Goal: Task Accomplishment & Management: Manage account settings

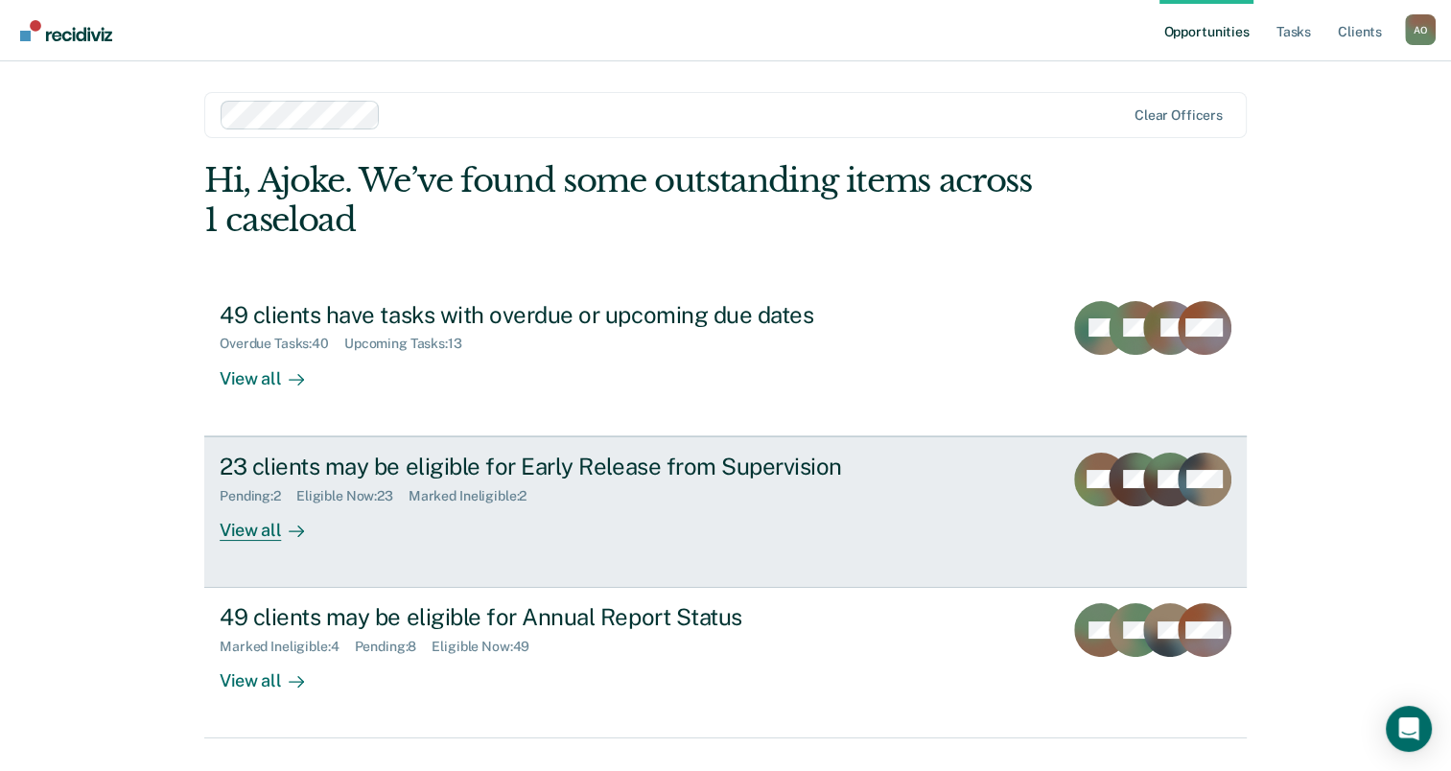
click at [242, 539] on div "View all" at bounding box center [273, 522] width 107 height 37
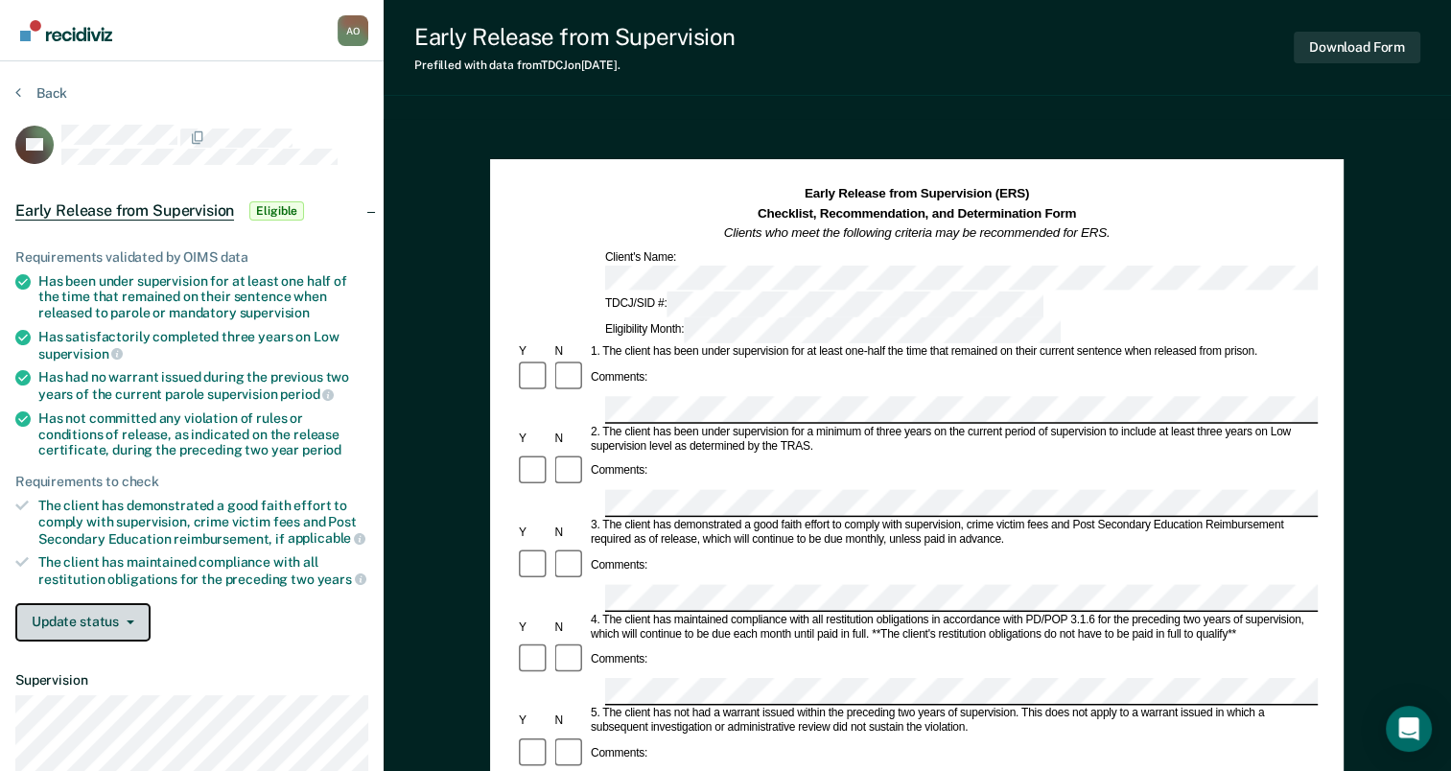
click at [127, 621] on icon "button" at bounding box center [131, 623] width 8 height 4
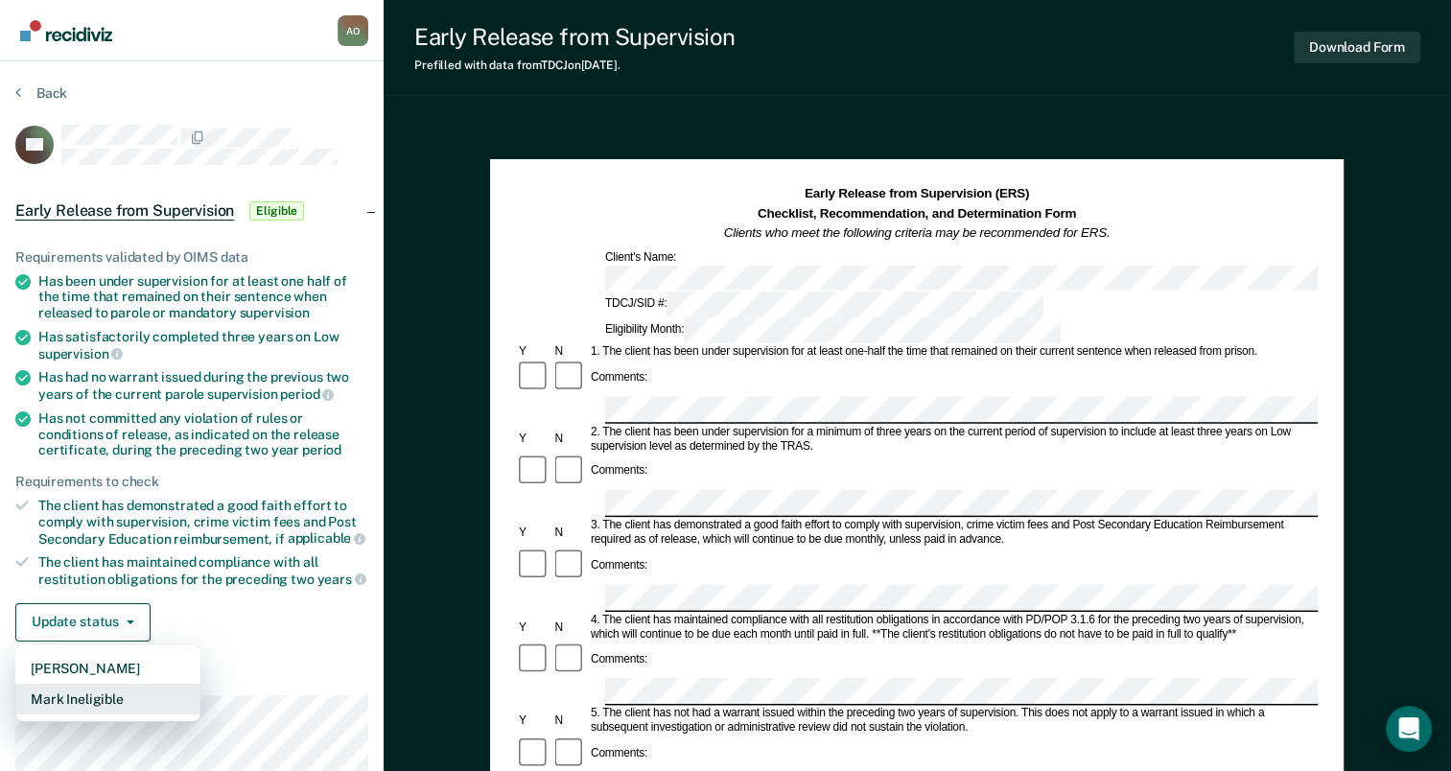
click at [107, 687] on button "Mark Ineligible" at bounding box center [107, 699] width 185 height 31
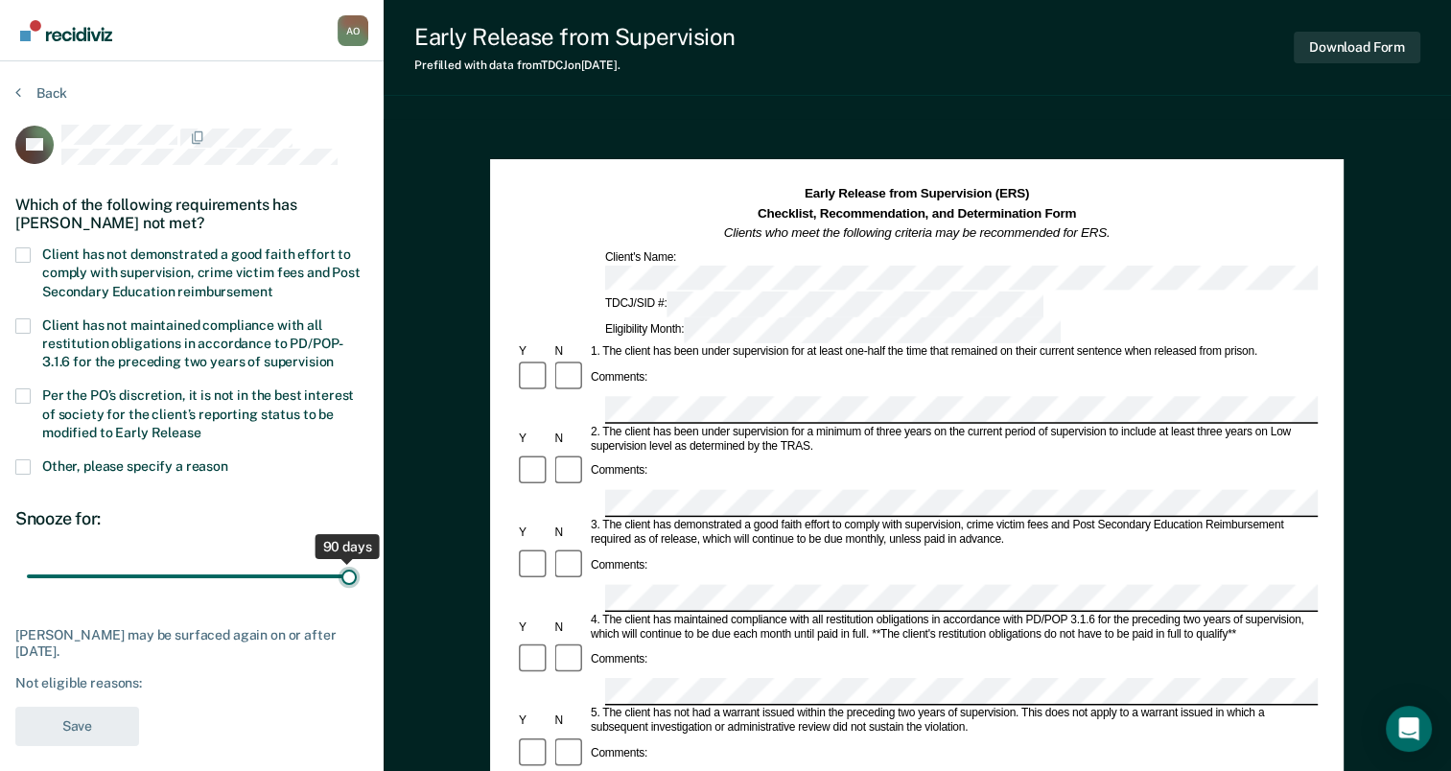
drag, startPoint x: 138, startPoint y: 573, endPoint x: 375, endPoint y: 573, distance: 236.9
type input "90"
click at [357, 573] on input "range" at bounding box center [192, 577] width 330 height 34
click at [17, 255] on span at bounding box center [22, 254] width 15 height 15
click at [272, 285] on input "Client has not demonstrated a good faith effort to comply with supervision, cri…" at bounding box center [272, 285] width 0 height 0
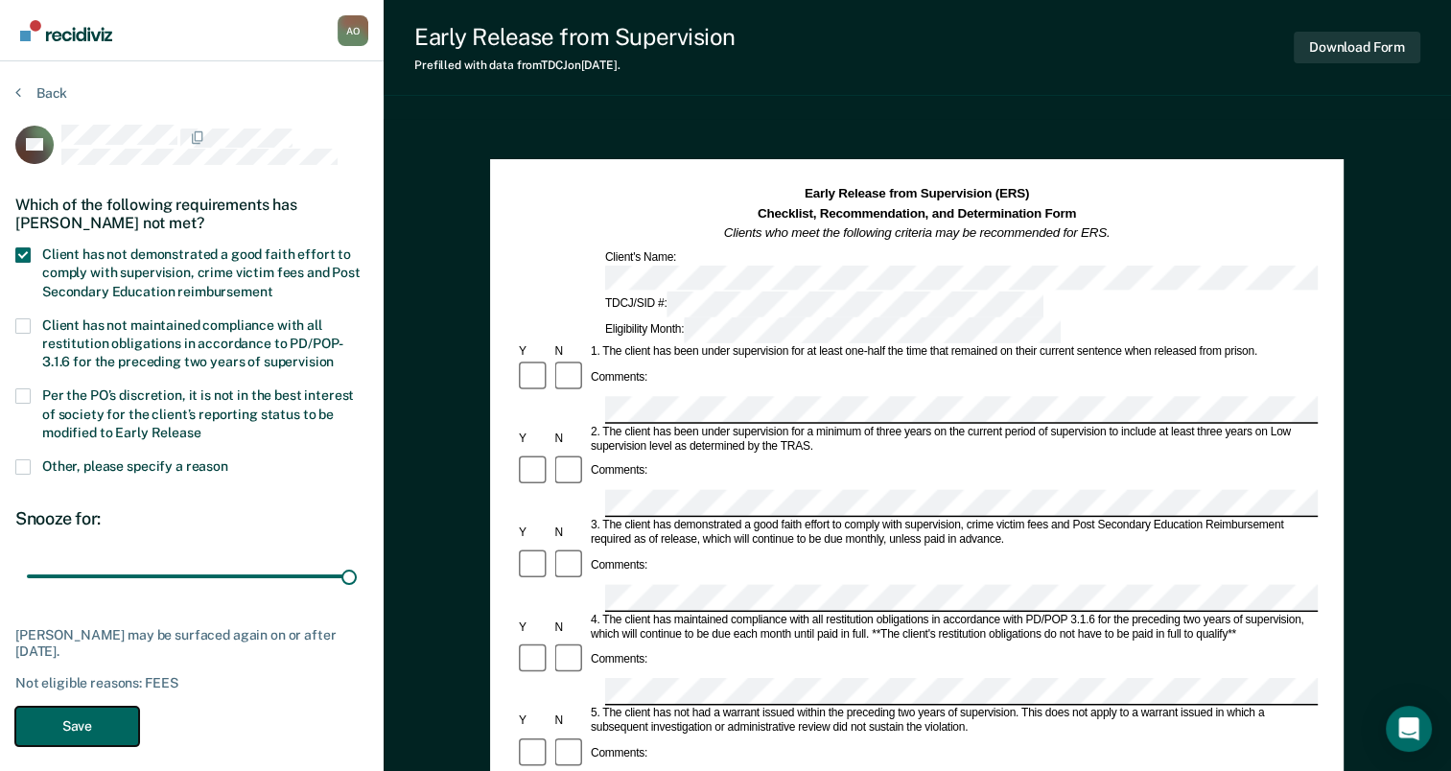
click at [104, 737] on button "Save" at bounding box center [77, 726] width 124 height 39
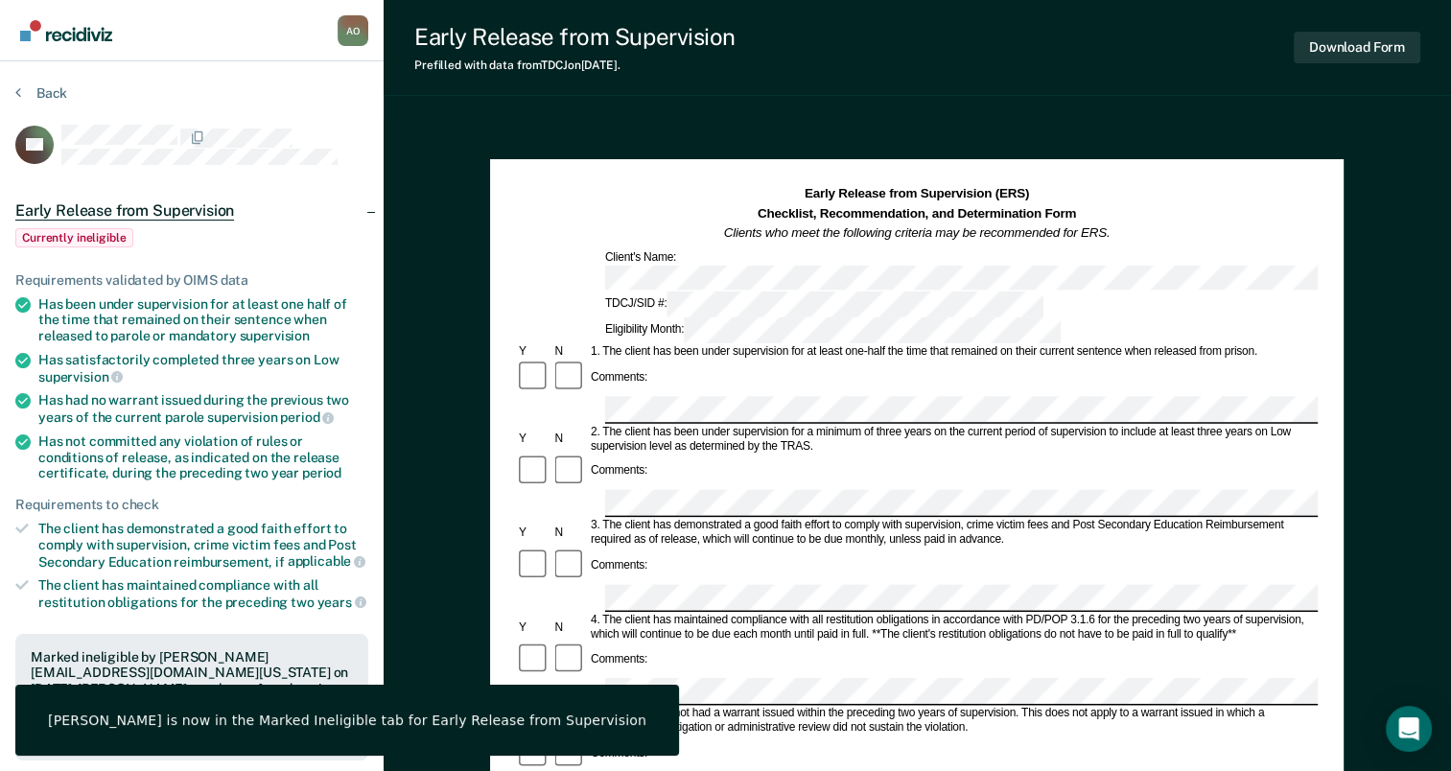
click at [12, 91] on section "Back DA Early Release from Supervision Currently ineligible Requirements valida…" at bounding box center [192, 617] width 384 height 1113
click at [20, 91] on button "Back" at bounding box center [41, 92] width 52 height 17
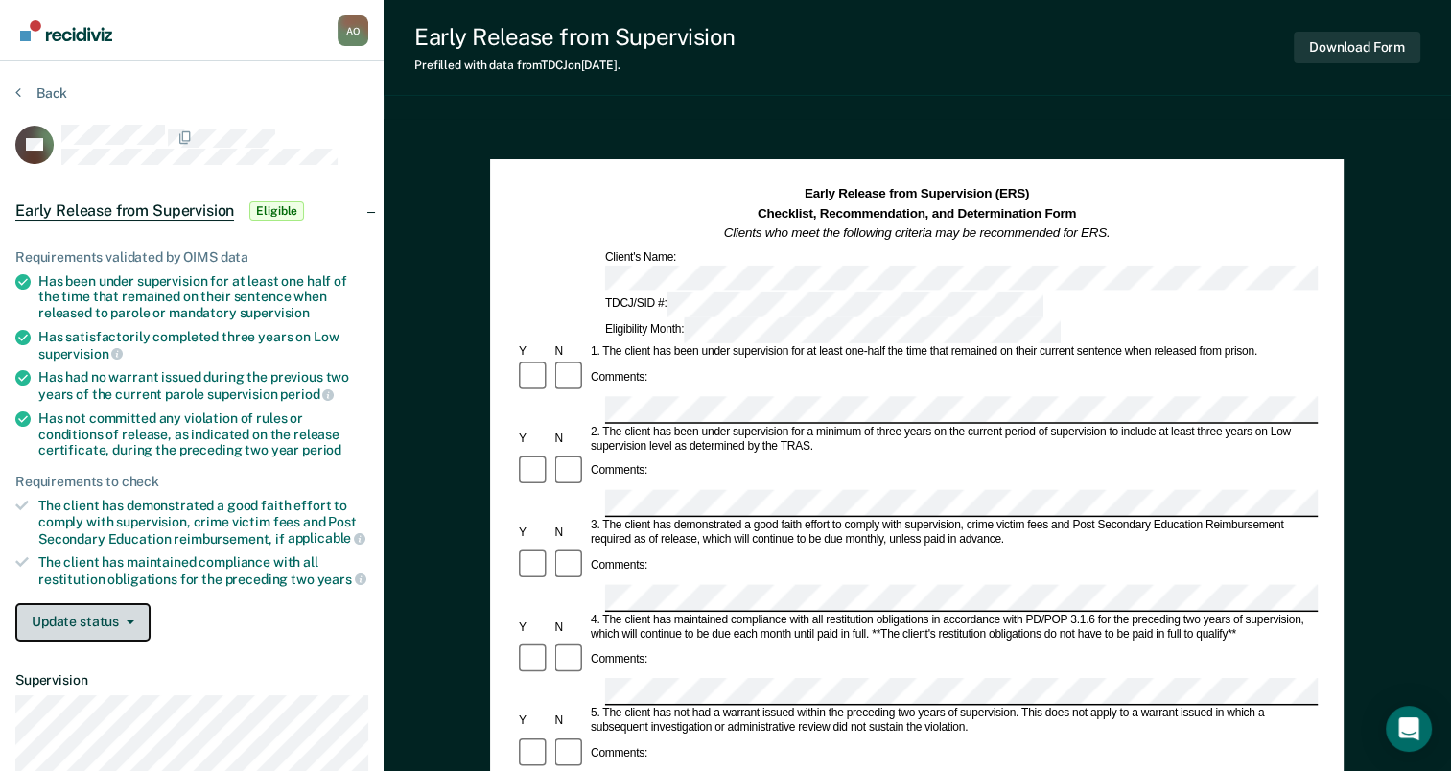
click at [73, 610] on button "Update status" at bounding box center [82, 622] width 135 height 38
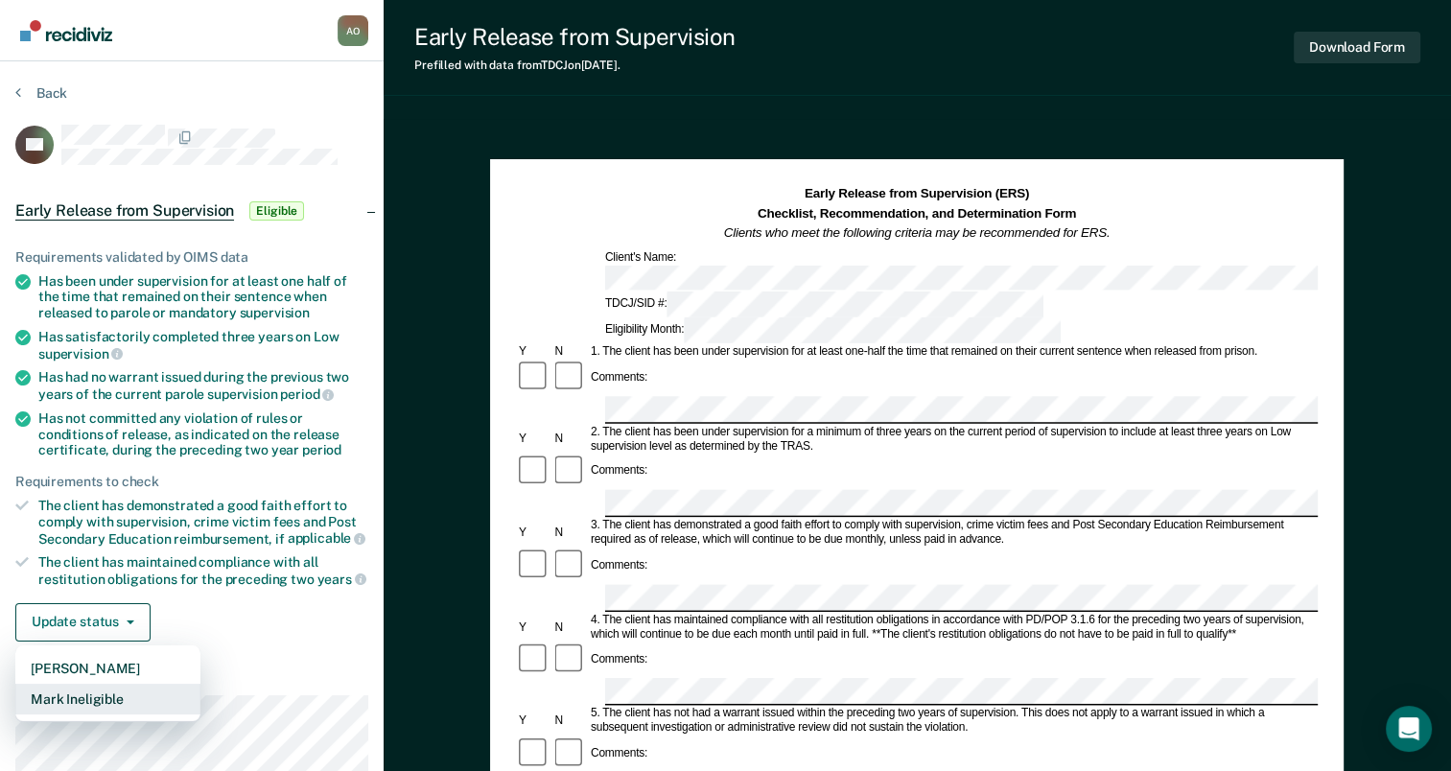
click at [67, 691] on button "Mark Ineligible" at bounding box center [107, 699] width 185 height 31
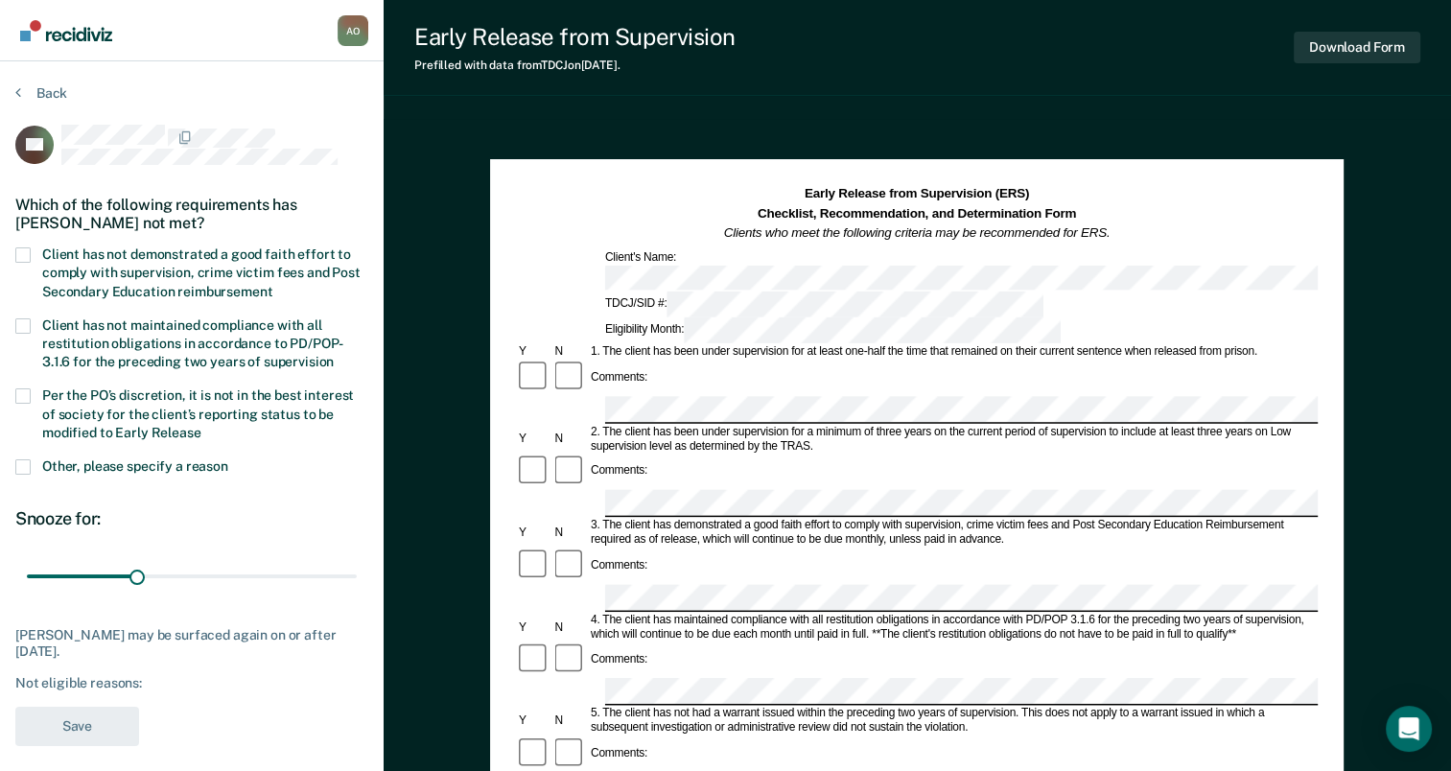
click at [22, 253] on span at bounding box center [22, 254] width 15 height 15
click at [272, 285] on input "Client has not demonstrated a good faith effort to comply with supervision, cri…" at bounding box center [272, 285] width 0 height 0
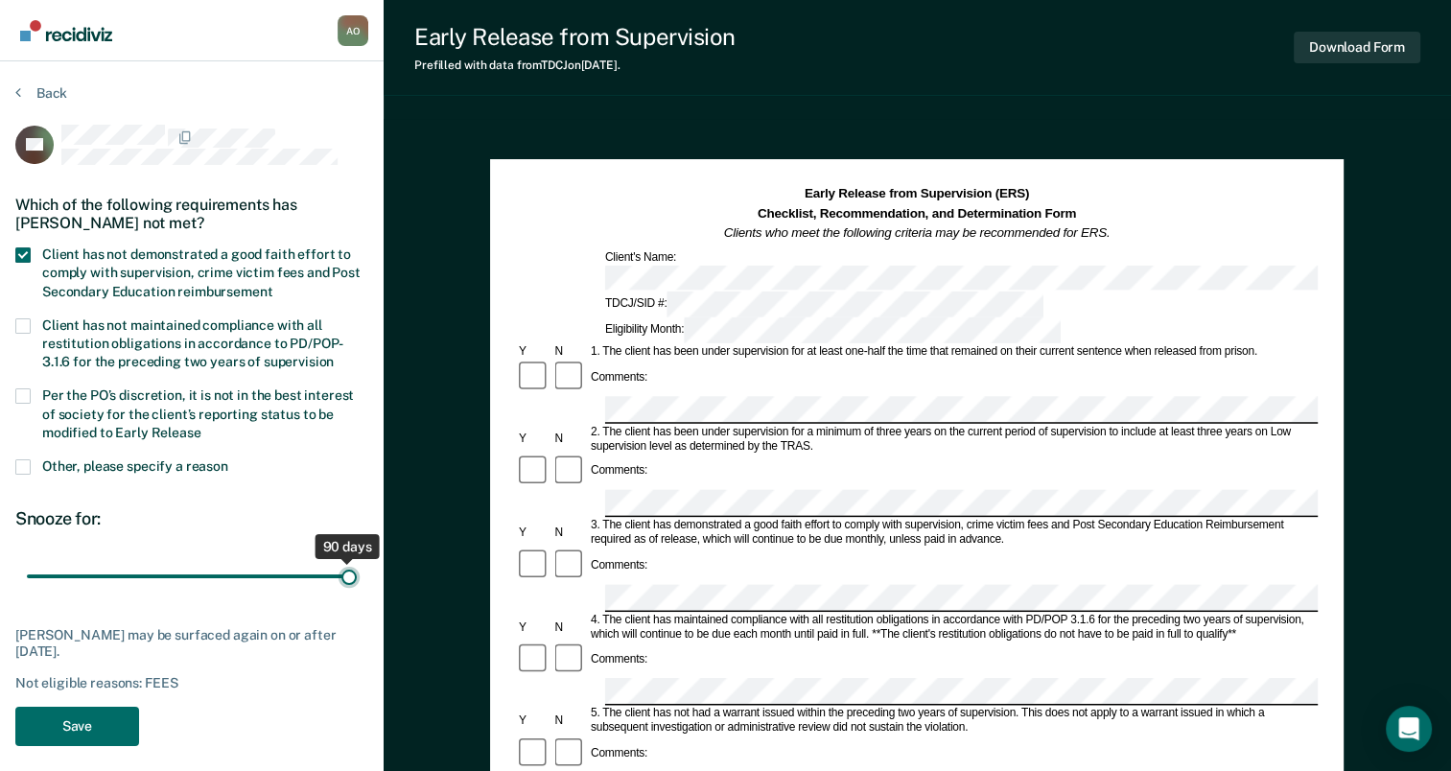
drag, startPoint x: 132, startPoint y: 571, endPoint x: 365, endPoint y: 582, distance: 233.4
type input "90"
click at [357, 582] on input "range" at bounding box center [192, 577] width 330 height 34
click at [94, 719] on button "Save" at bounding box center [77, 726] width 124 height 39
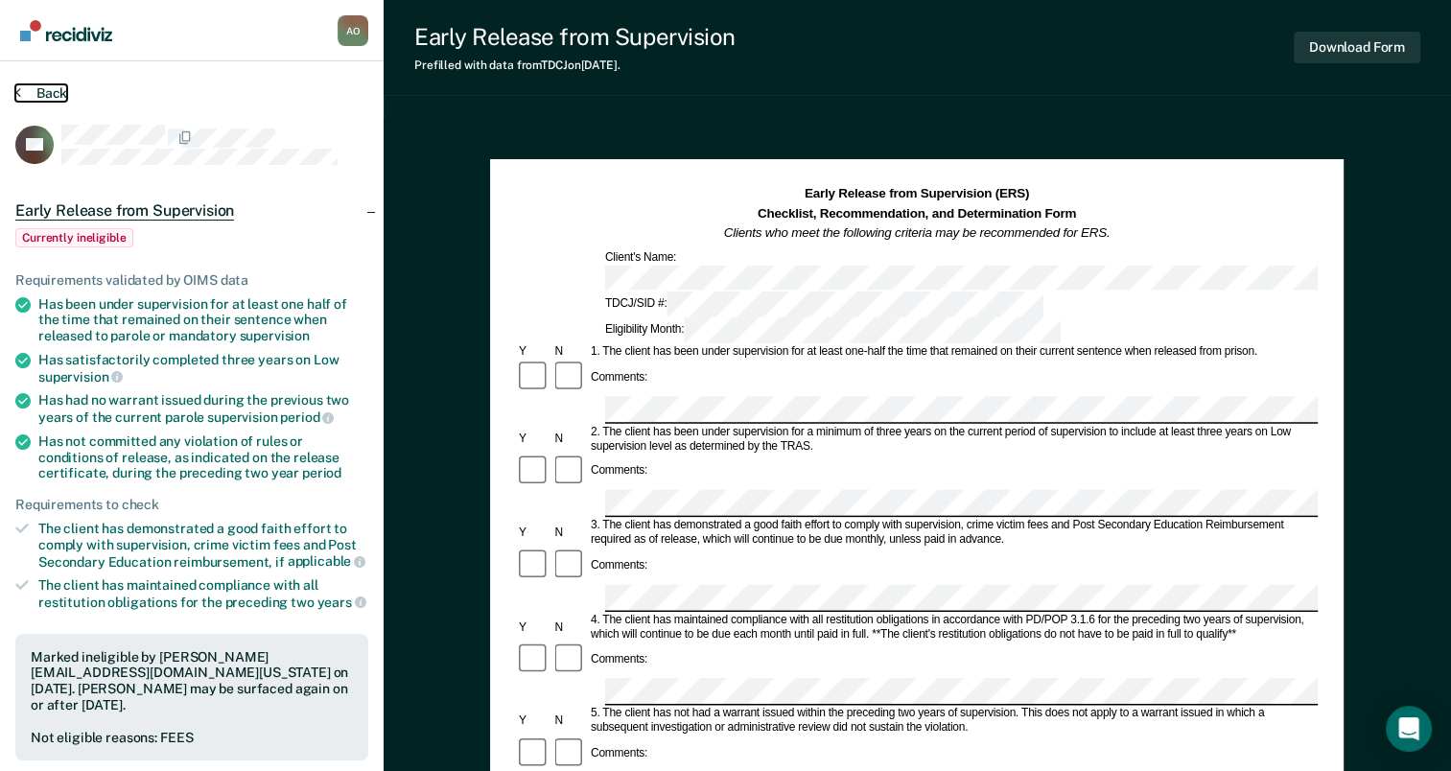
click at [23, 88] on button "Back" at bounding box center [41, 92] width 52 height 17
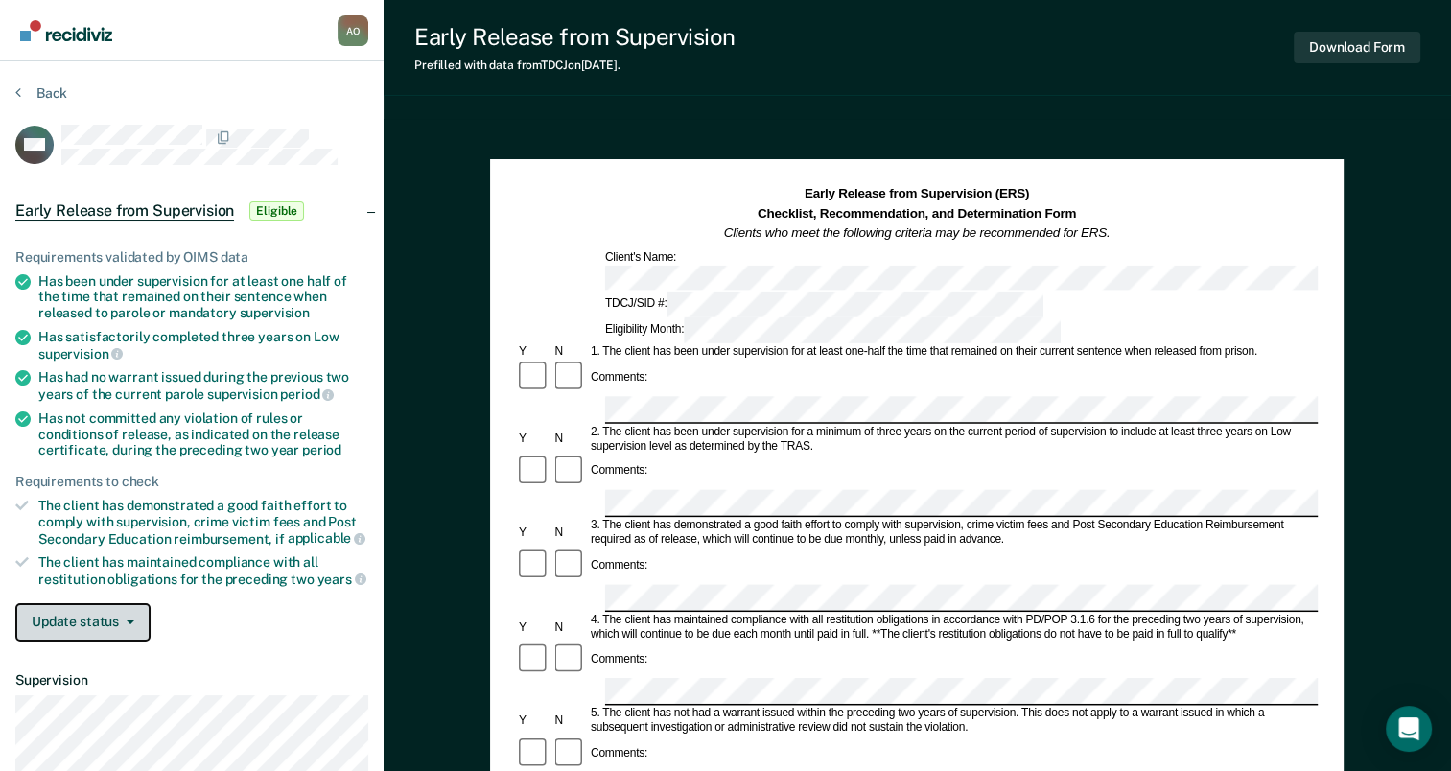
click at [95, 616] on button "Update status" at bounding box center [82, 622] width 135 height 38
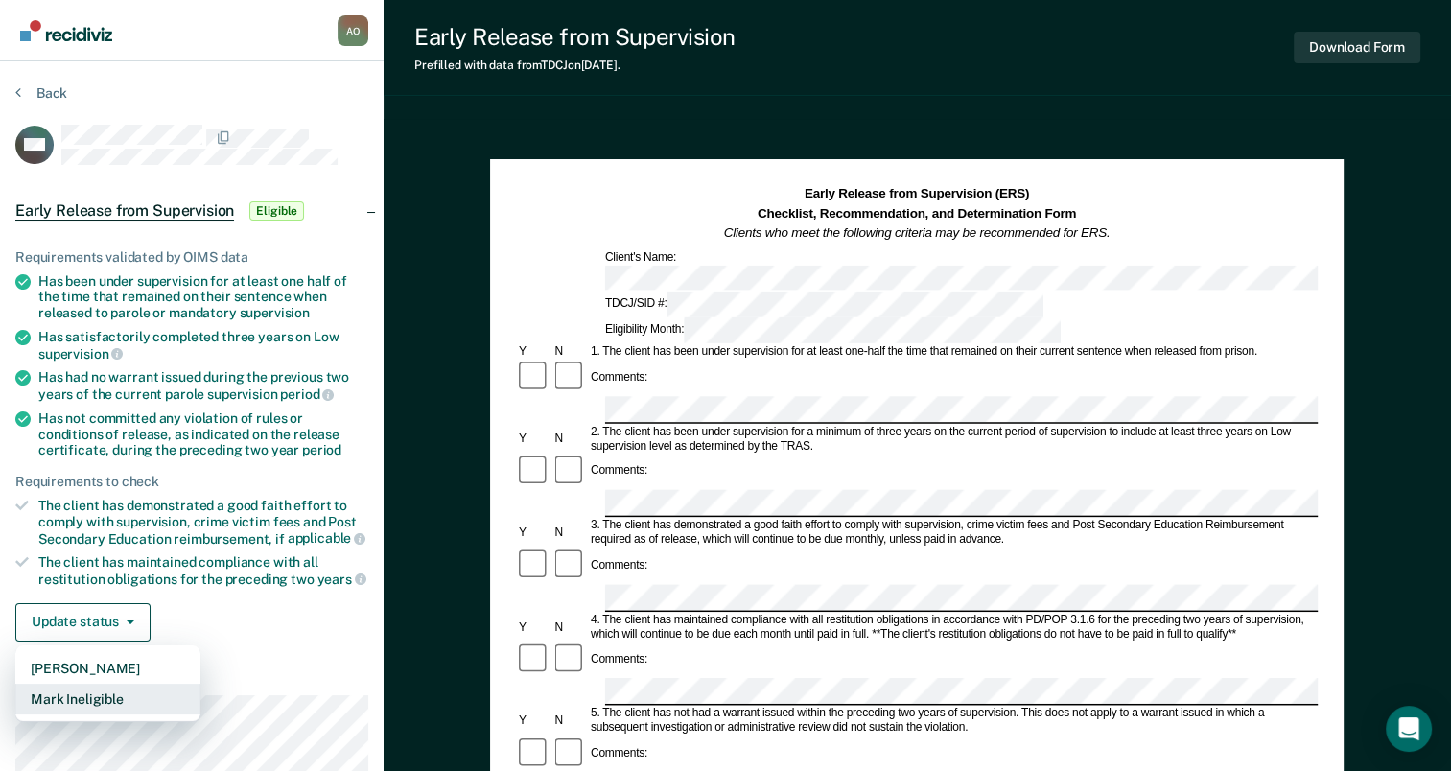
click at [84, 688] on button "Mark Ineligible" at bounding box center [107, 699] width 185 height 31
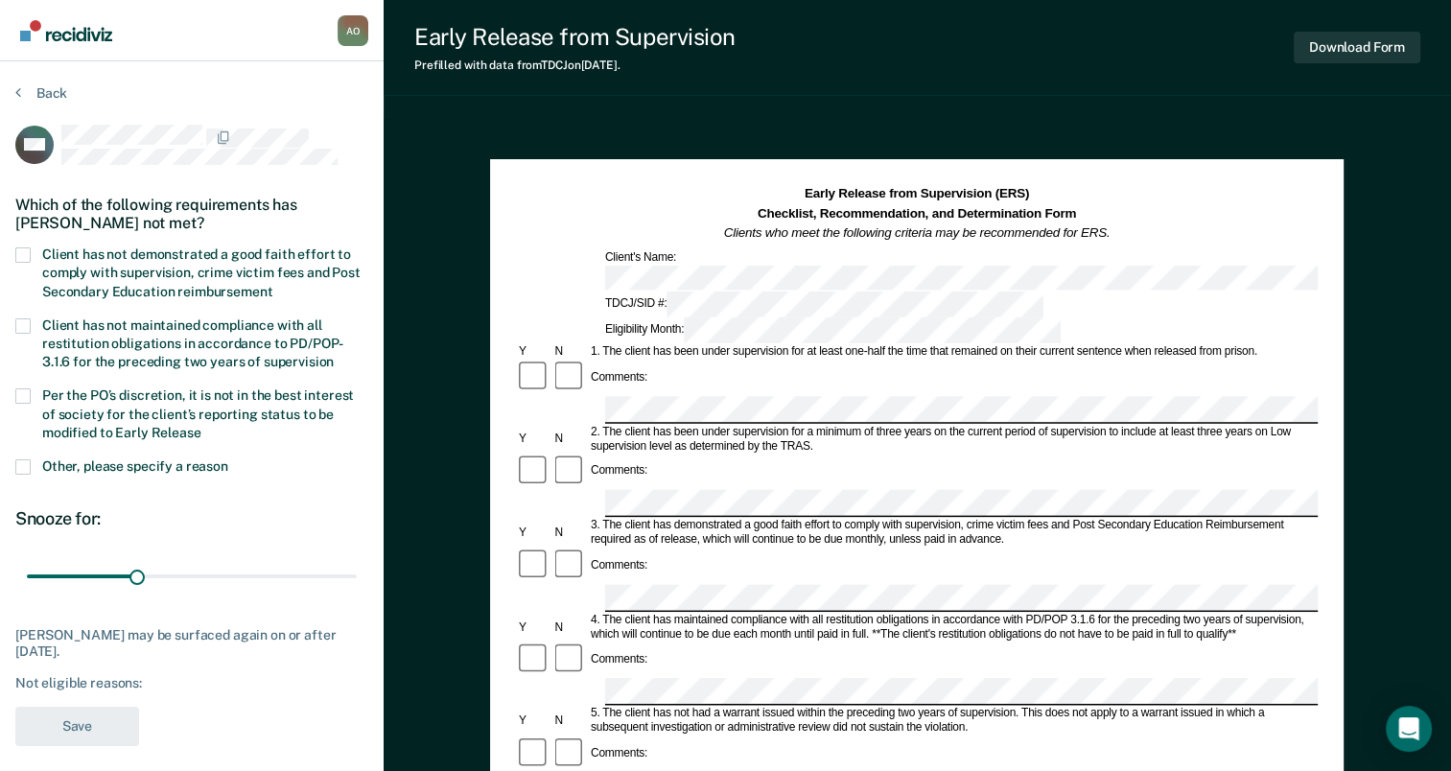
click at [20, 247] on span at bounding box center [22, 254] width 15 height 15
click at [272, 285] on input "Client has not demonstrated a good faith effort to comply with supervision, cri…" at bounding box center [272, 285] width 0 height 0
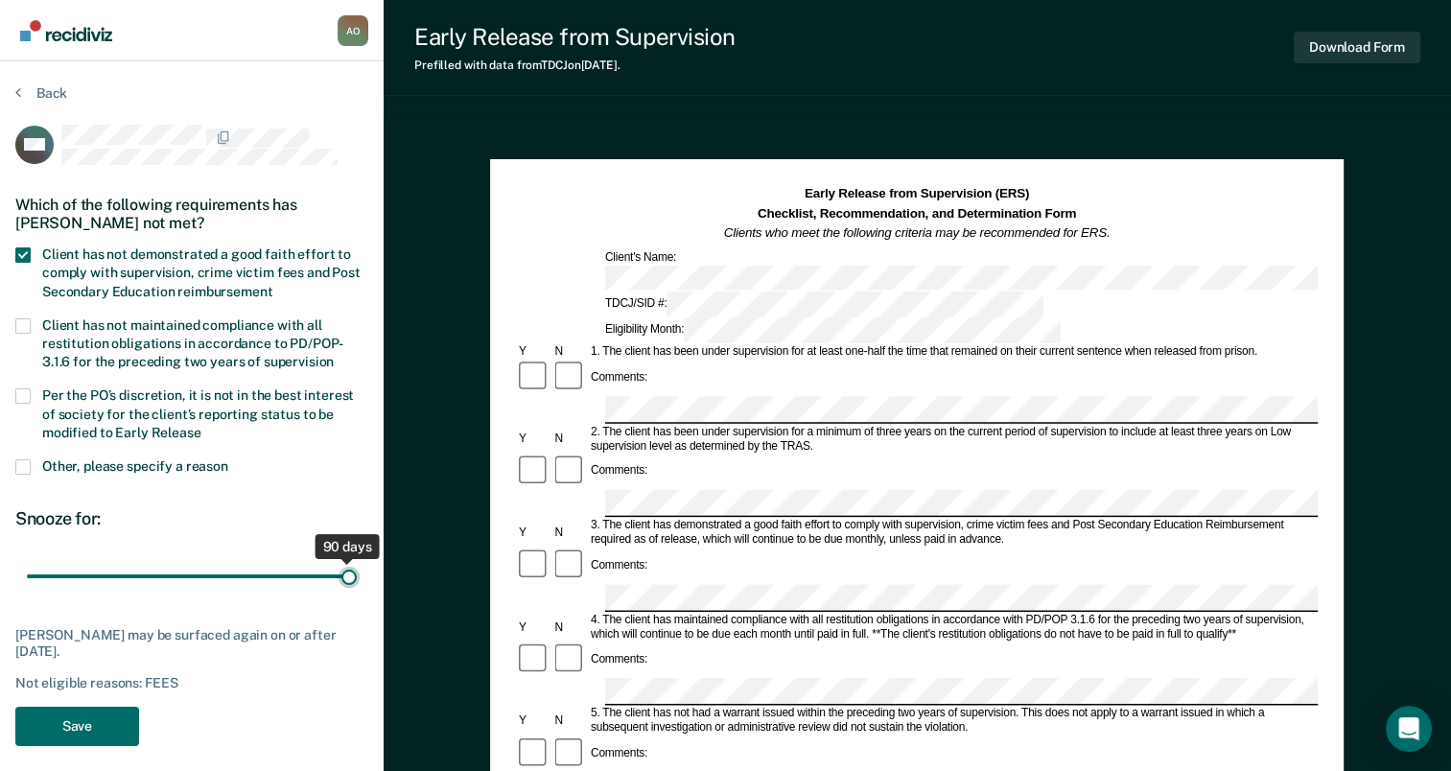
drag, startPoint x: 137, startPoint y: 570, endPoint x: 367, endPoint y: 598, distance: 232.0
type input "90"
click at [357, 594] on input "range" at bounding box center [192, 577] width 330 height 34
click at [81, 722] on button "Save" at bounding box center [77, 726] width 124 height 39
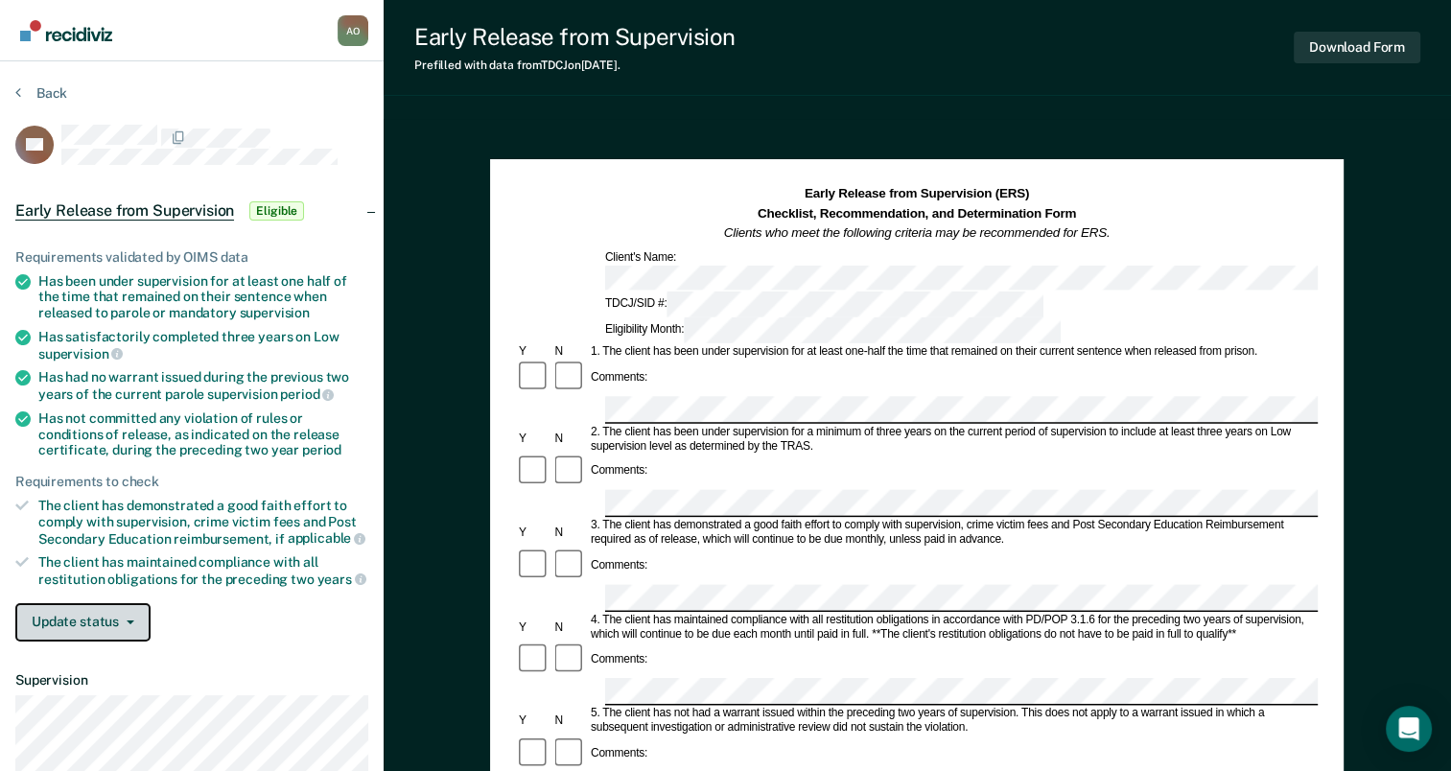
click at [113, 611] on button "Update status" at bounding box center [82, 622] width 135 height 38
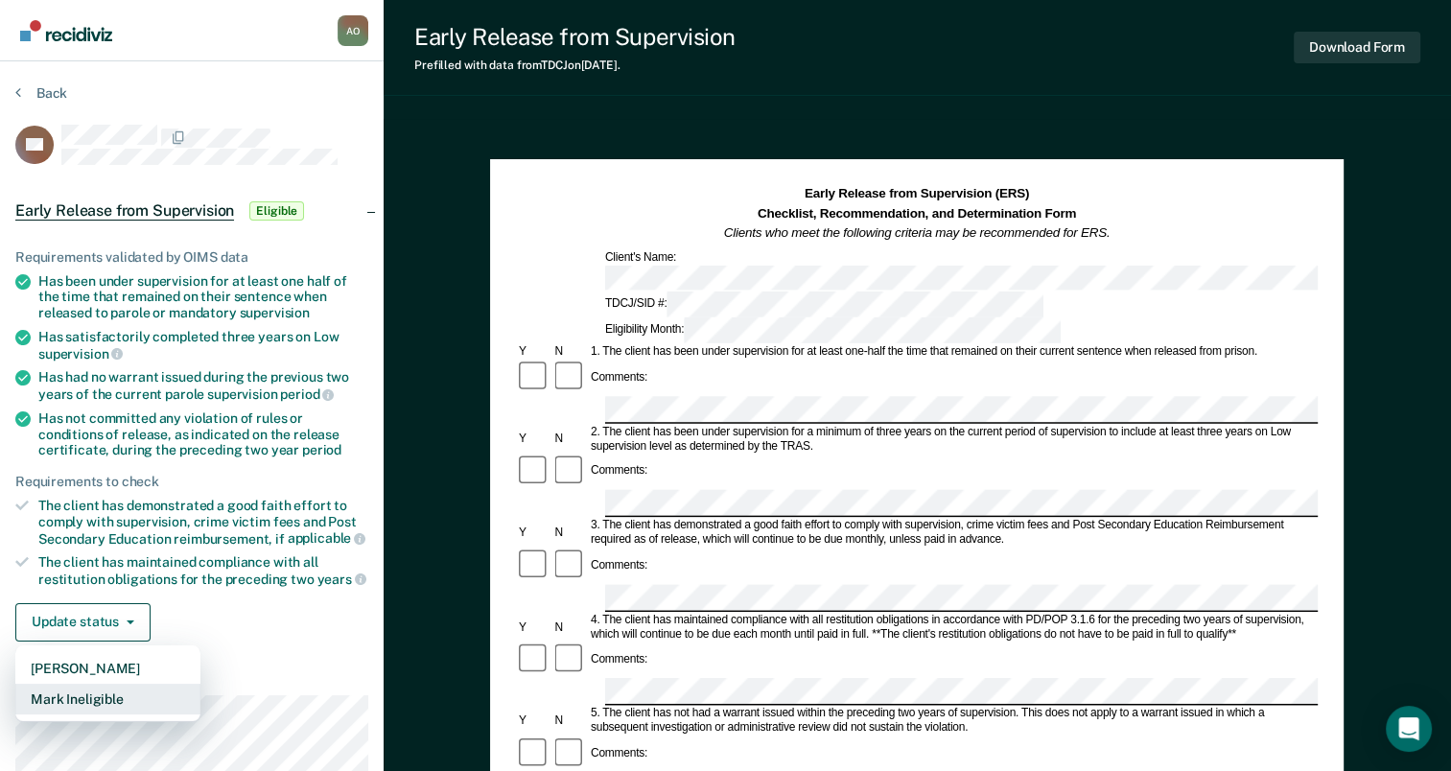
click at [84, 692] on button "Mark Ineligible" at bounding box center [107, 699] width 185 height 31
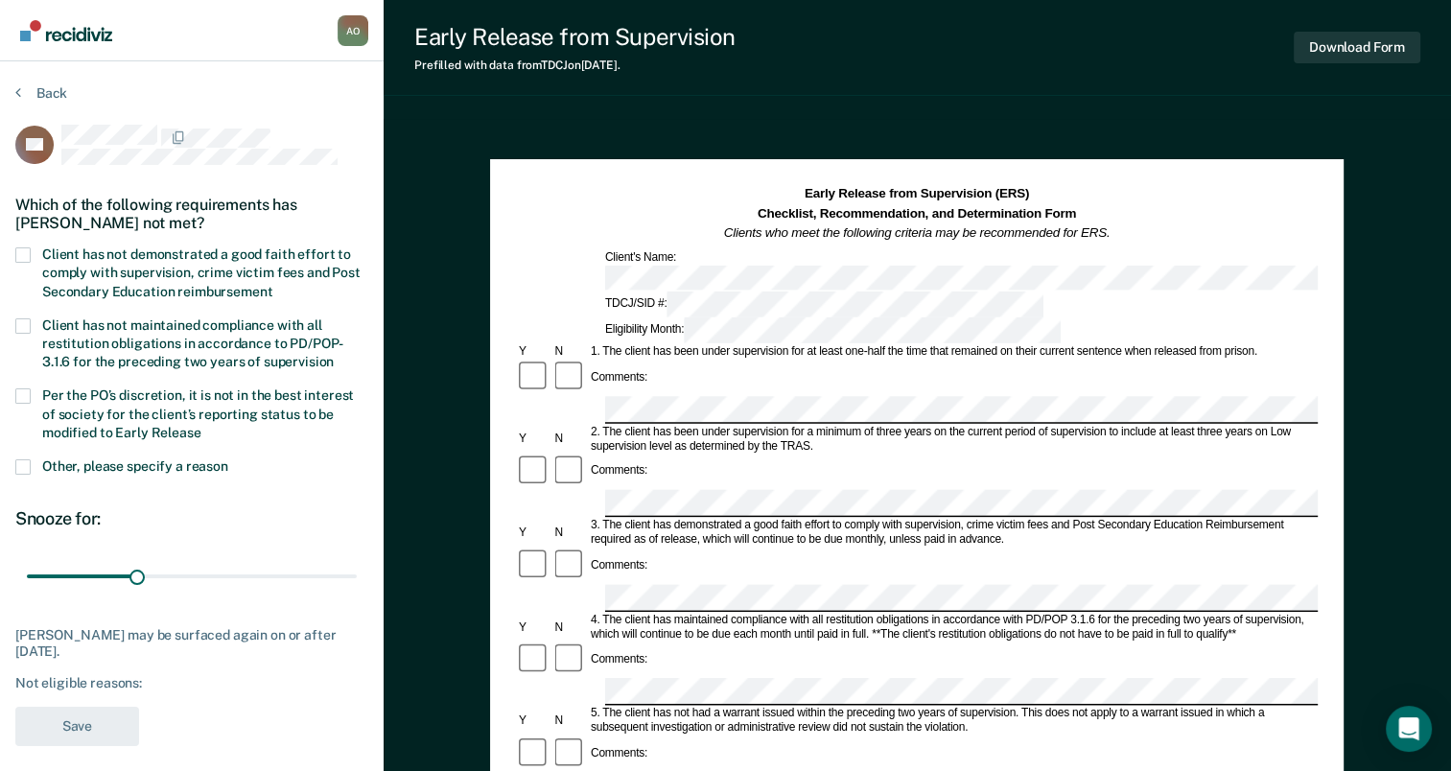
click at [21, 249] on span at bounding box center [22, 254] width 15 height 15
click at [272, 285] on input "Client has not demonstrated a good faith effort to comply with supervision, cri…" at bounding box center [272, 285] width 0 height 0
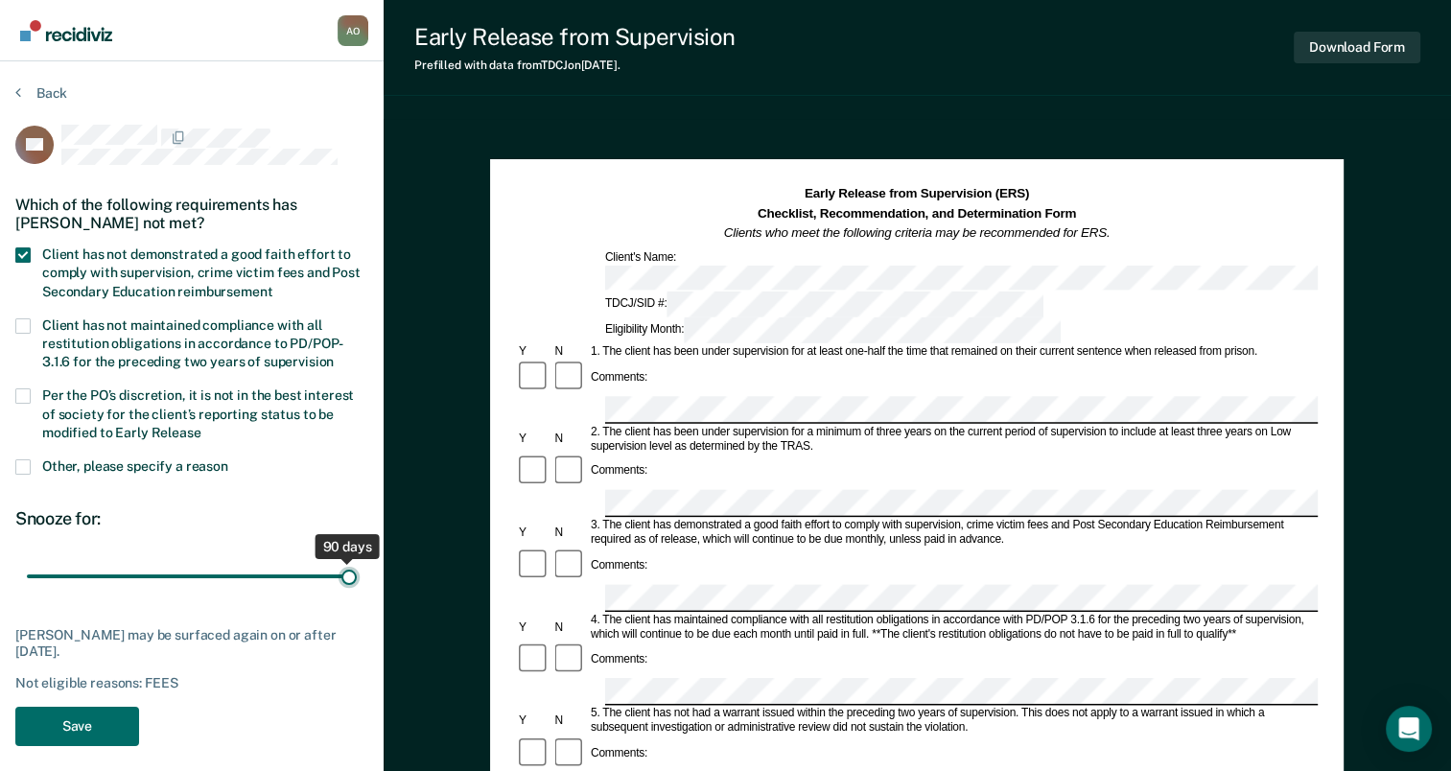
drag, startPoint x: 211, startPoint y: 575, endPoint x: 372, endPoint y: 572, distance: 161.2
type input "90"
click at [357, 572] on input "range" at bounding box center [192, 577] width 330 height 34
click at [59, 727] on button "Save" at bounding box center [77, 726] width 124 height 39
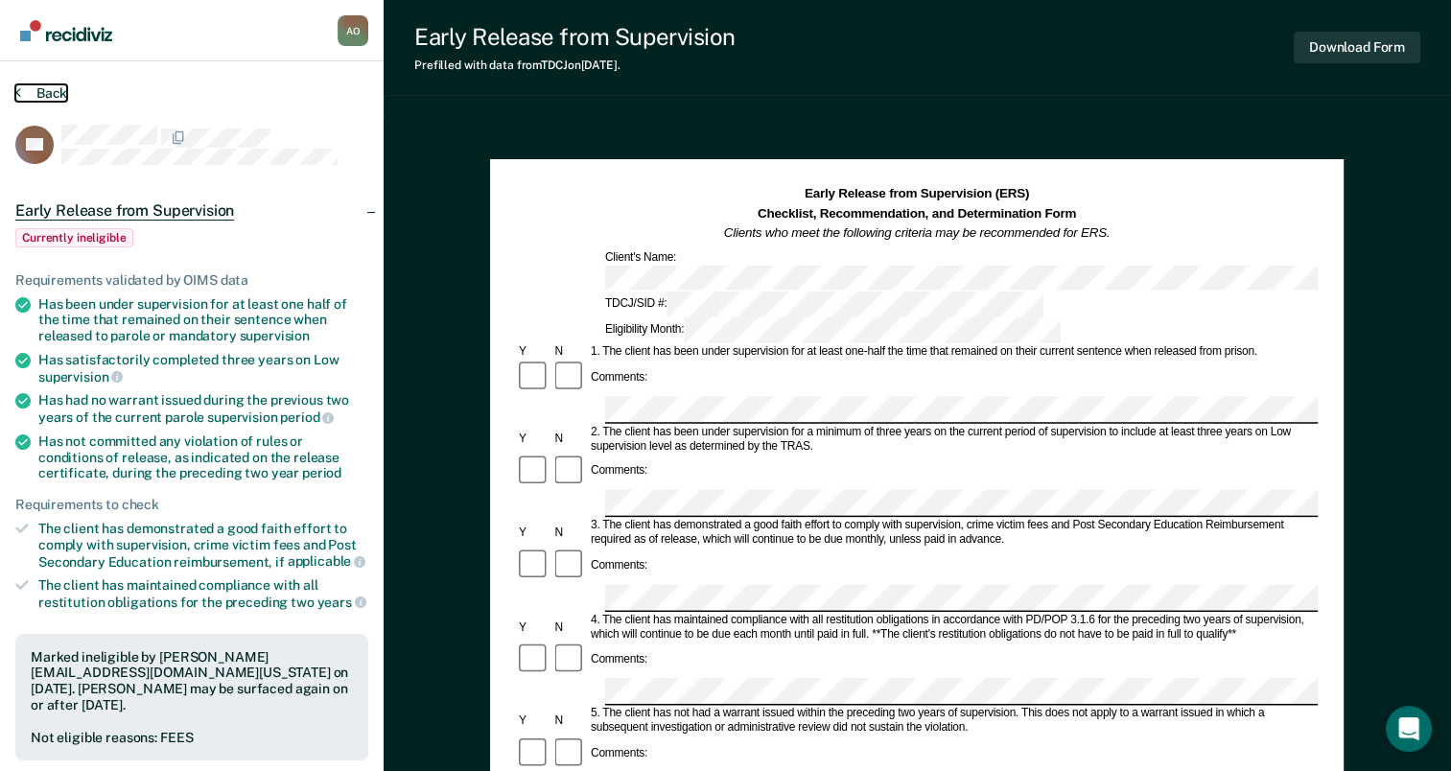
click at [15, 92] on icon at bounding box center [18, 91] width 6 height 15
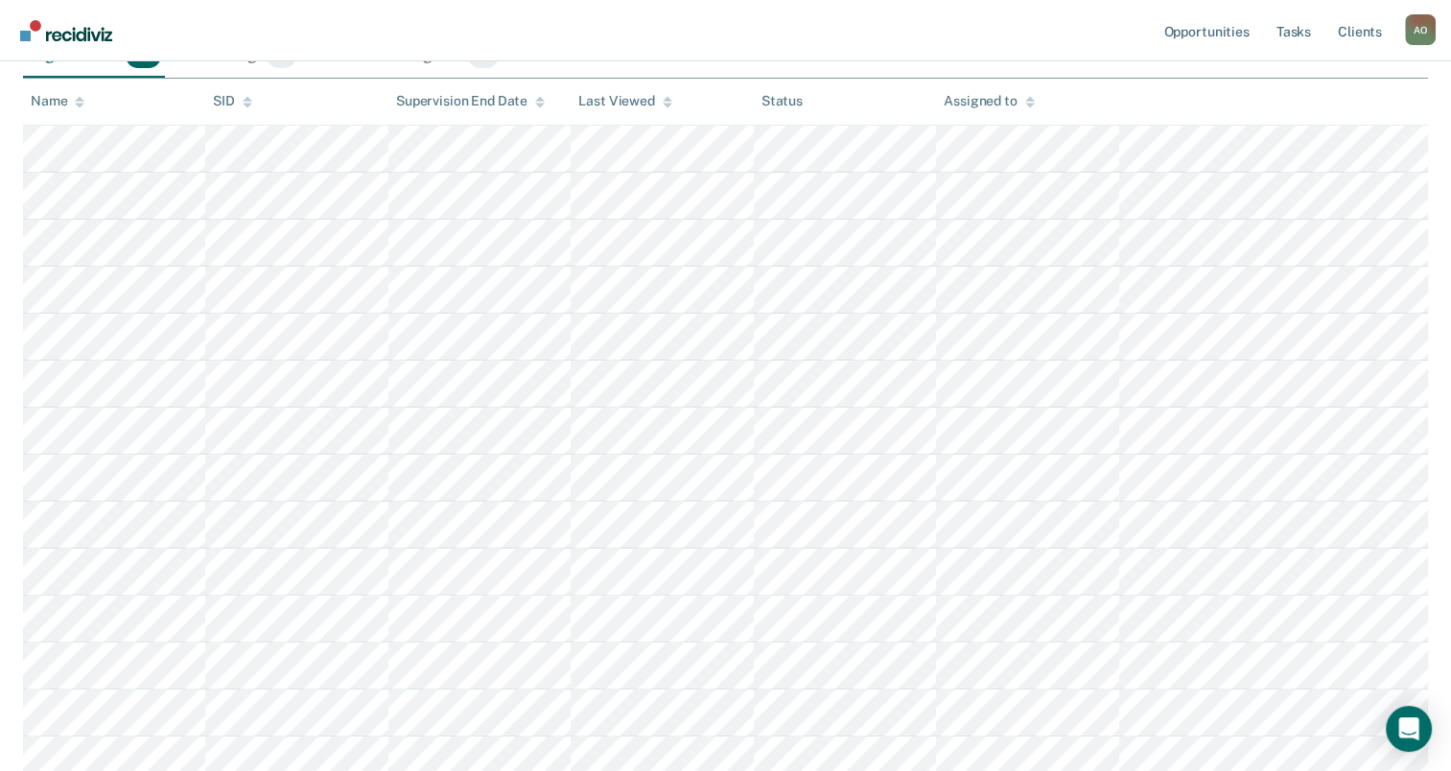
scroll to position [263, 0]
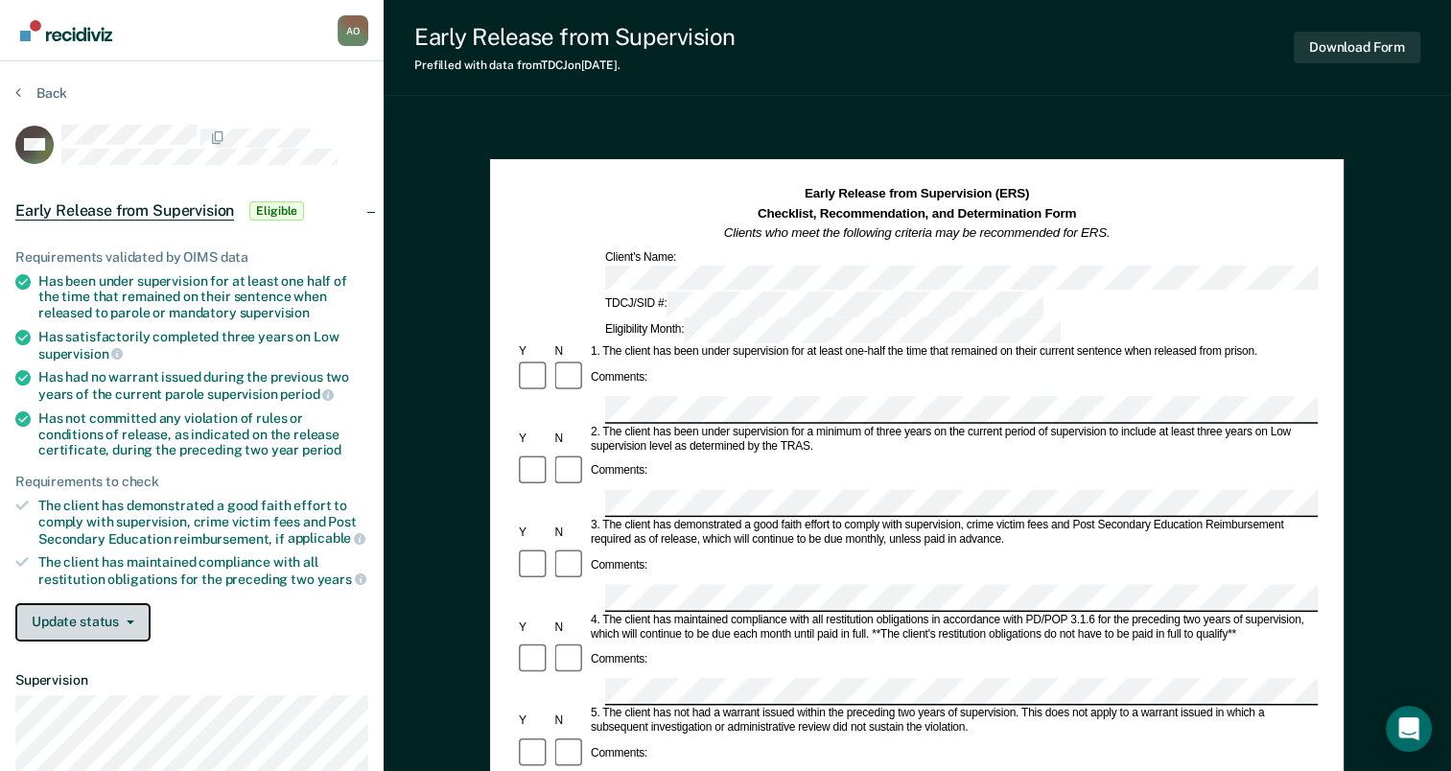
click at [67, 610] on button "Update status" at bounding box center [82, 622] width 135 height 38
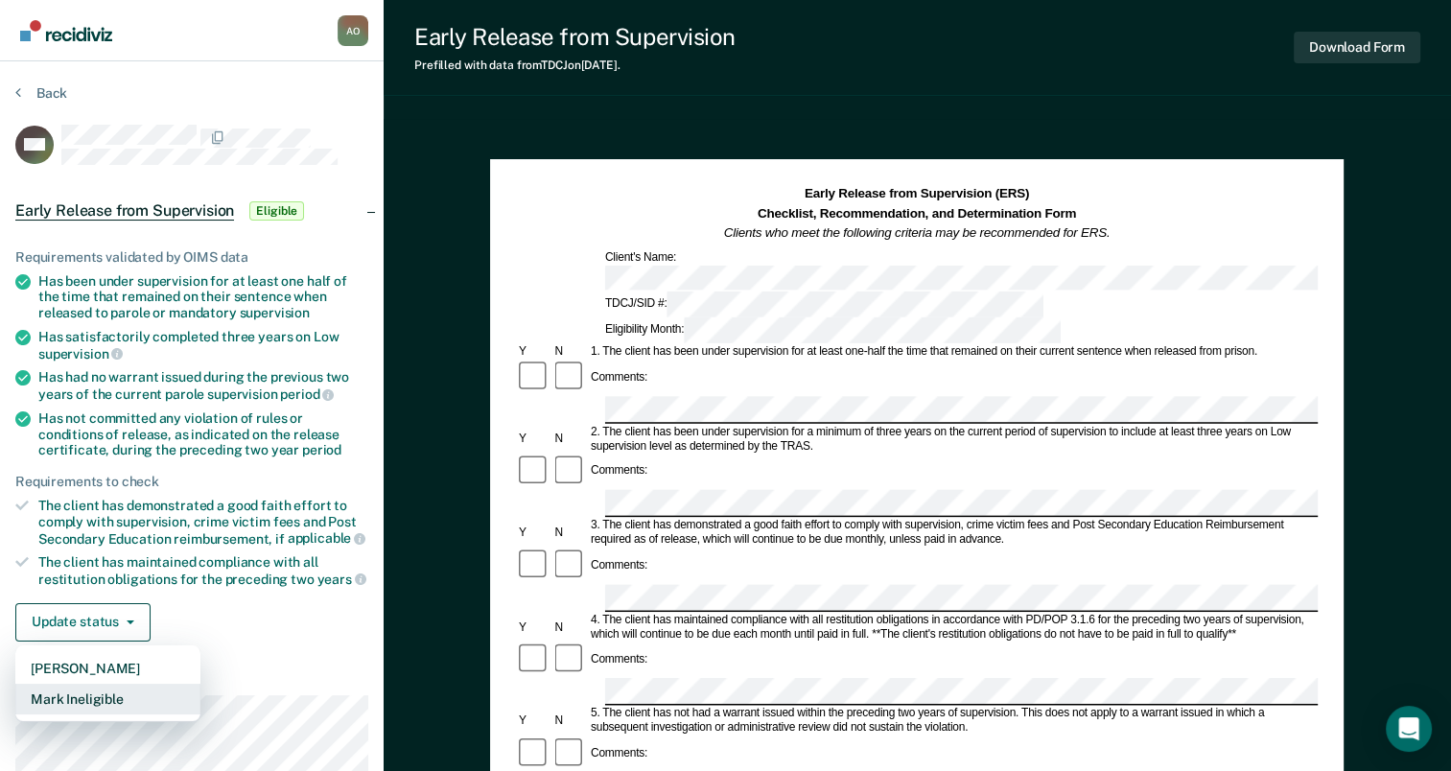
click at [65, 696] on button "Mark Ineligible" at bounding box center [107, 699] width 185 height 31
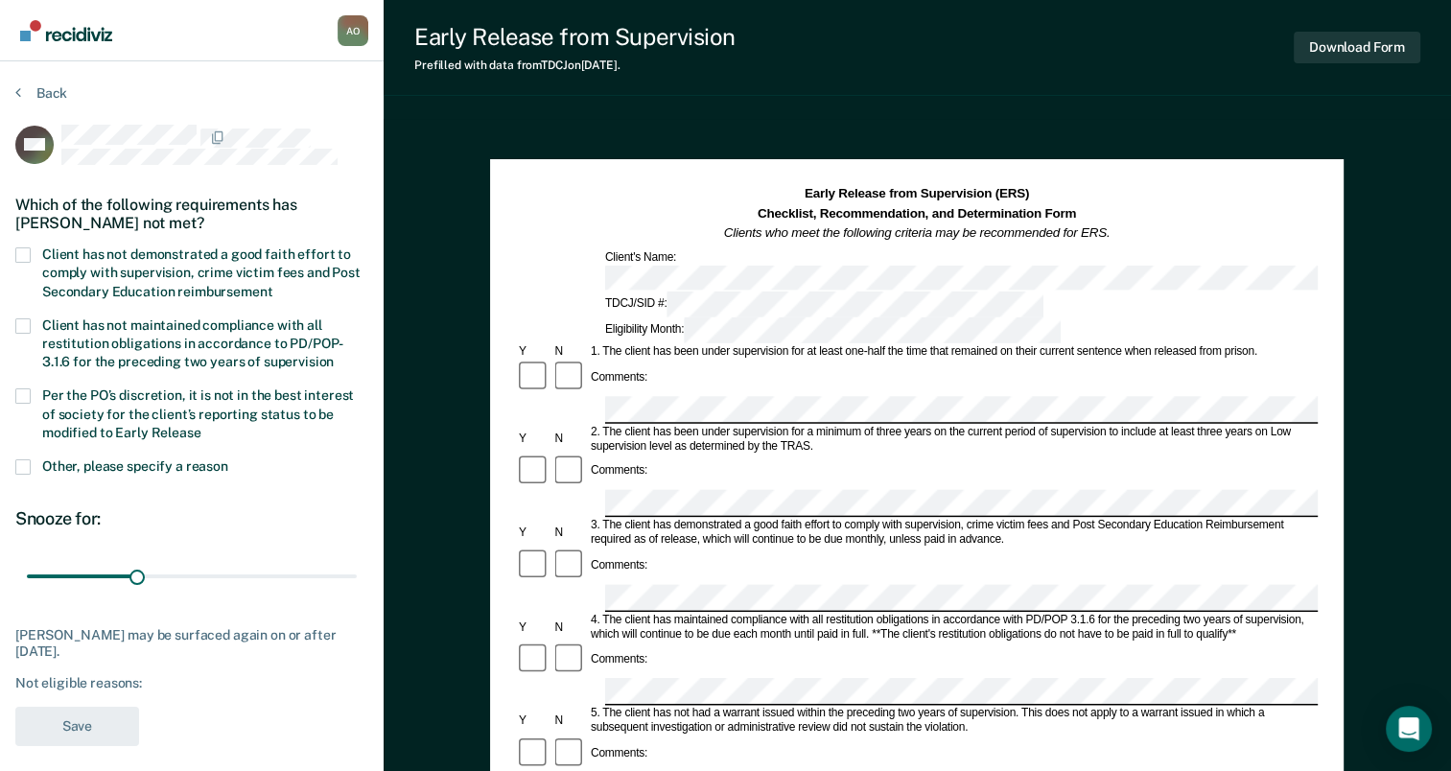
click at [19, 251] on span at bounding box center [22, 254] width 15 height 15
click at [272, 285] on input "Client has not demonstrated a good faith effort to comply with supervision, cri…" at bounding box center [272, 285] width 0 height 0
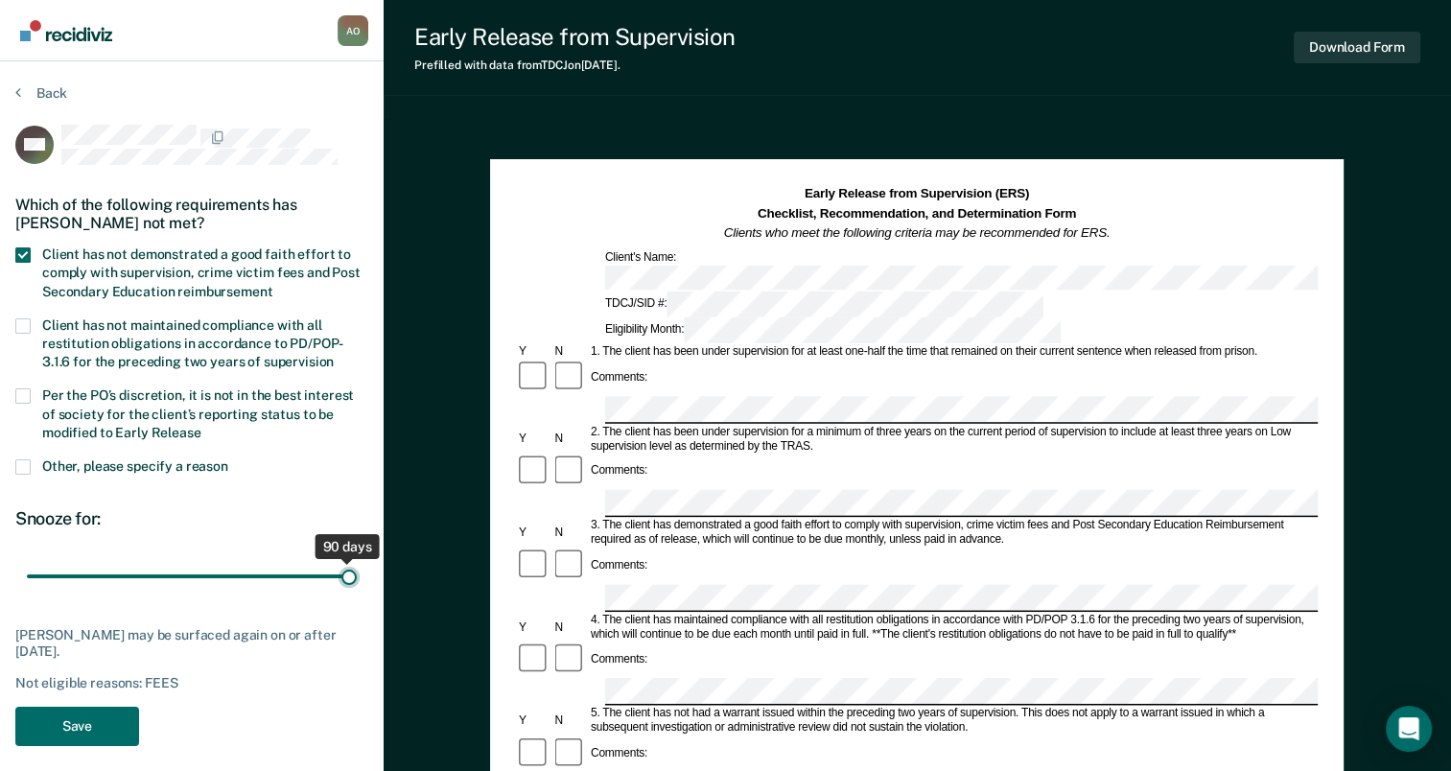
drag, startPoint x: 138, startPoint y: 576, endPoint x: 367, endPoint y: 578, distance: 229.2
type input "90"
click at [357, 578] on input "range" at bounding box center [192, 577] width 330 height 34
click at [82, 729] on button "Save" at bounding box center [77, 726] width 124 height 39
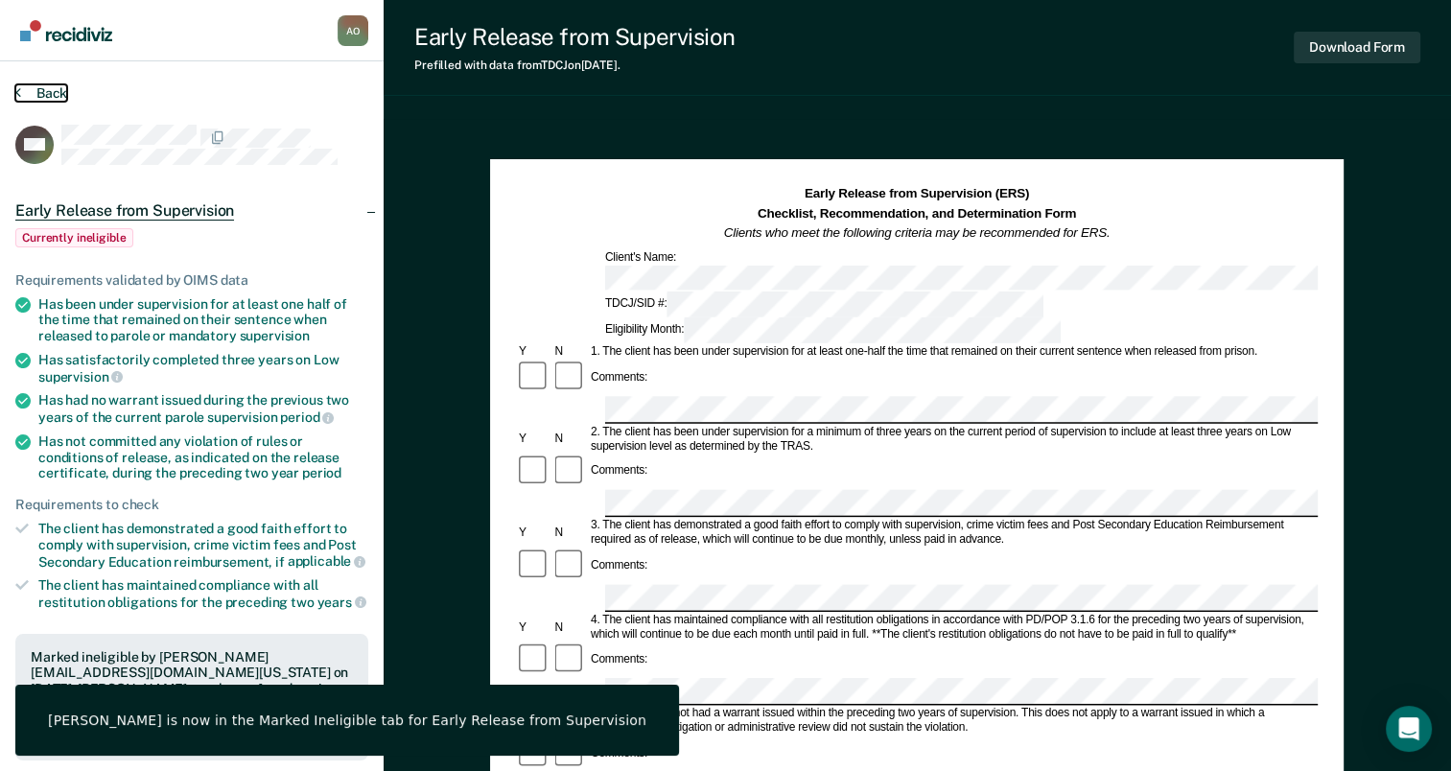
click at [19, 85] on icon at bounding box center [18, 91] width 6 height 15
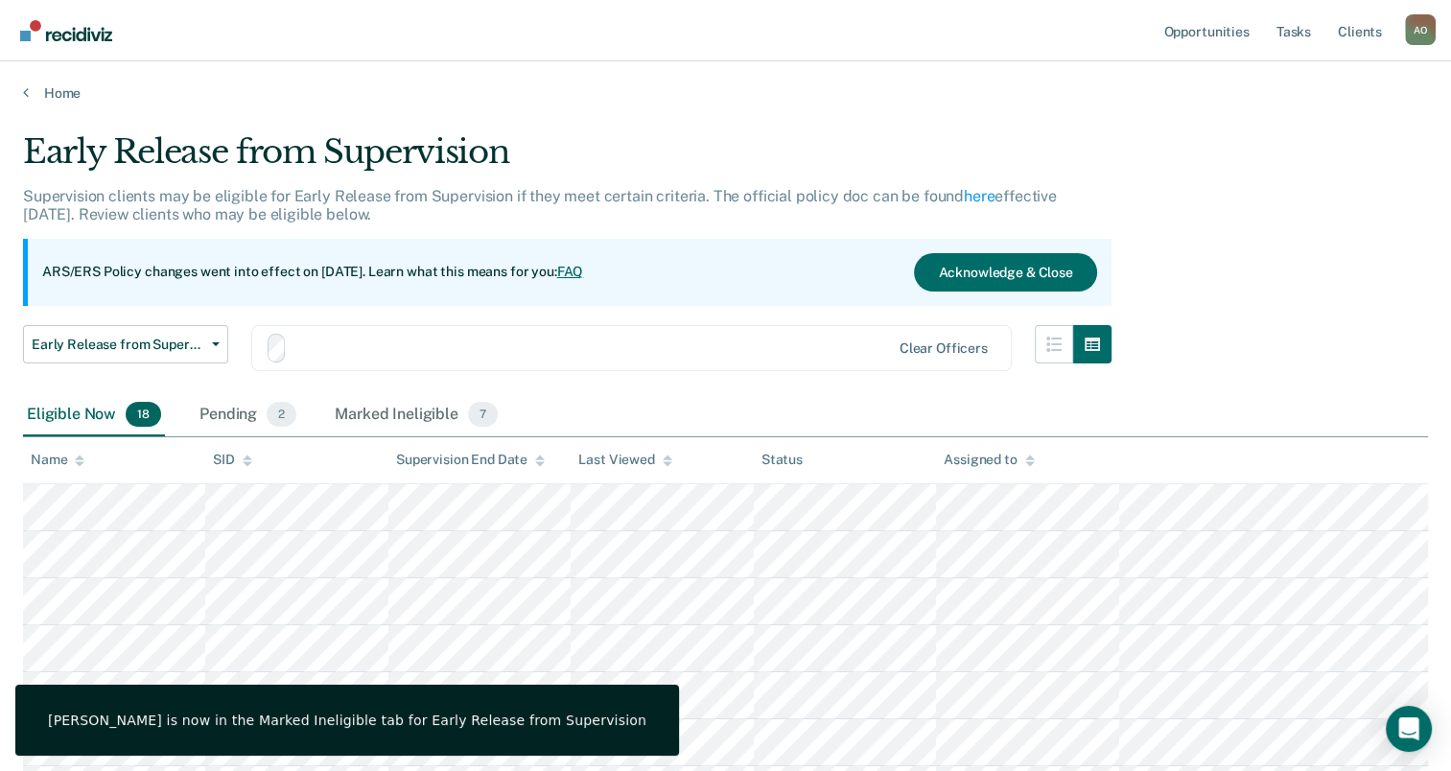
scroll to position [263, 0]
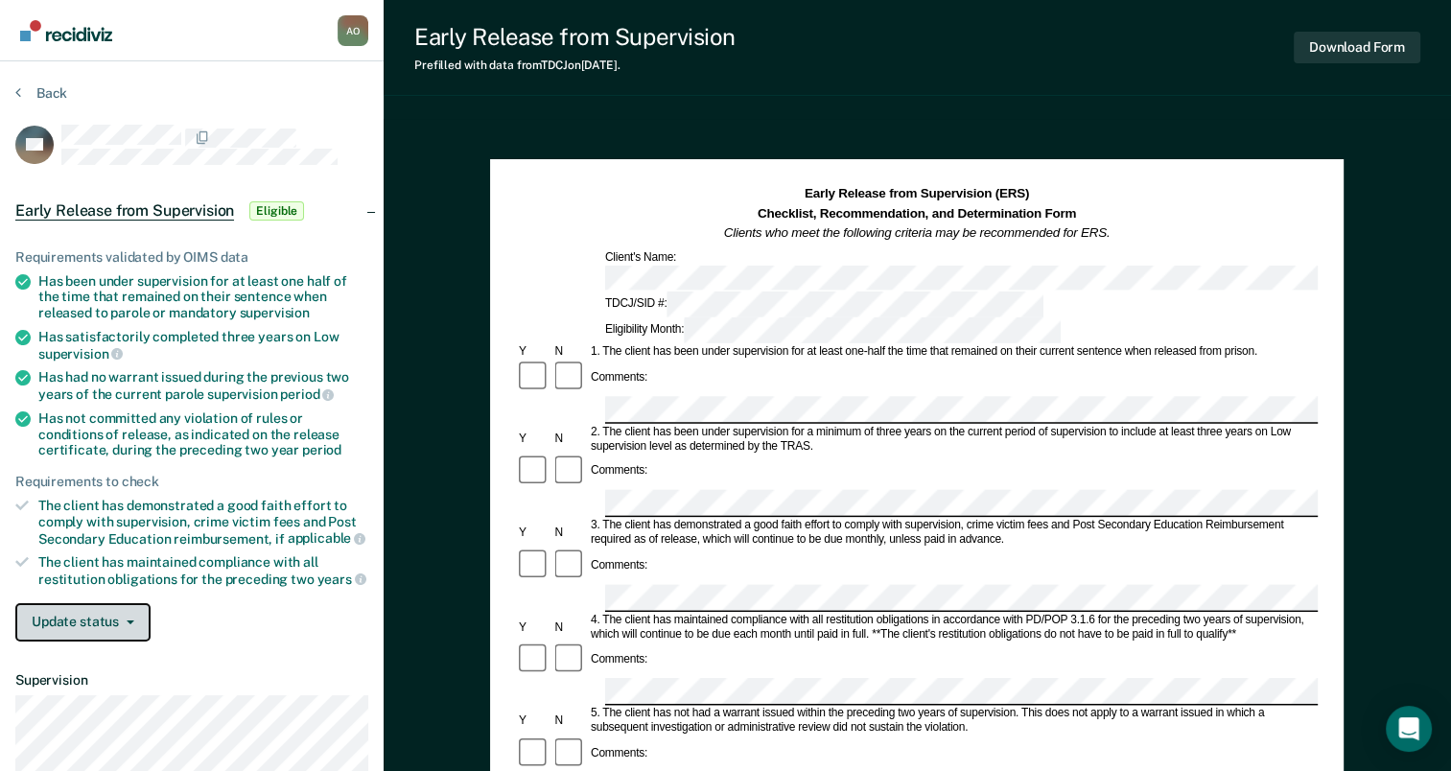
click at [98, 625] on button "Update status" at bounding box center [82, 622] width 135 height 38
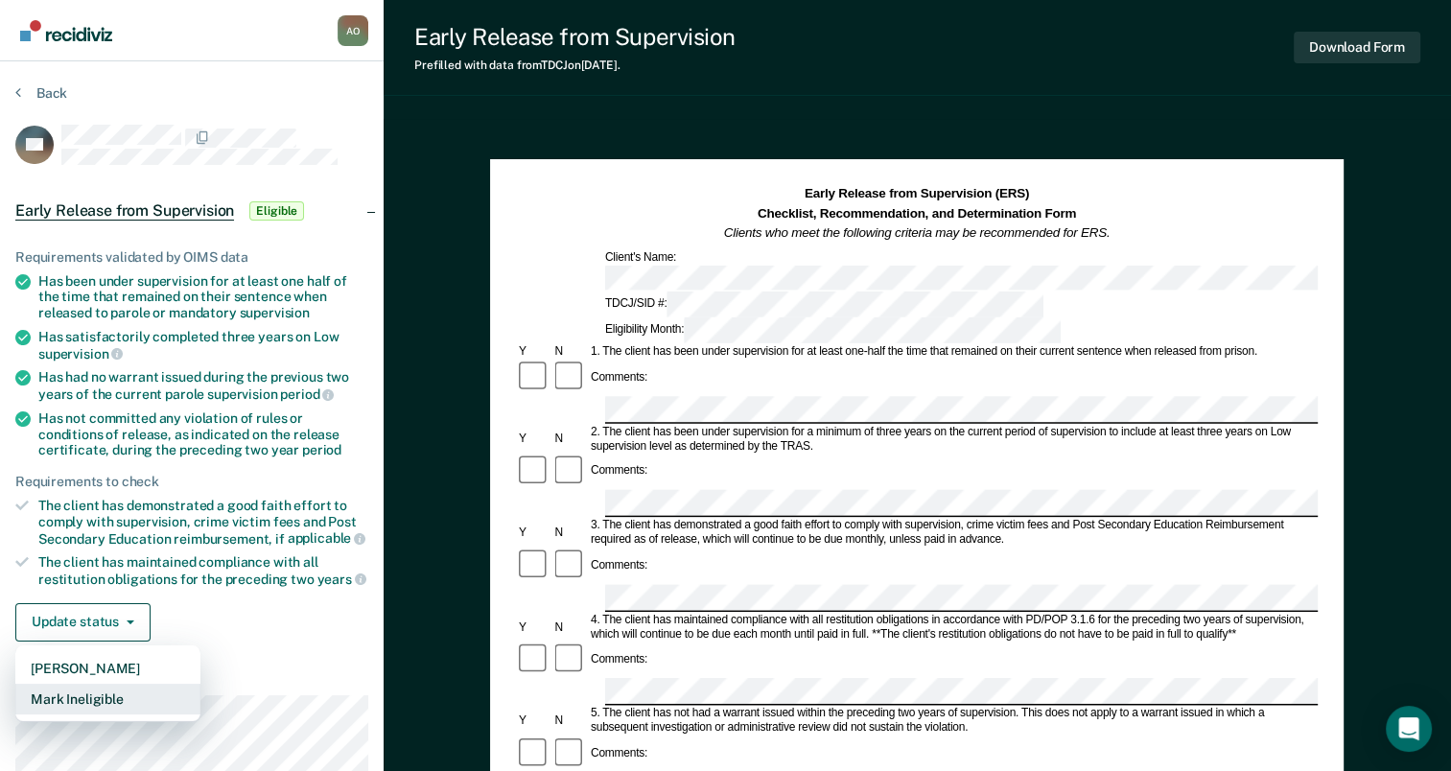
click at [96, 691] on button "Mark Ineligible" at bounding box center [107, 699] width 185 height 31
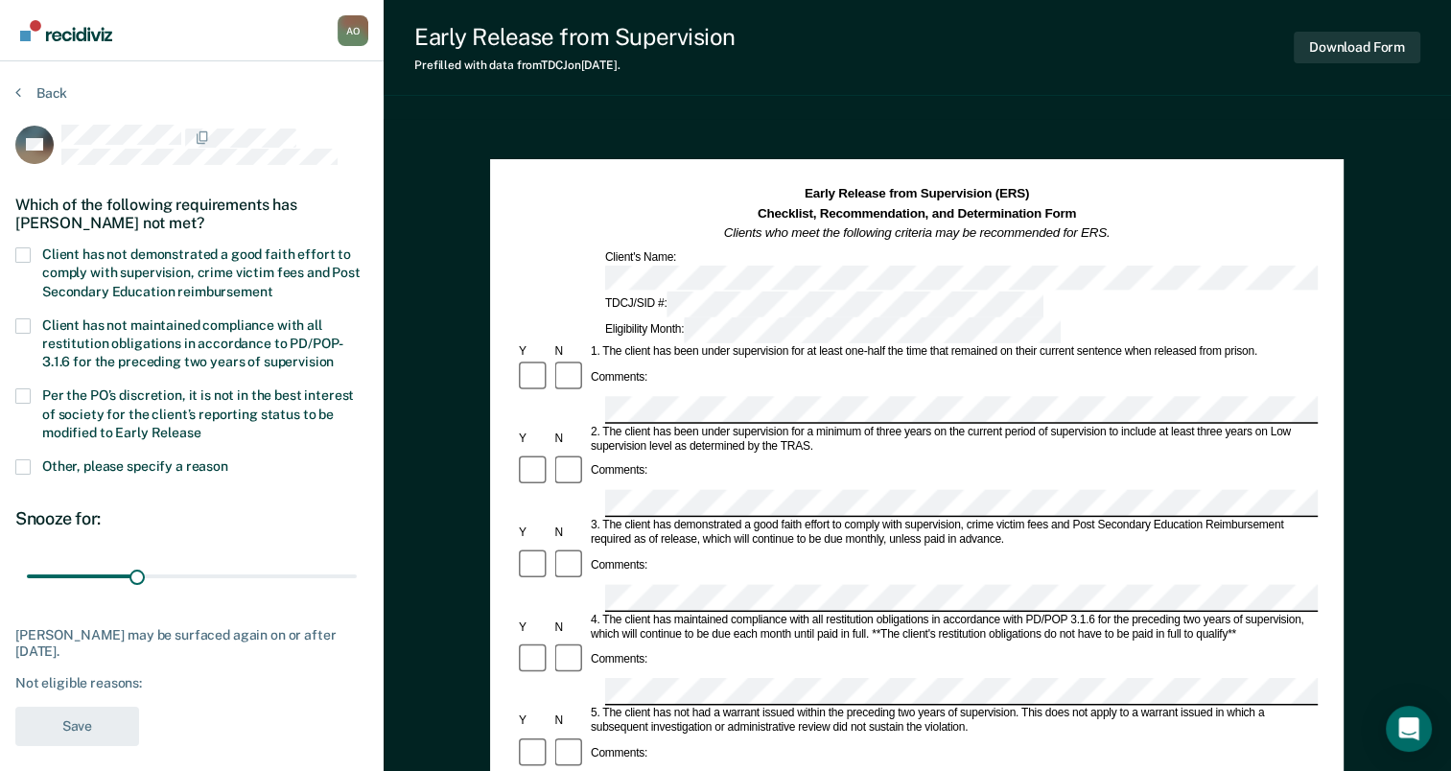
click at [21, 254] on span at bounding box center [22, 254] width 15 height 15
click at [272, 285] on input "Client has not demonstrated a good faith effort to comply with supervision, cri…" at bounding box center [272, 285] width 0 height 0
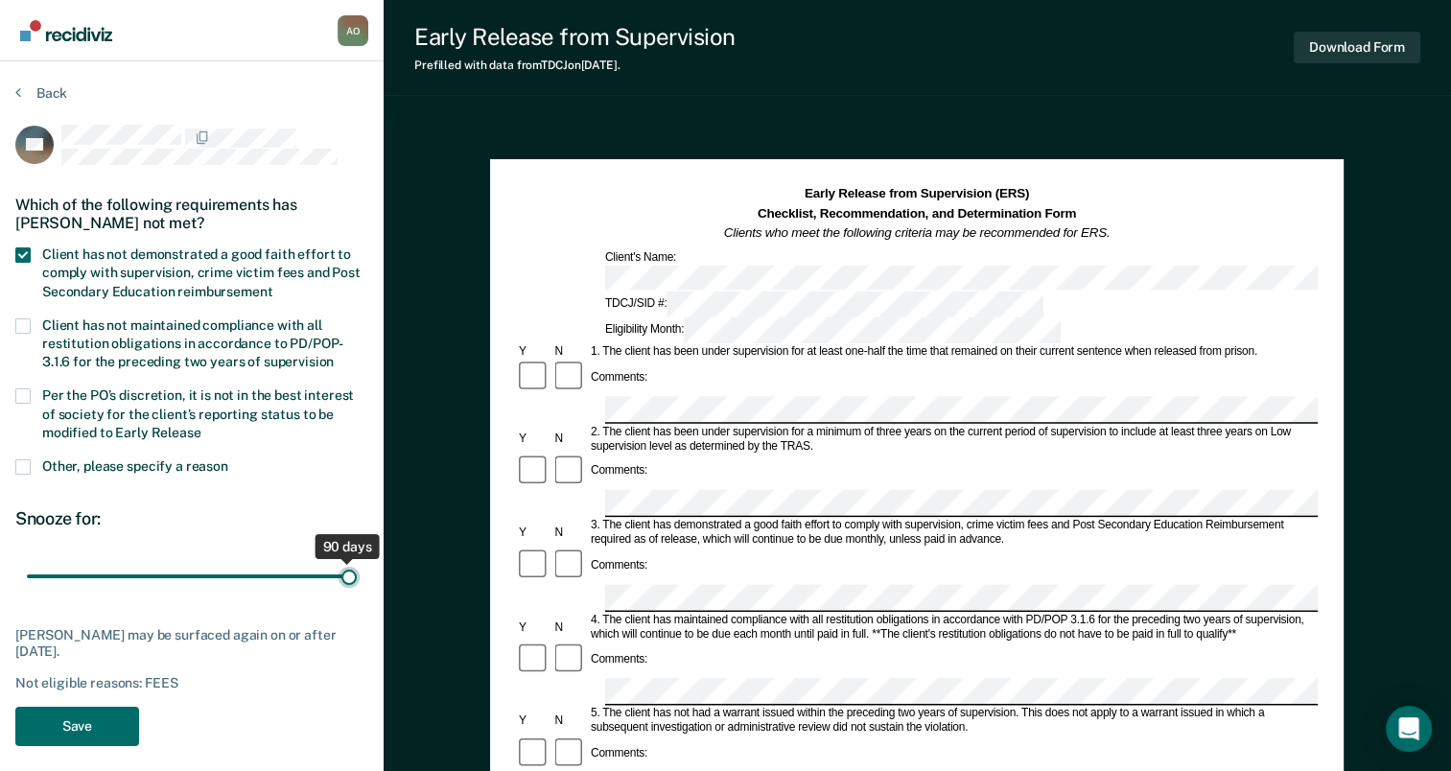
drag, startPoint x: 135, startPoint y: 573, endPoint x: 361, endPoint y: 592, distance: 226.2
type input "90"
click at [357, 592] on input "range" at bounding box center [192, 577] width 330 height 34
click at [58, 727] on button "Save" at bounding box center [77, 726] width 124 height 39
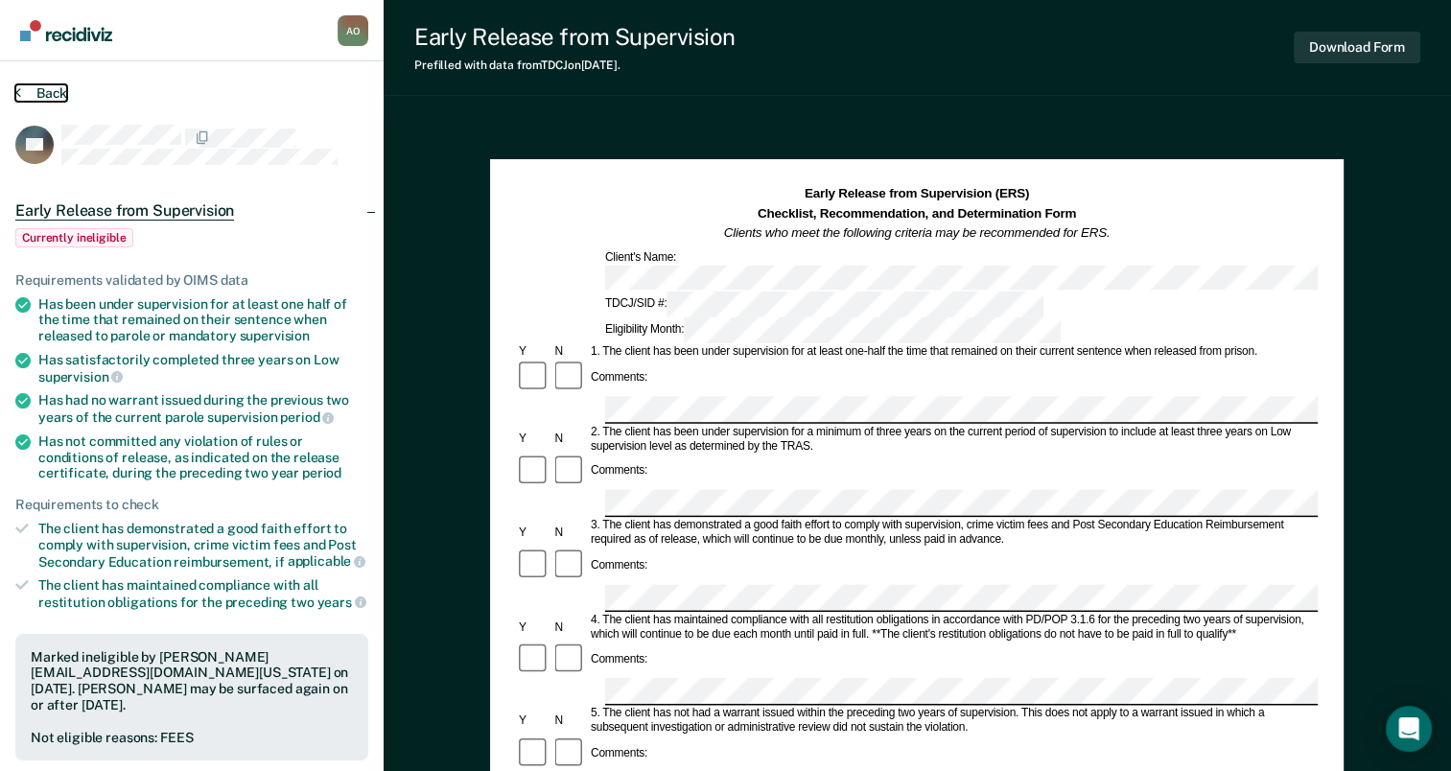
click at [26, 87] on button "Back" at bounding box center [41, 92] width 52 height 17
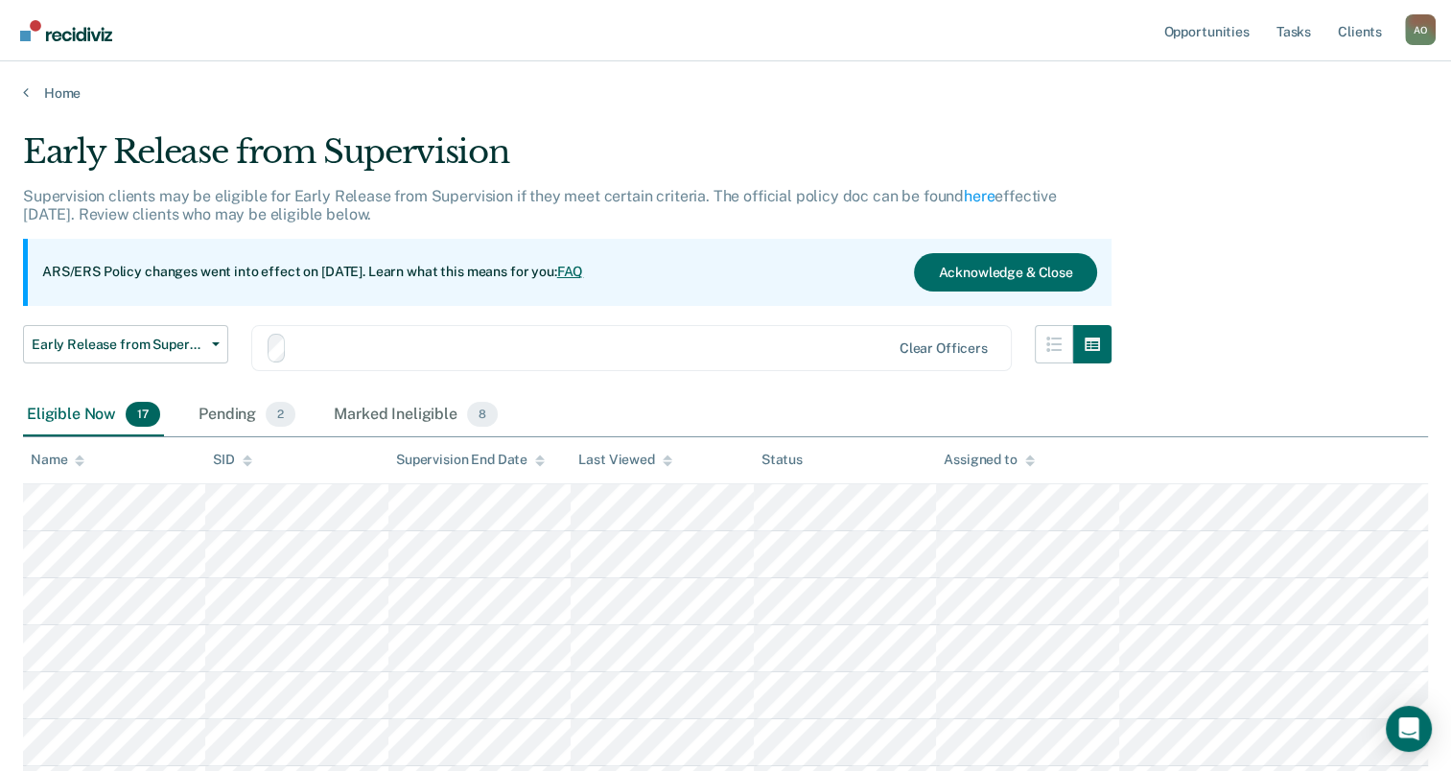
scroll to position [263, 0]
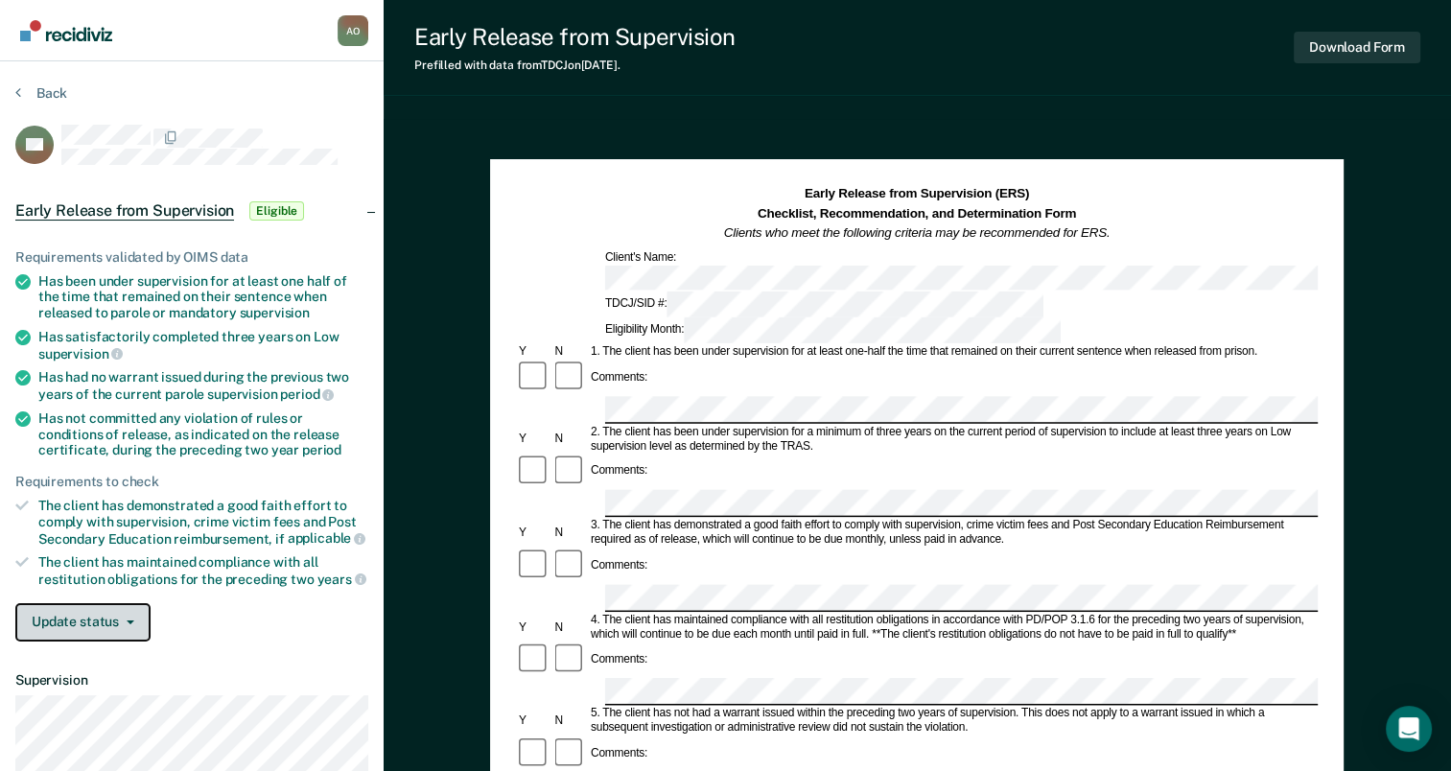
click at [96, 617] on button "Update status" at bounding box center [82, 622] width 135 height 38
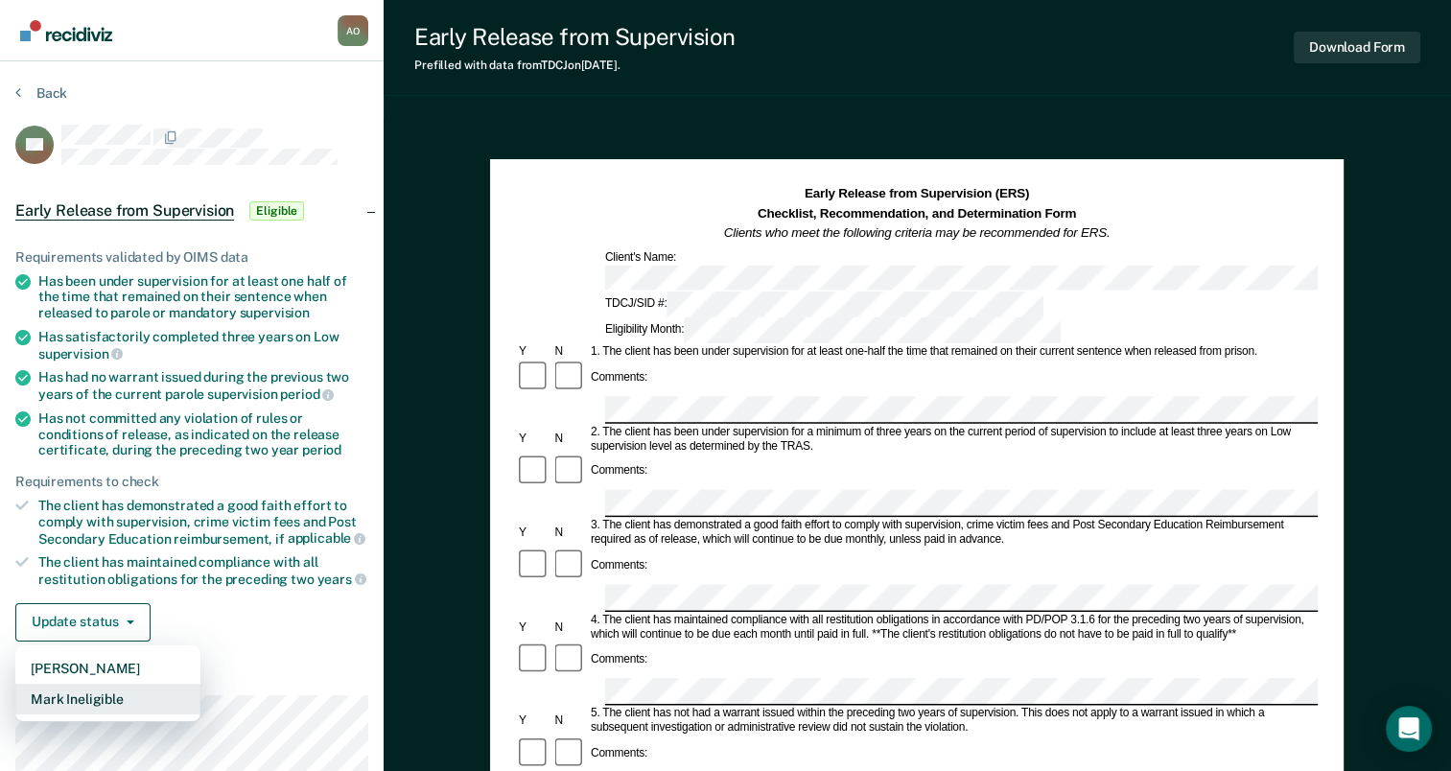
click at [84, 691] on button "Mark Ineligible" at bounding box center [107, 699] width 185 height 31
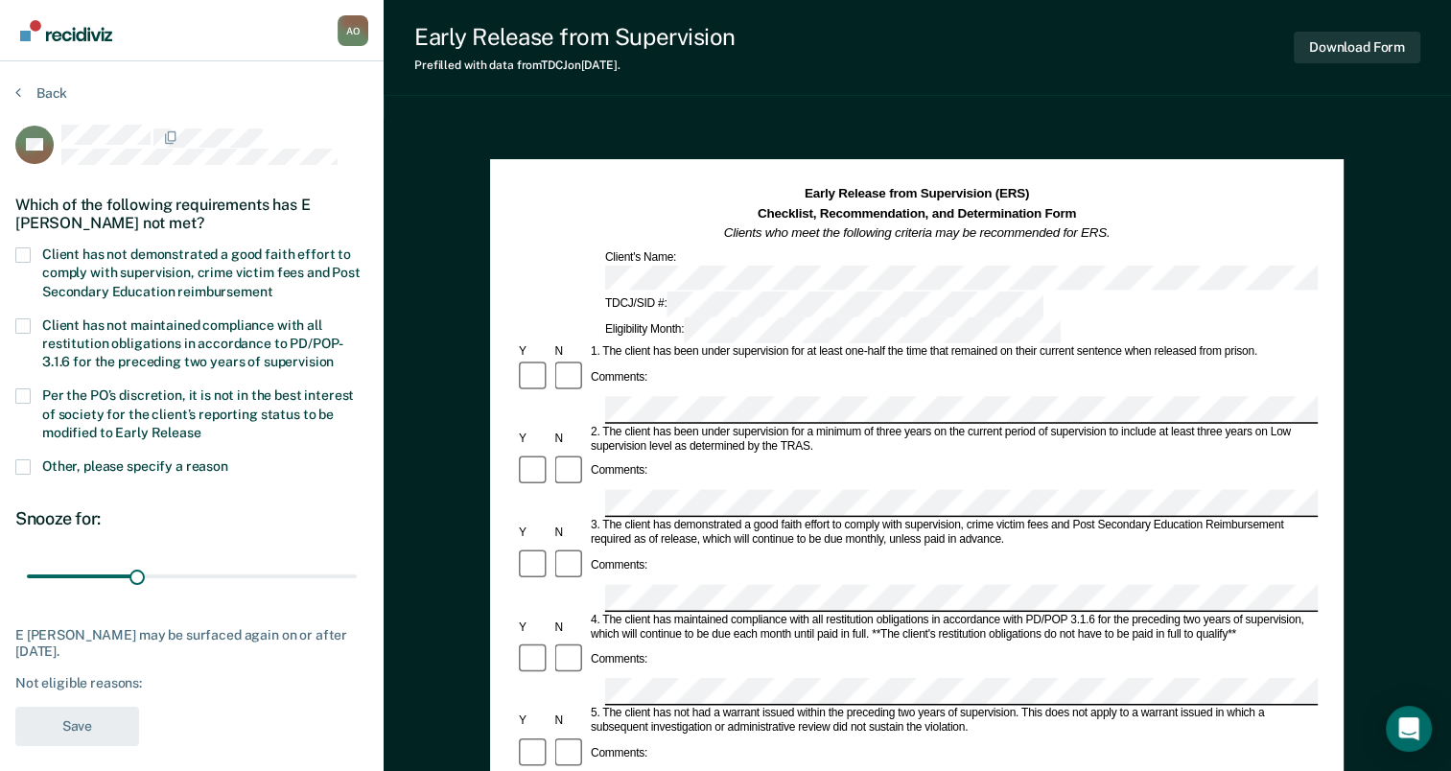
click at [19, 253] on span at bounding box center [22, 254] width 15 height 15
click at [272, 285] on input "Client has not demonstrated a good faith effort to comply with supervision, cri…" at bounding box center [272, 285] width 0 height 0
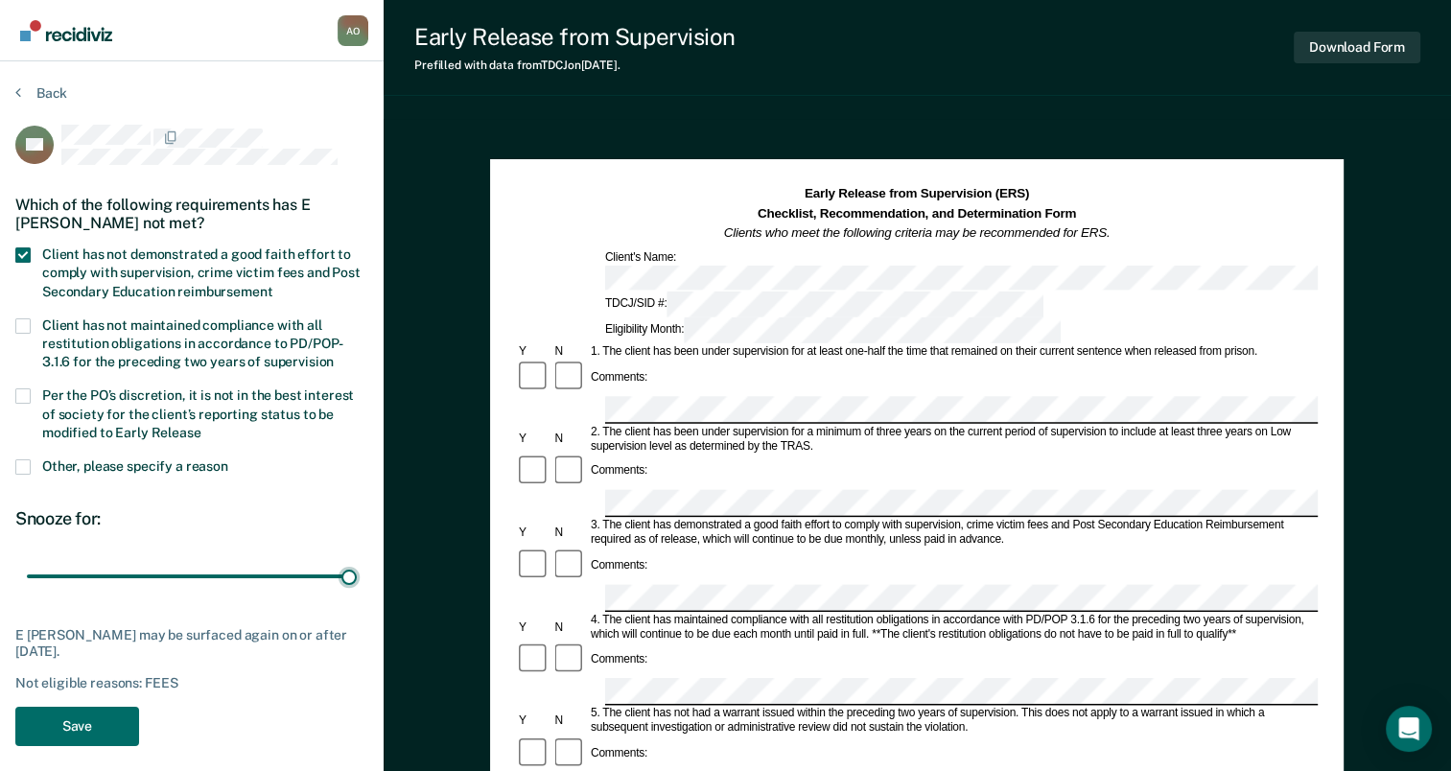
drag, startPoint x: 136, startPoint y: 564, endPoint x: 238, endPoint y: 619, distance: 115.4
type input "90"
click at [357, 576] on input "range" at bounding box center [192, 577] width 330 height 34
click at [24, 718] on button "Save" at bounding box center [77, 726] width 124 height 39
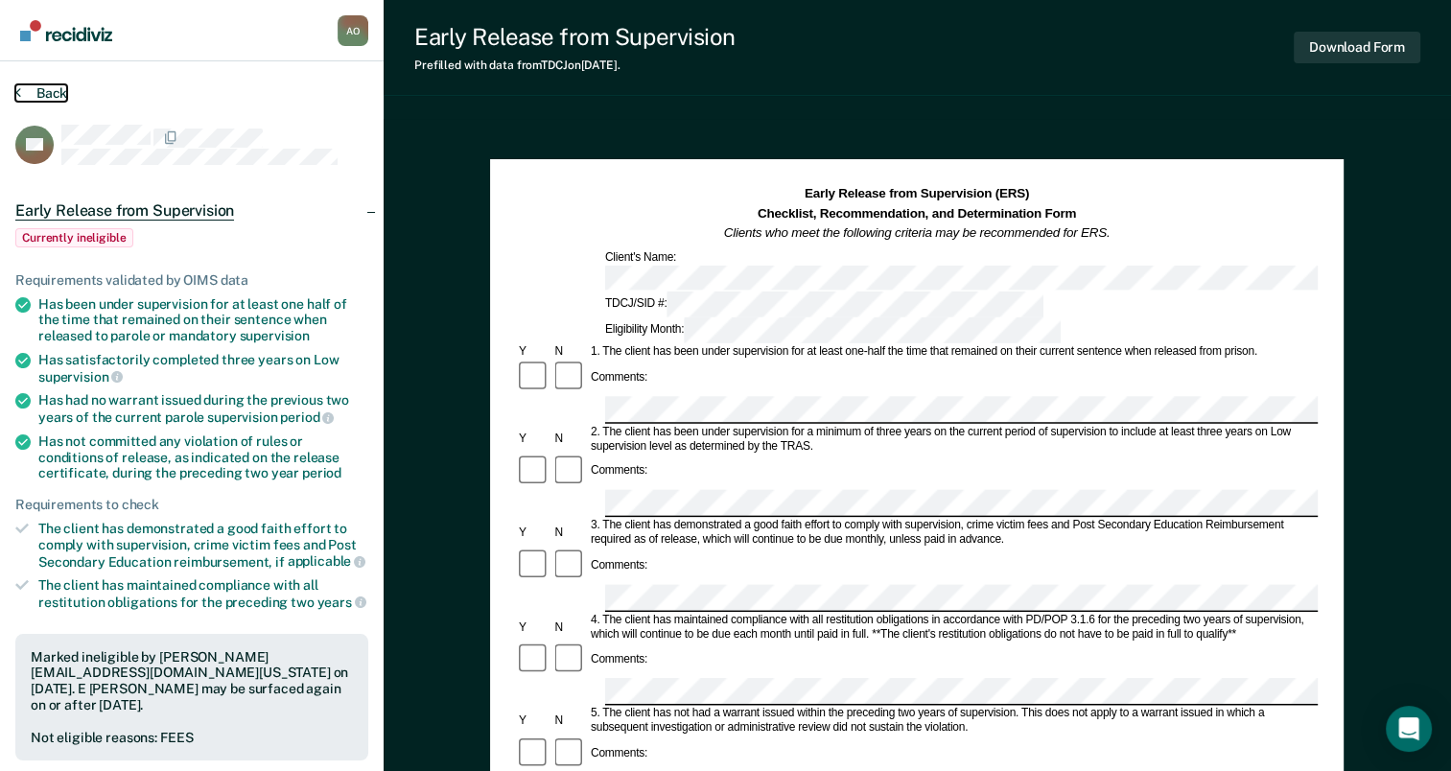
click at [18, 82] on section "Back EC Early Release from Supervision Currently ineligible Requirements valida…" at bounding box center [192, 617] width 384 height 1113
click at [50, 92] on button "Back" at bounding box center [41, 92] width 52 height 17
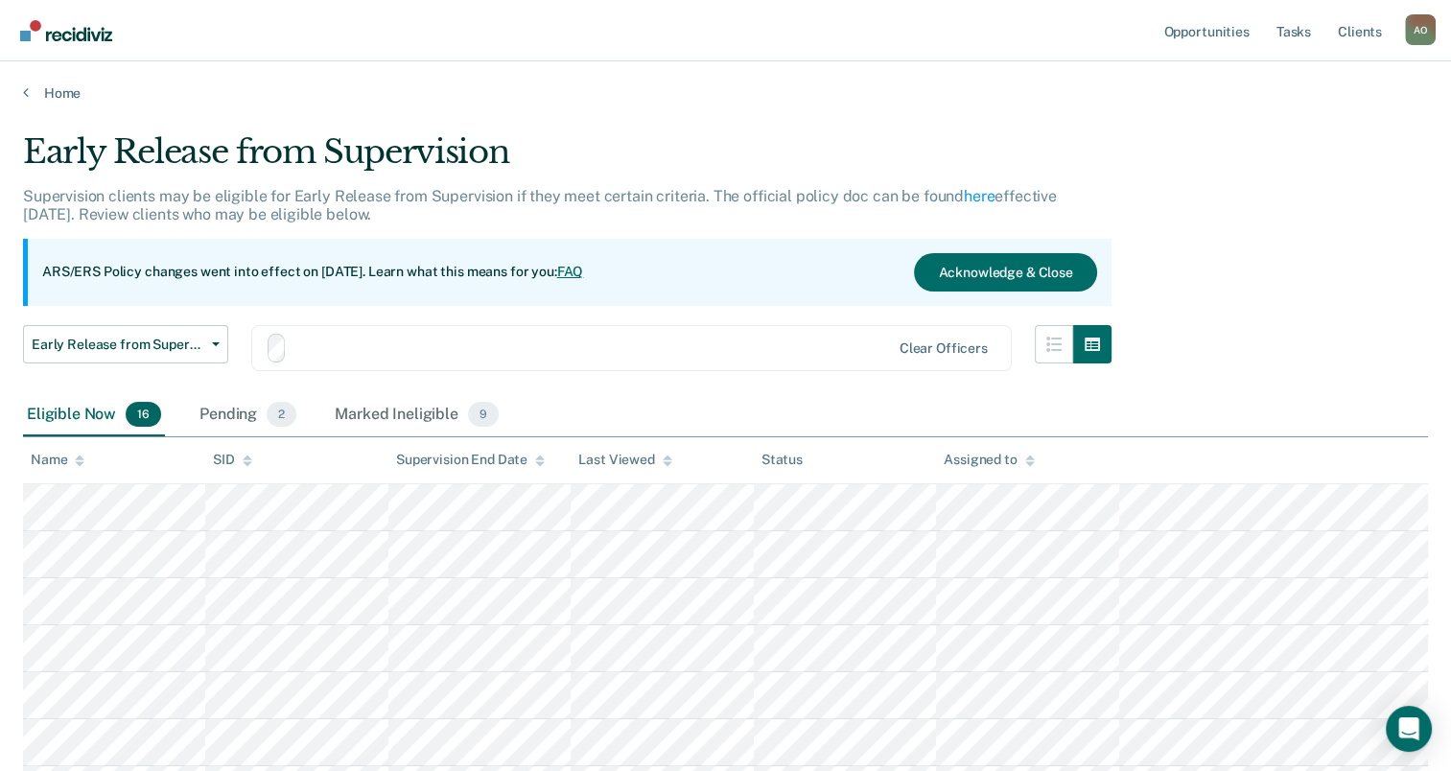
scroll to position [263, 0]
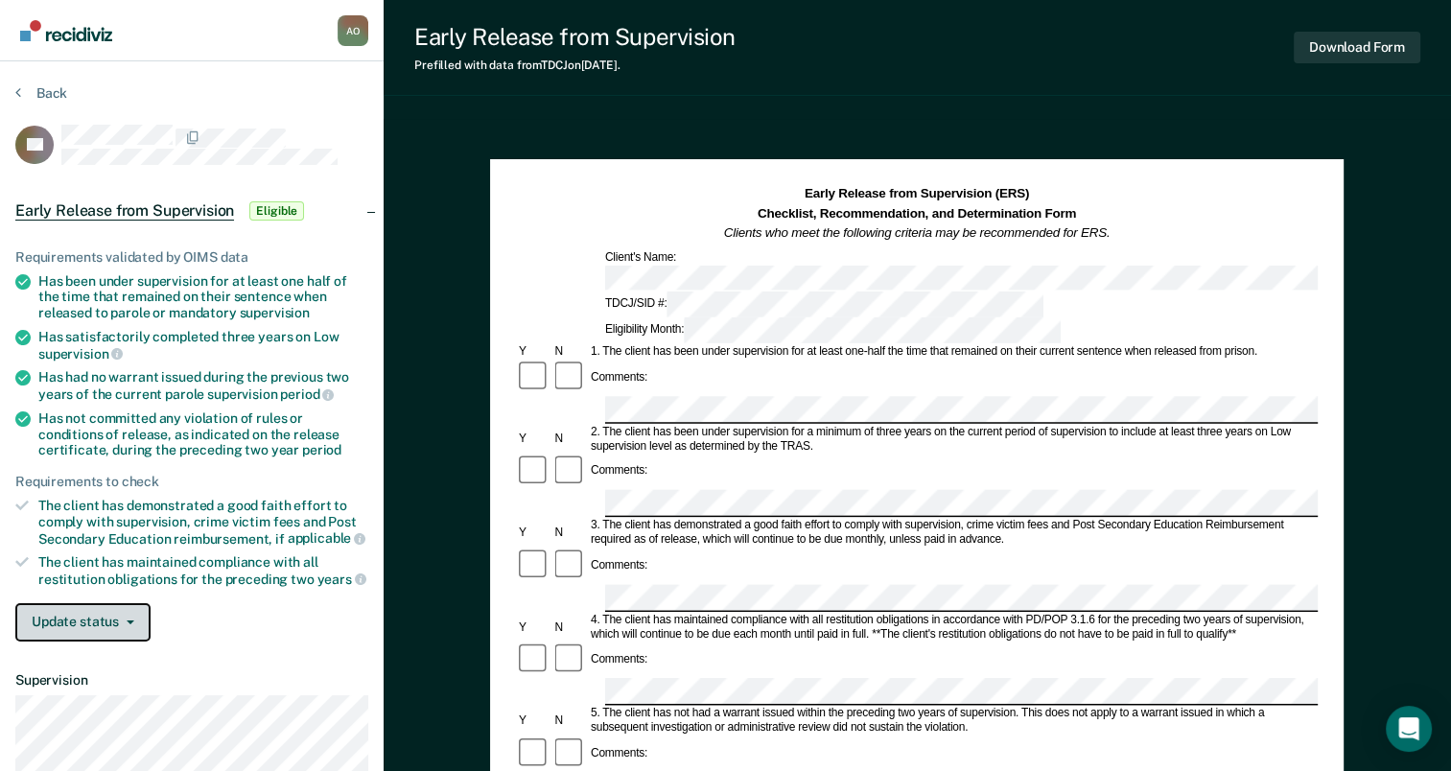
click at [82, 614] on button "Update status" at bounding box center [82, 622] width 135 height 38
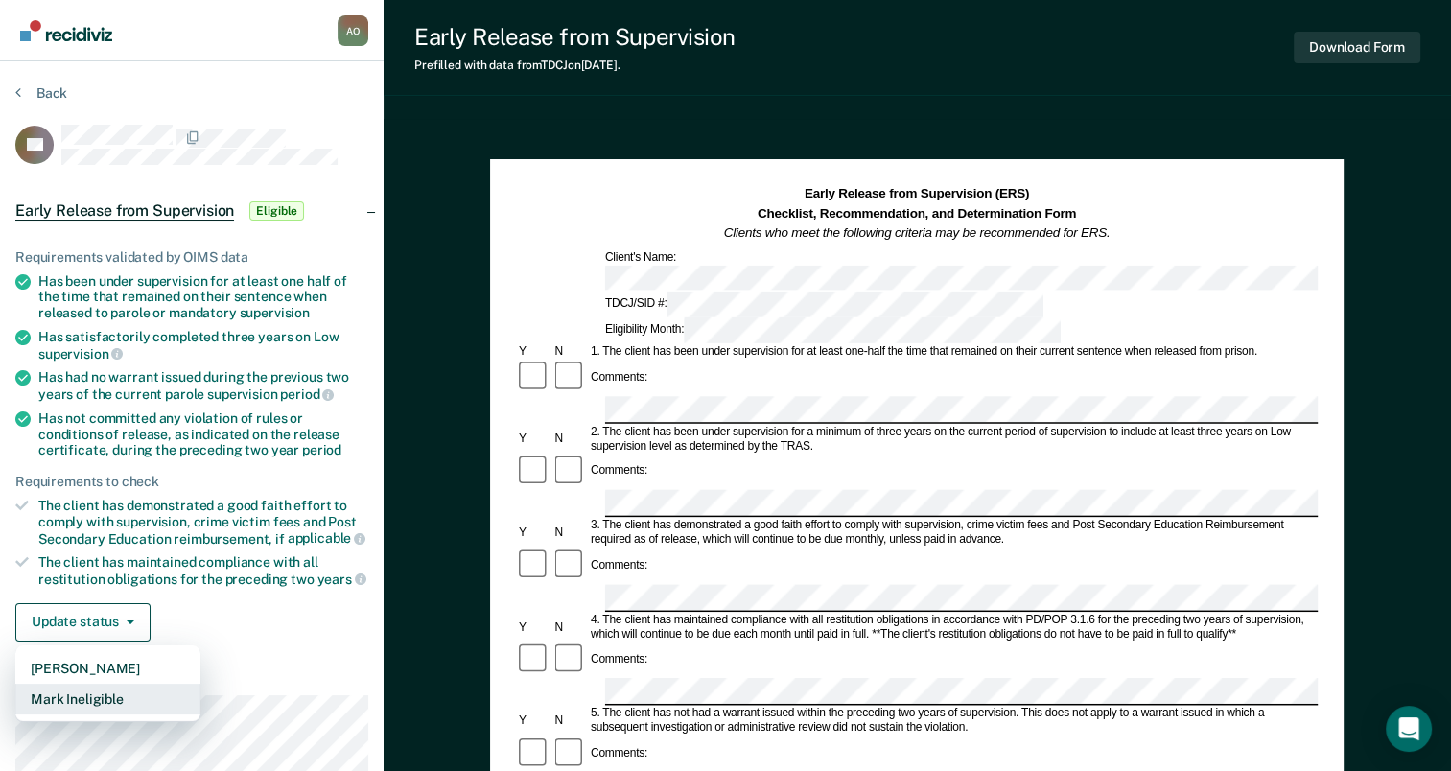
click at [72, 689] on button "Mark Ineligible" at bounding box center [107, 699] width 185 height 31
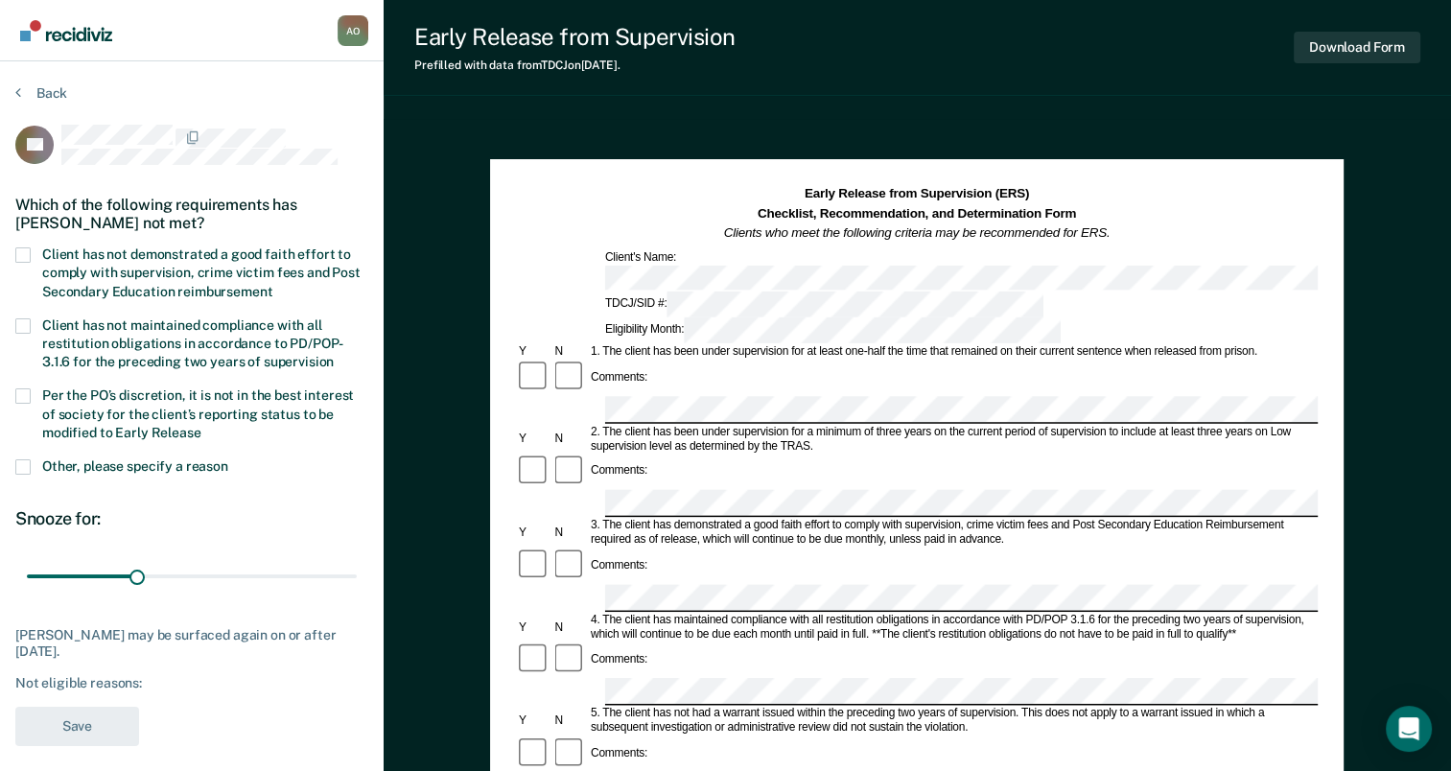
click at [21, 254] on span at bounding box center [22, 254] width 15 height 15
click at [272, 285] on input "Client has not demonstrated a good faith effort to comply with supervision, cri…" at bounding box center [272, 285] width 0 height 0
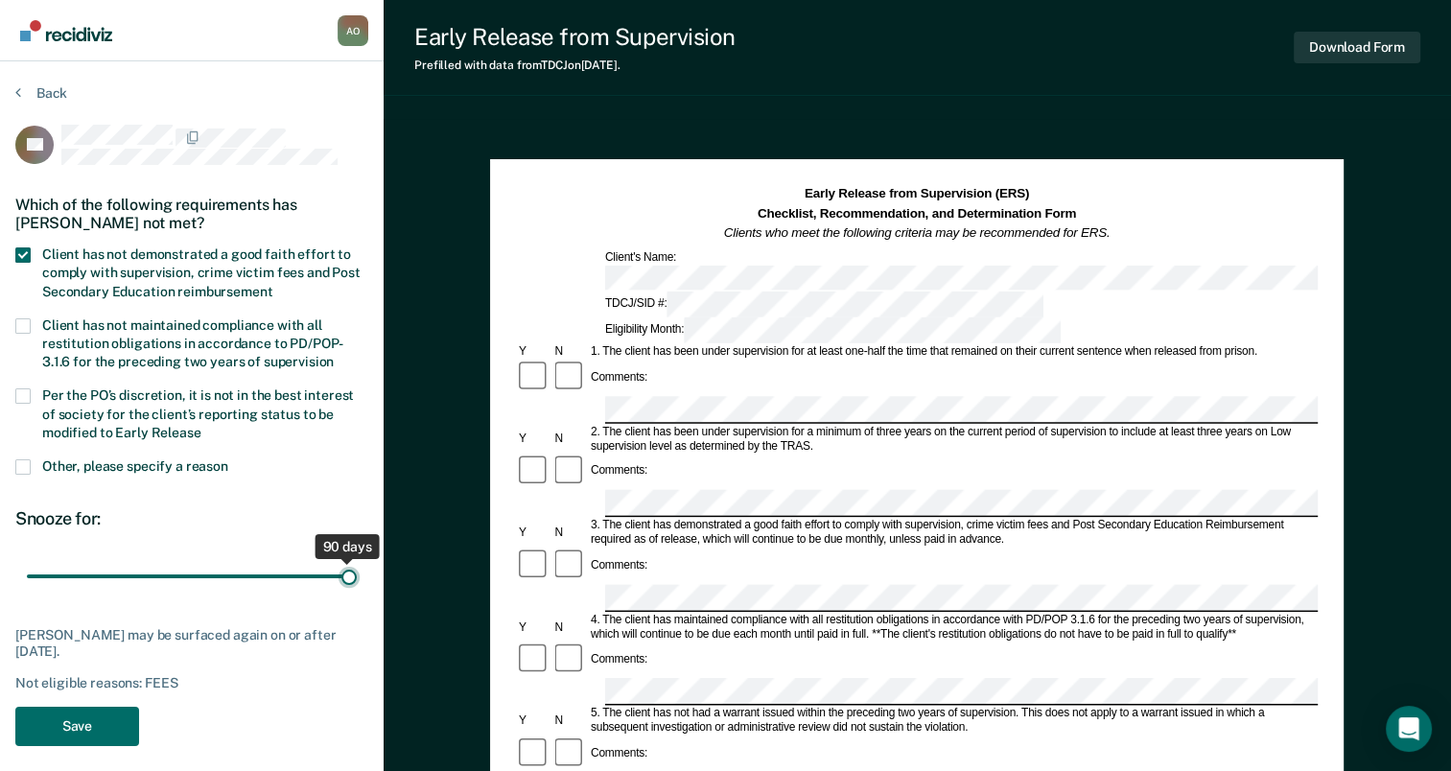
drag, startPoint x: 134, startPoint y: 574, endPoint x: 378, endPoint y: 575, distance: 243.6
type input "90"
click at [357, 575] on input "range" at bounding box center [192, 577] width 330 height 34
click at [53, 718] on button "Save" at bounding box center [77, 726] width 124 height 39
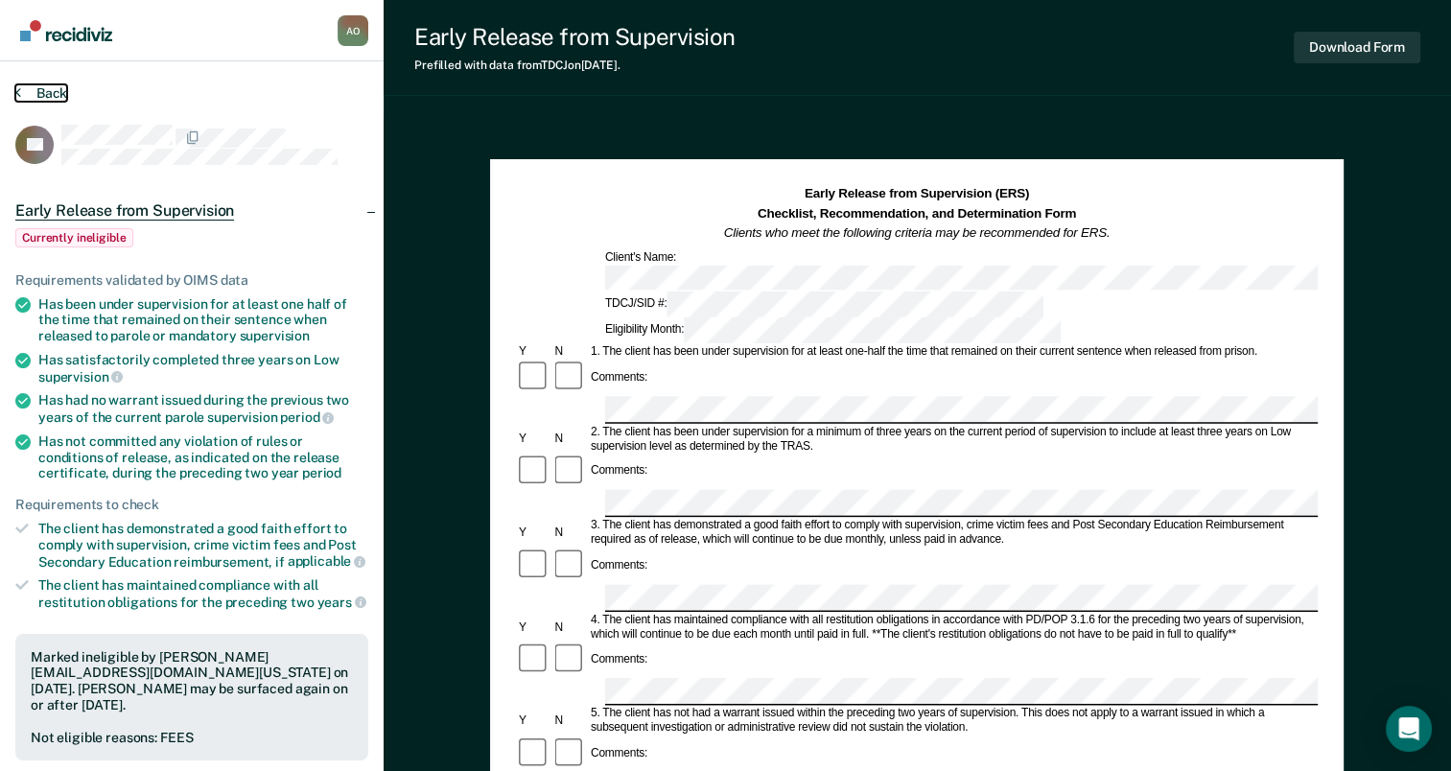
click at [54, 84] on button "Back" at bounding box center [41, 92] width 52 height 17
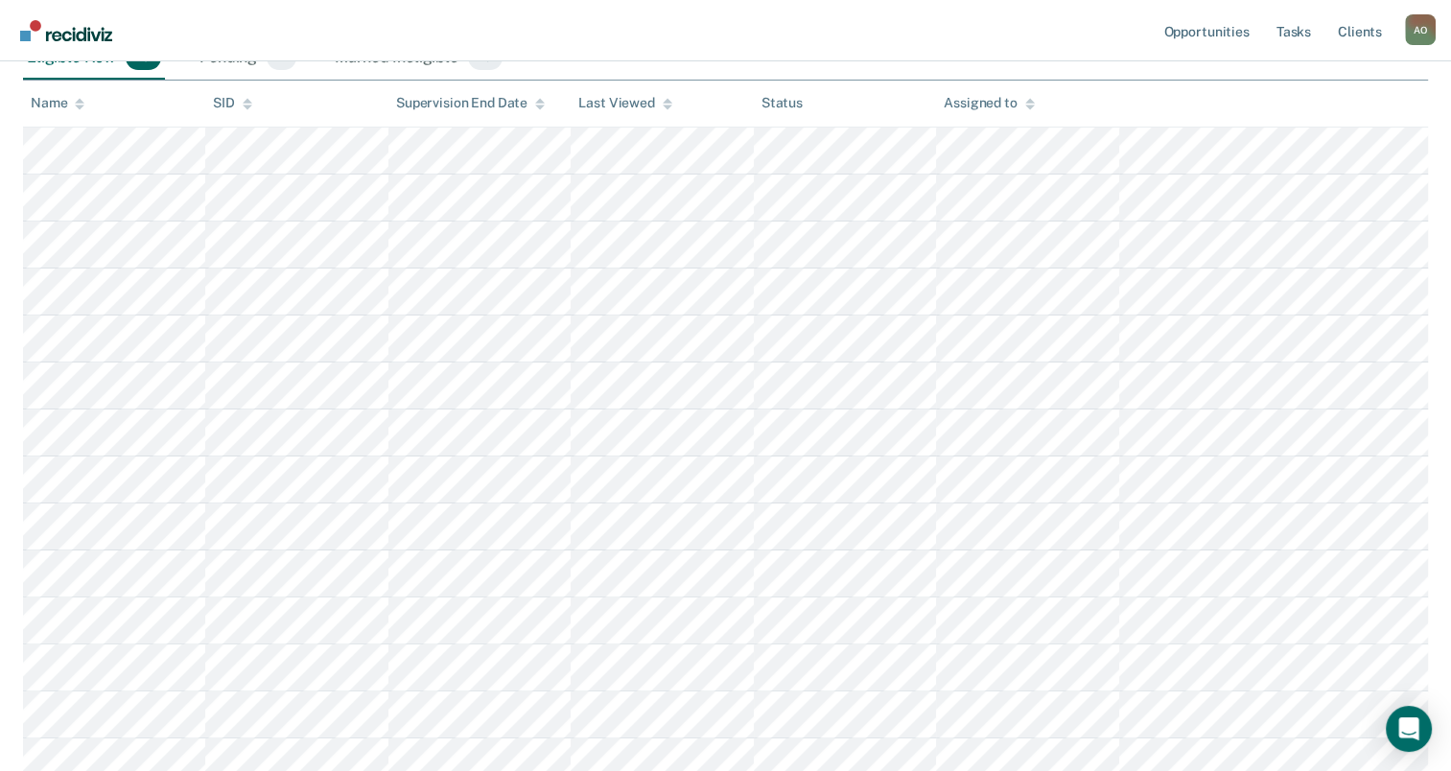
scroll to position [551, 0]
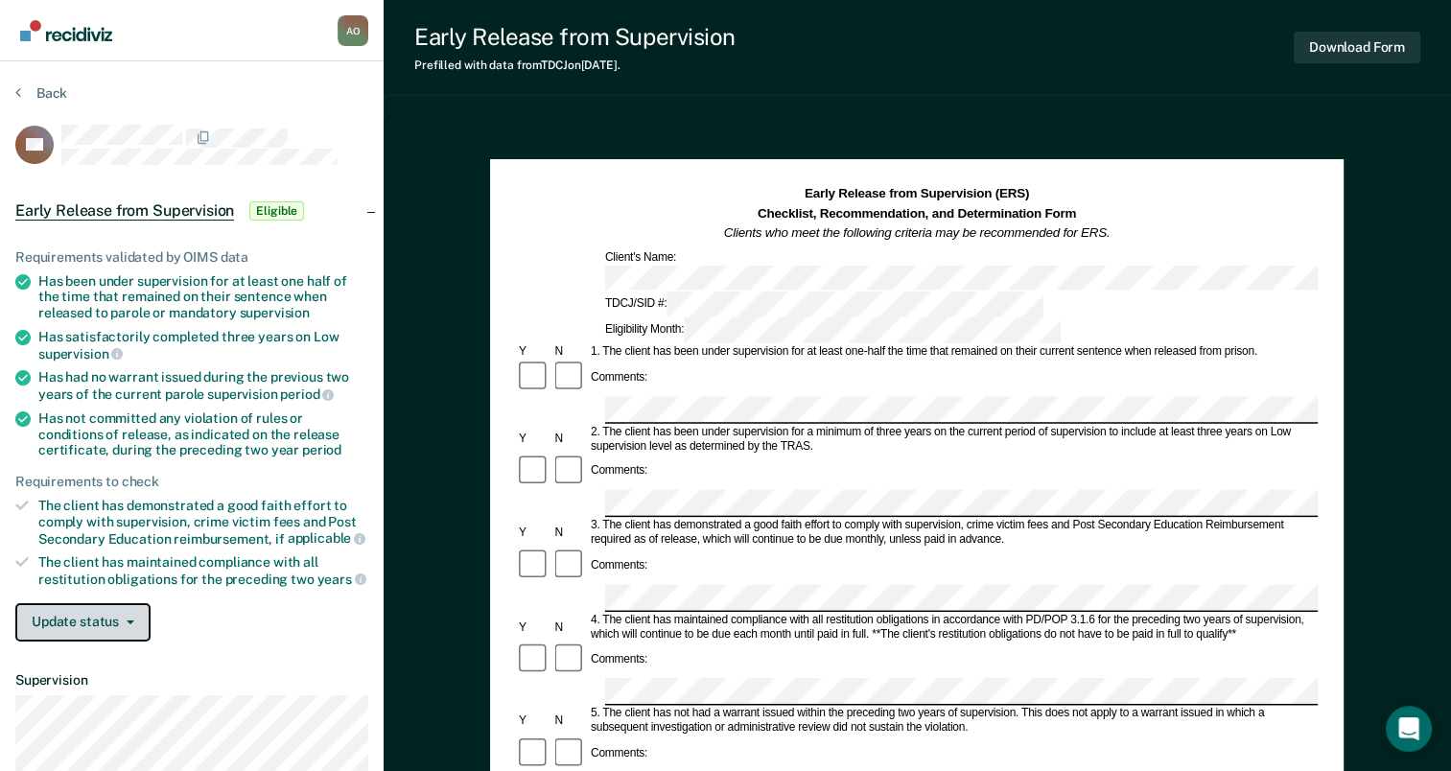
click at [78, 614] on button "Update status" at bounding box center [82, 622] width 135 height 38
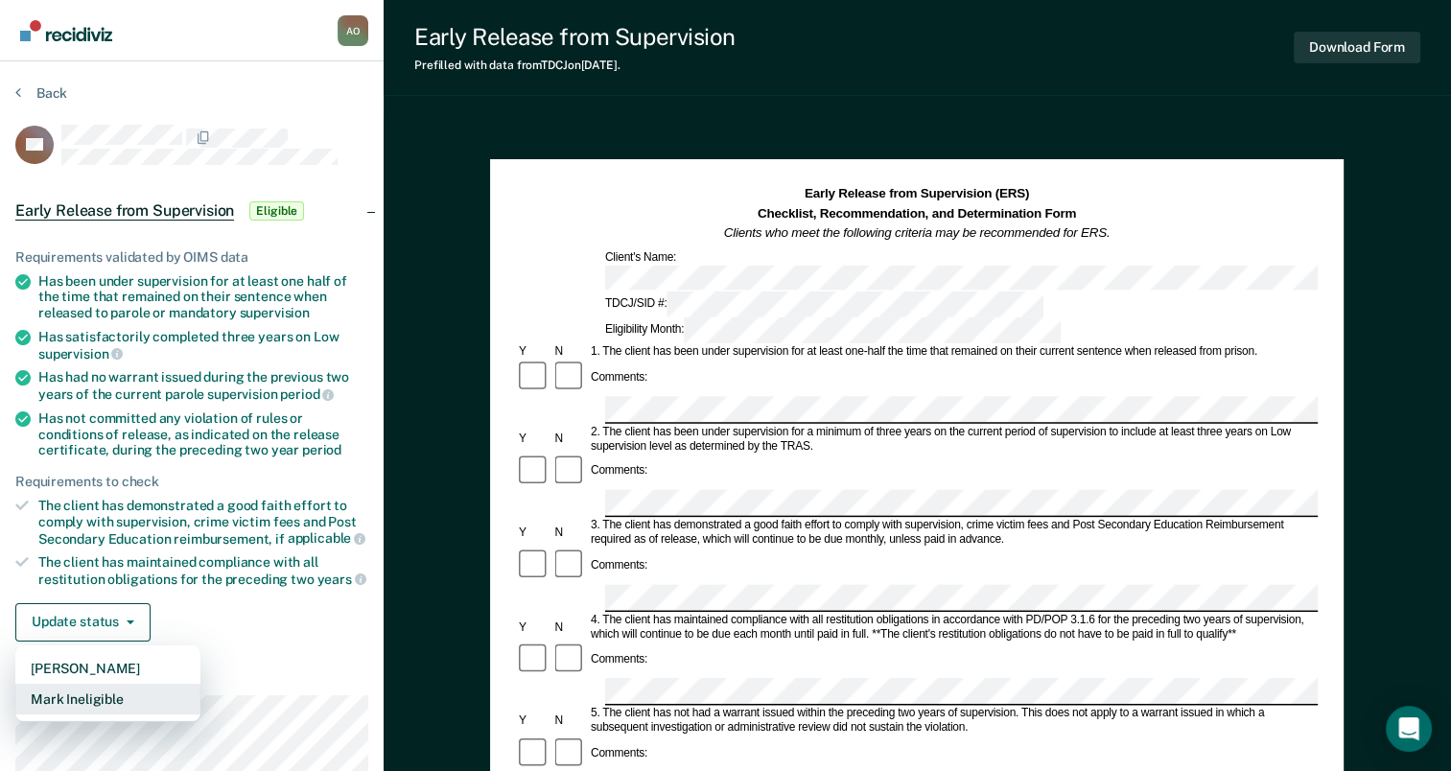
click at [74, 693] on button "Mark Ineligible" at bounding box center [107, 699] width 185 height 31
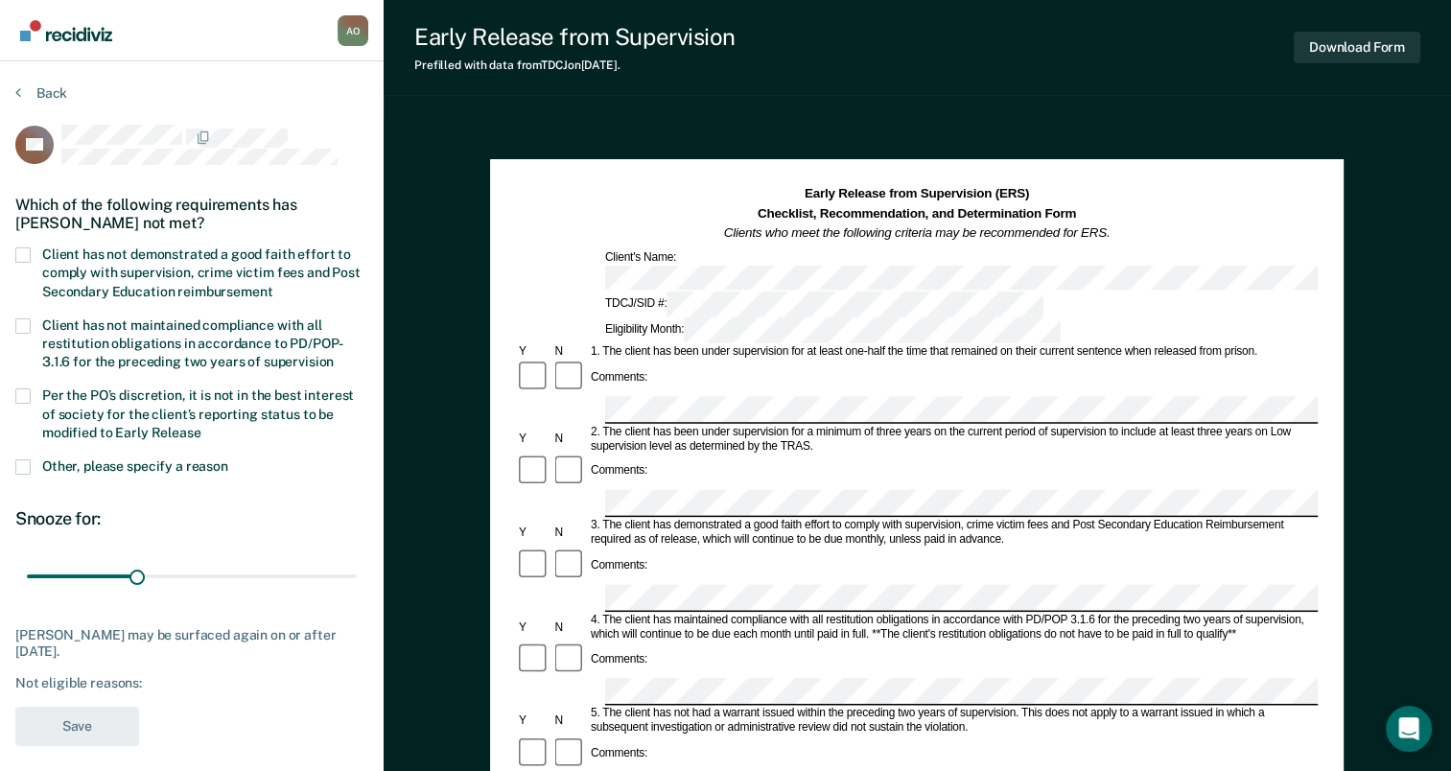
click at [23, 248] on span at bounding box center [22, 254] width 15 height 15
click at [272, 285] on input "Client has not demonstrated a good faith effort to comply with supervision, cri…" at bounding box center [272, 285] width 0 height 0
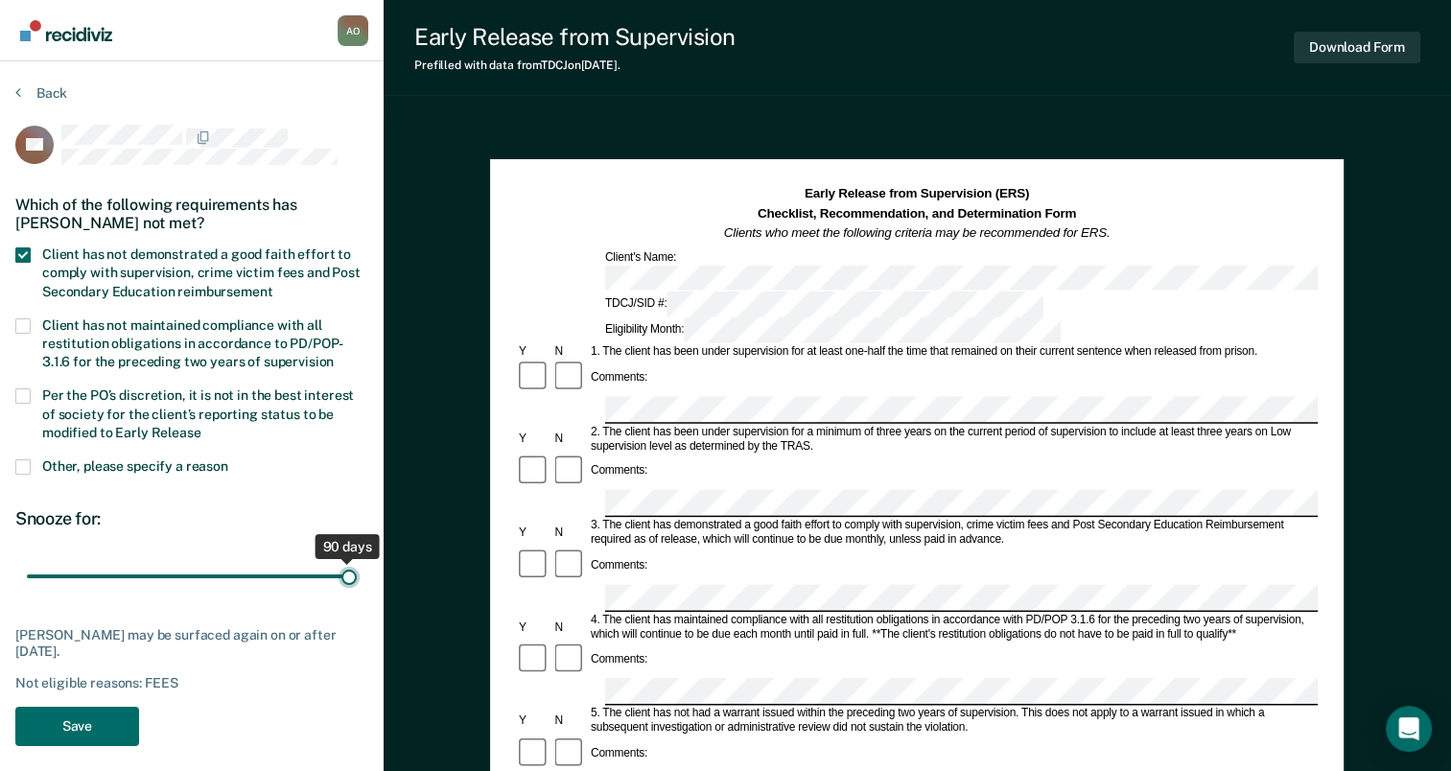
drag, startPoint x: 165, startPoint y: 575, endPoint x: 458, endPoint y: 618, distance: 296.6
type input "90"
click at [357, 594] on input "range" at bounding box center [192, 577] width 330 height 34
click at [86, 724] on button "Save" at bounding box center [77, 726] width 124 height 39
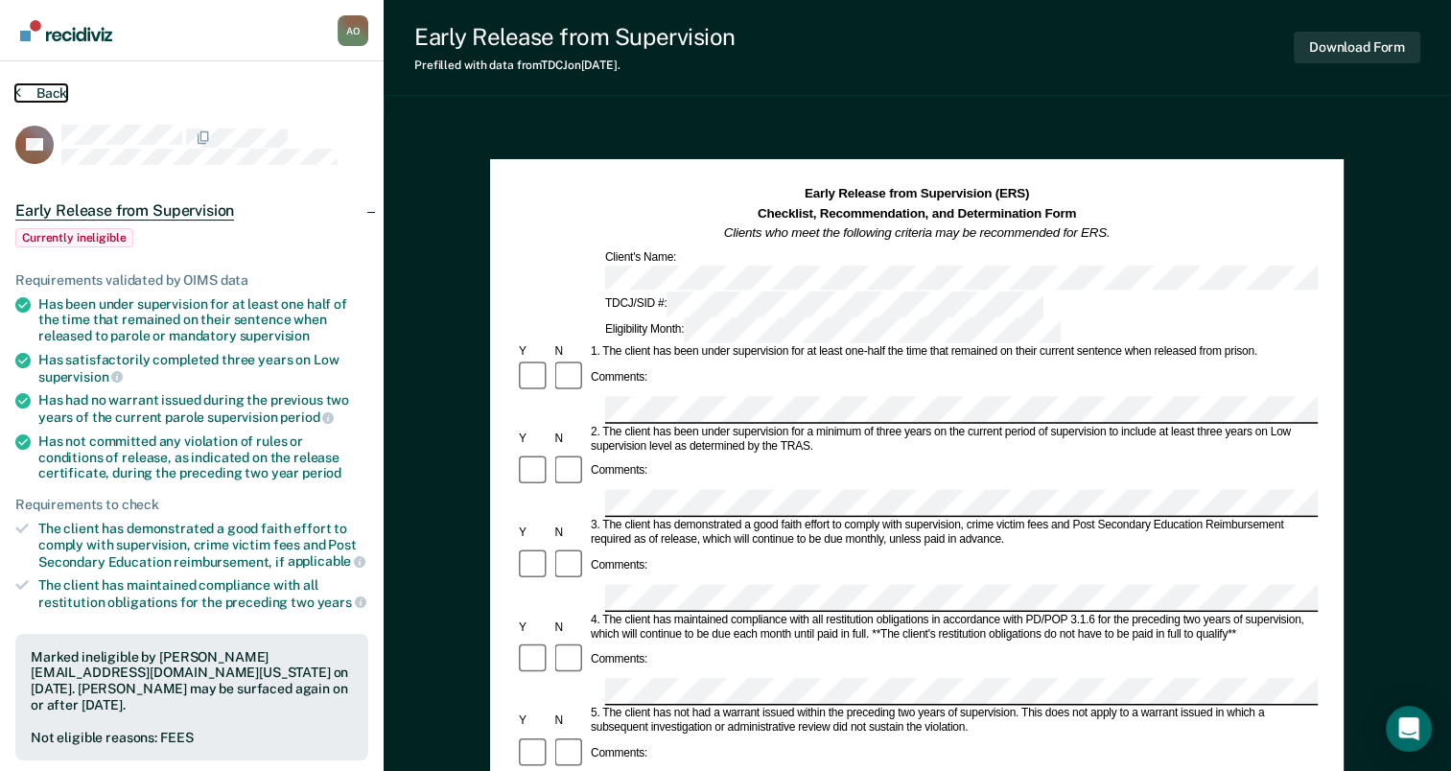
click at [50, 91] on button "Back" at bounding box center [41, 92] width 52 height 17
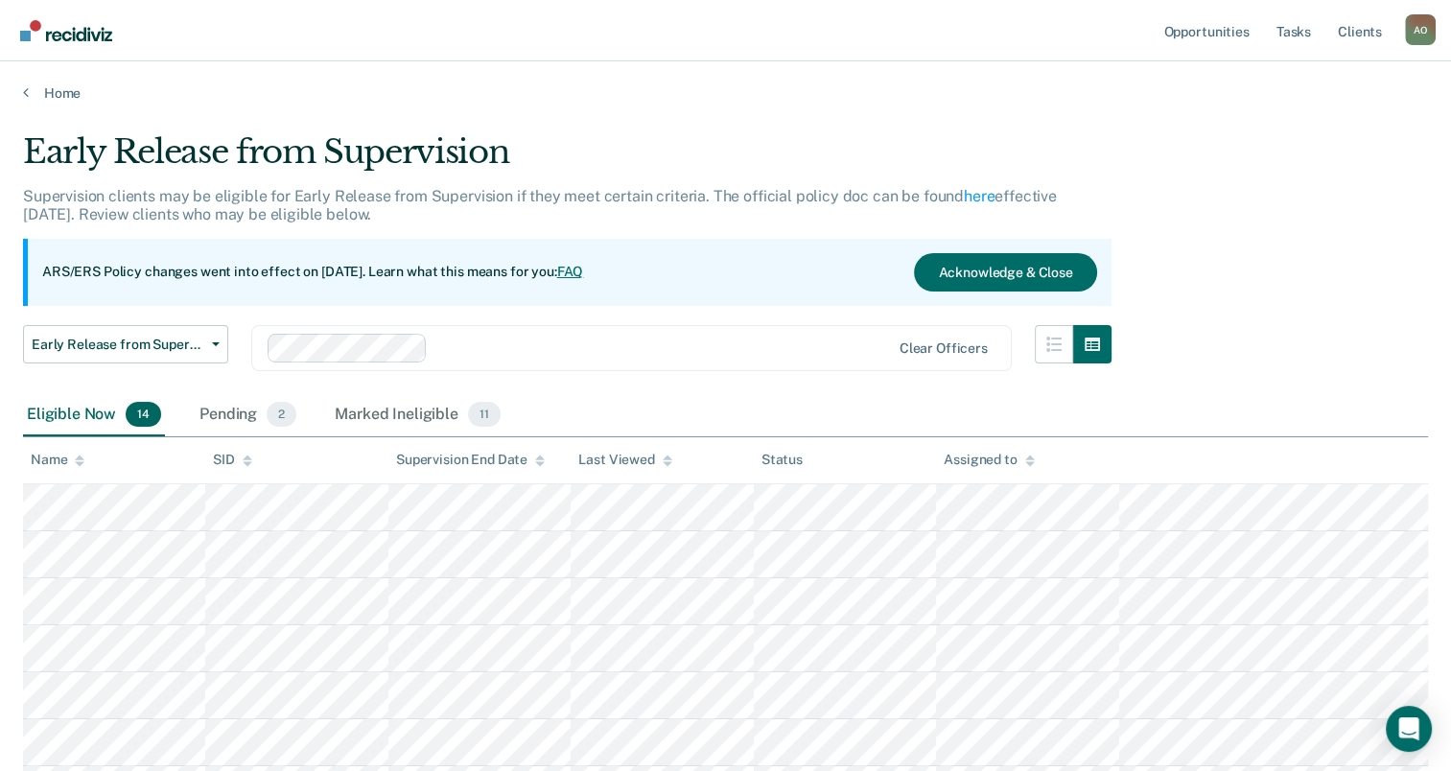
click at [584, 274] on link "FAQ" at bounding box center [570, 271] width 27 height 15
click at [984, 274] on button "Acknowledge & Close" at bounding box center [1005, 272] width 182 height 38
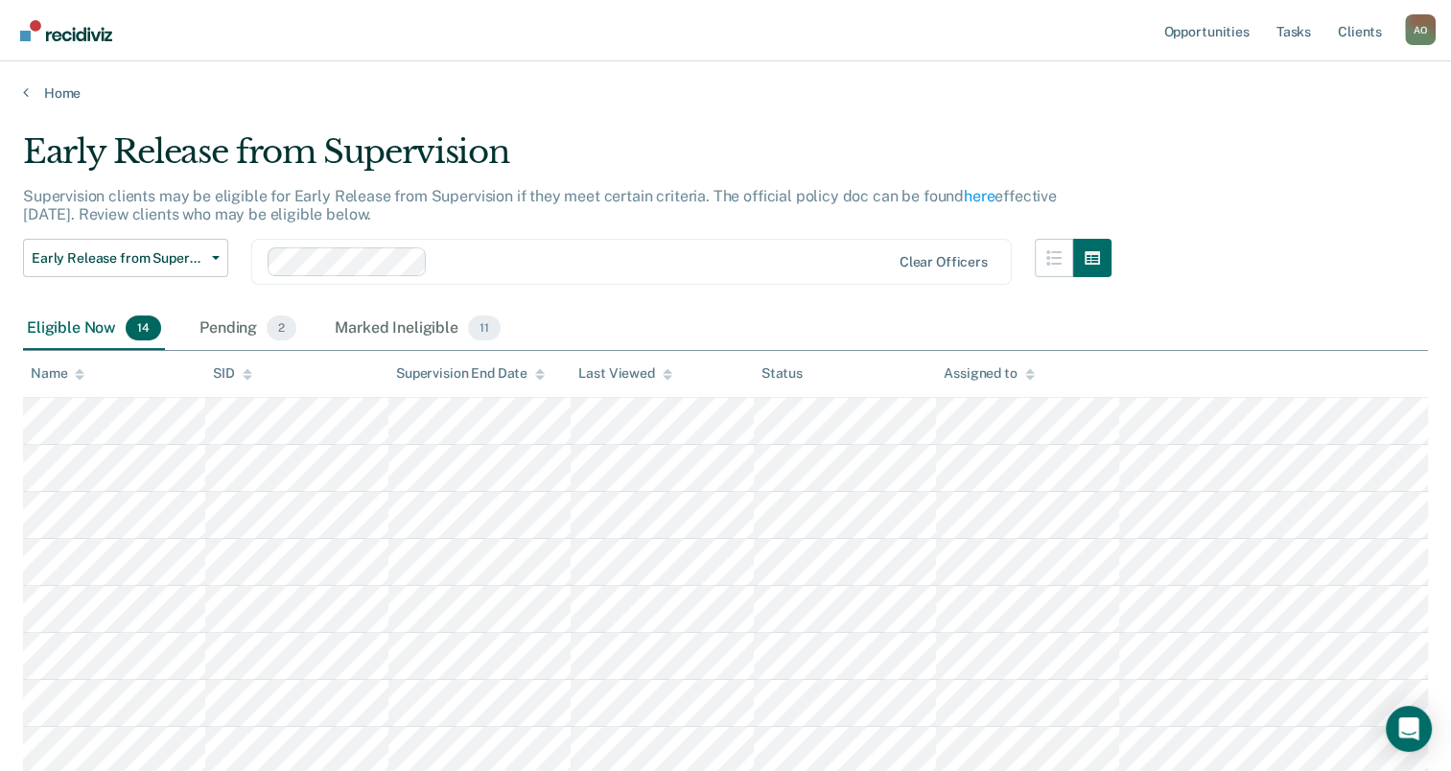
click at [22, 87] on div "Home" at bounding box center [725, 81] width 1451 height 40
click at [62, 89] on link "Home" at bounding box center [725, 92] width 1405 height 17
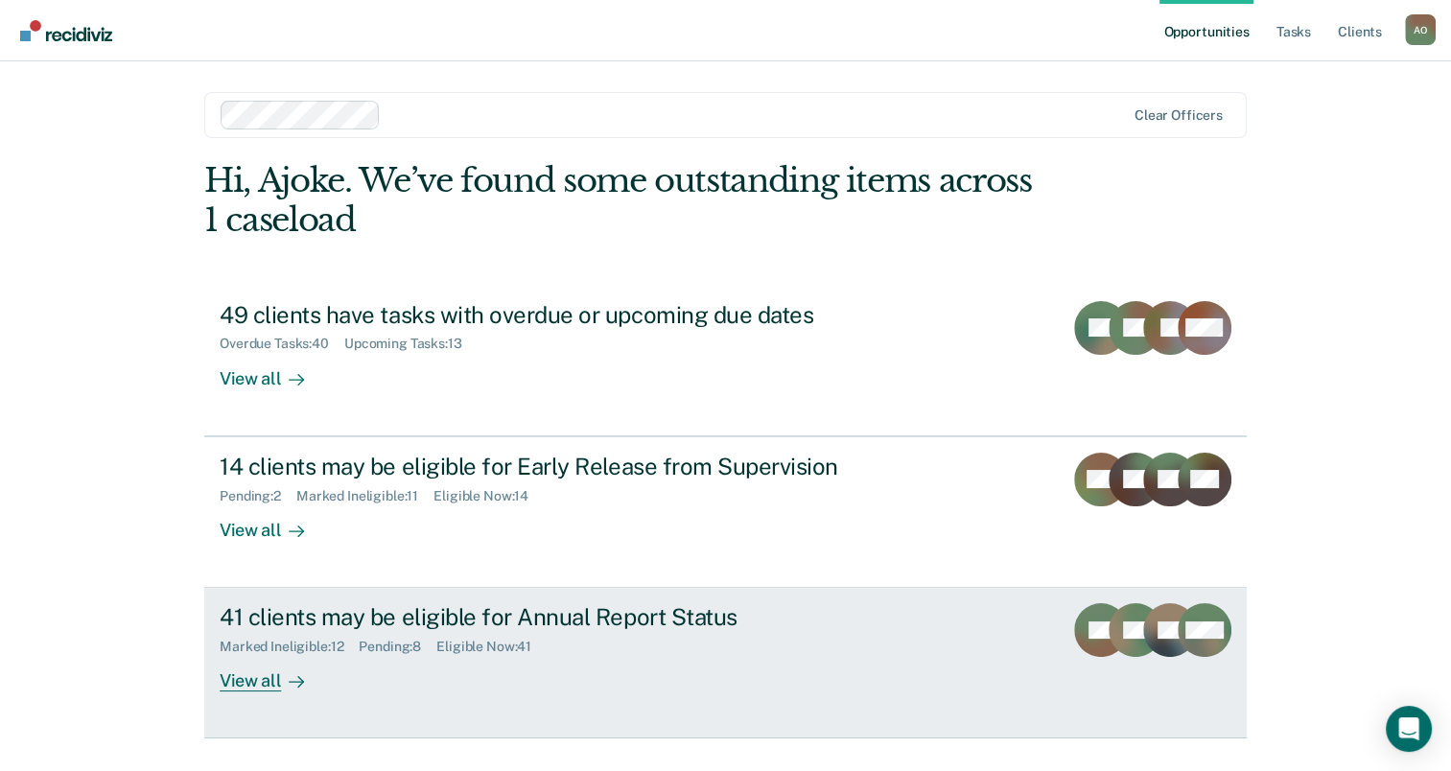
click at [253, 684] on div "View all" at bounding box center [273, 673] width 107 height 37
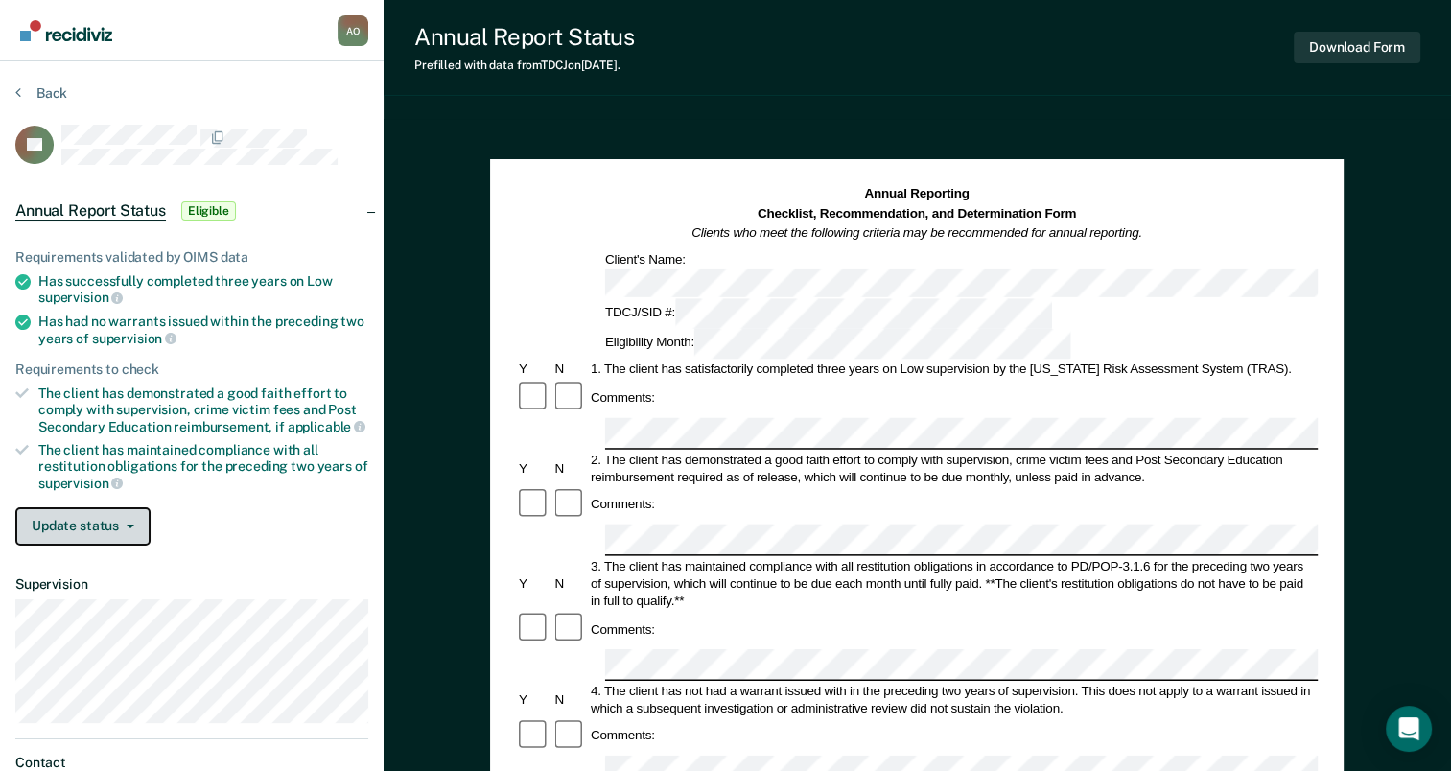
click at [115, 522] on button "Update status" at bounding box center [82, 526] width 135 height 38
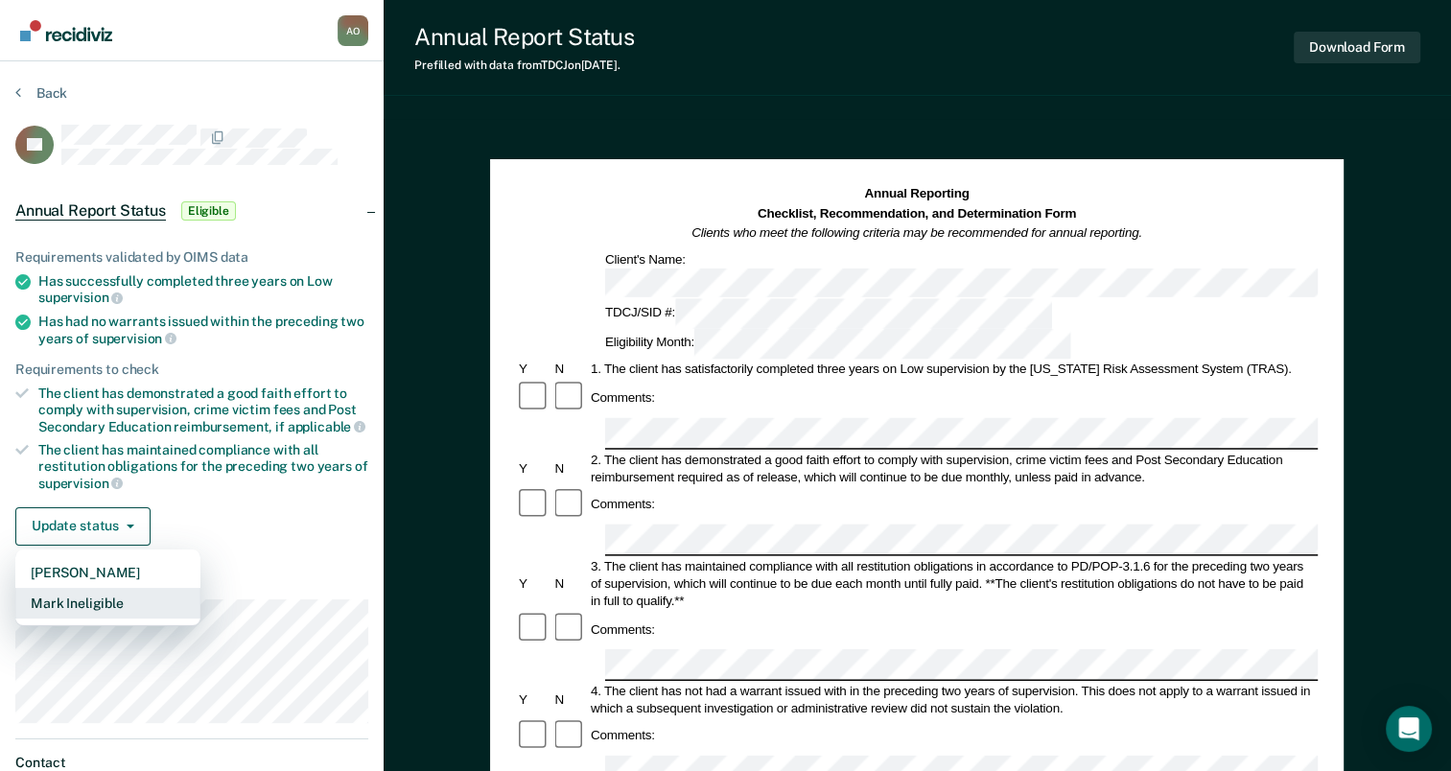
click at [82, 597] on button "Mark Ineligible" at bounding box center [107, 603] width 185 height 31
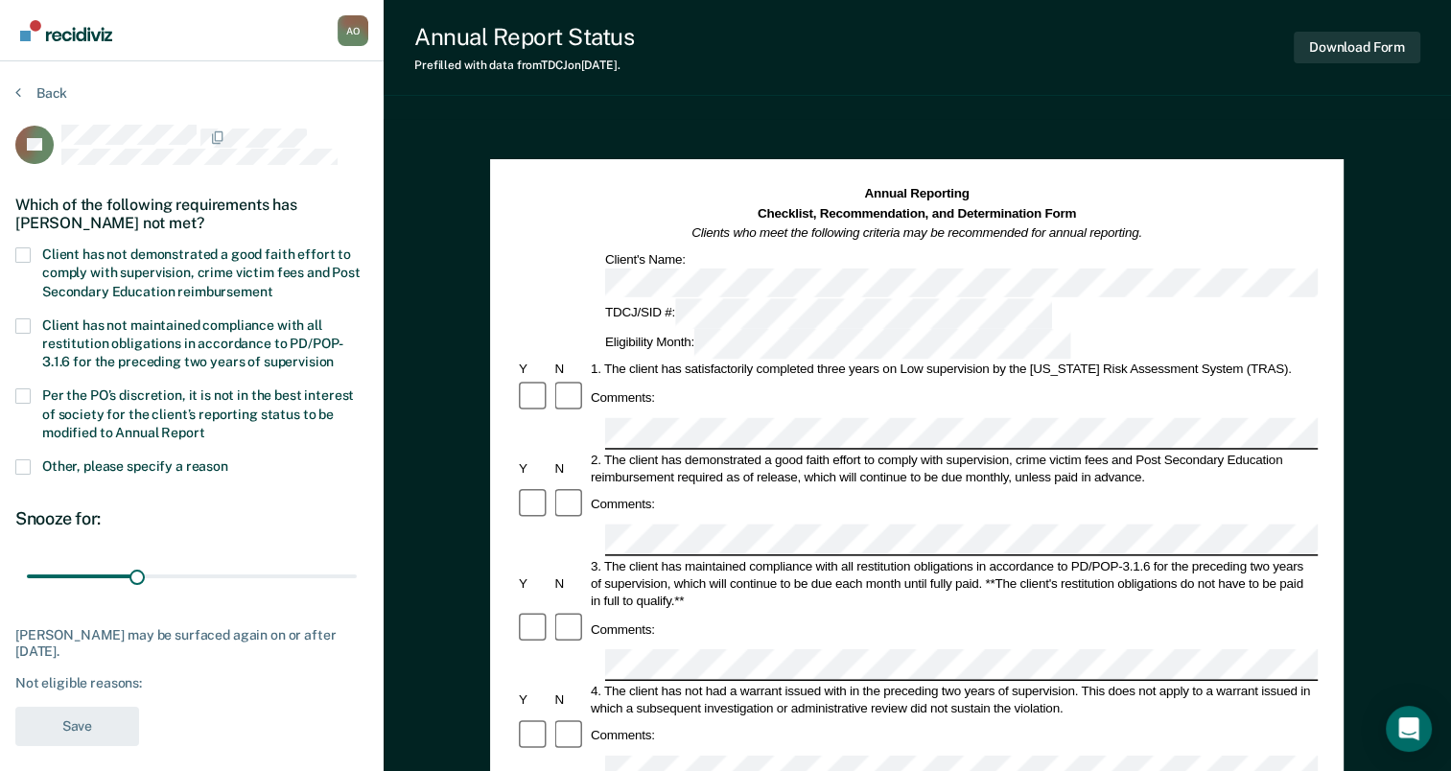
drag, startPoint x: 19, startPoint y: 254, endPoint x: 26, endPoint y: 272, distance: 19.4
click at [19, 253] on span at bounding box center [22, 254] width 15 height 15
click at [272, 285] on input "Client has not demonstrated a good faith effort to comply with supervision, cri…" at bounding box center [272, 285] width 0 height 0
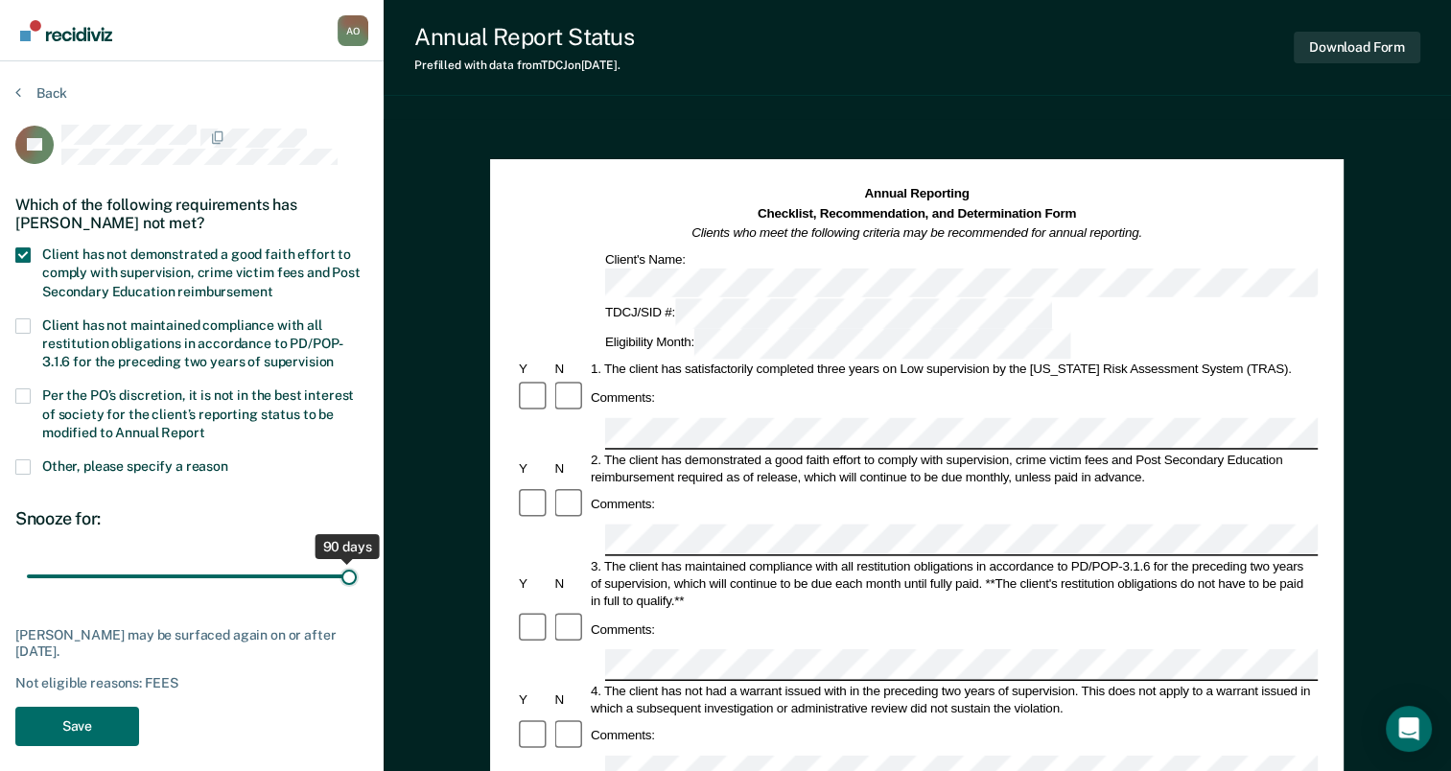
drag, startPoint x: 188, startPoint y: 572, endPoint x: 65, endPoint y: 711, distance: 185.5
type input "90"
click at [357, 571] on input "range" at bounding box center [192, 577] width 330 height 34
click at [52, 723] on button "Save" at bounding box center [77, 726] width 124 height 39
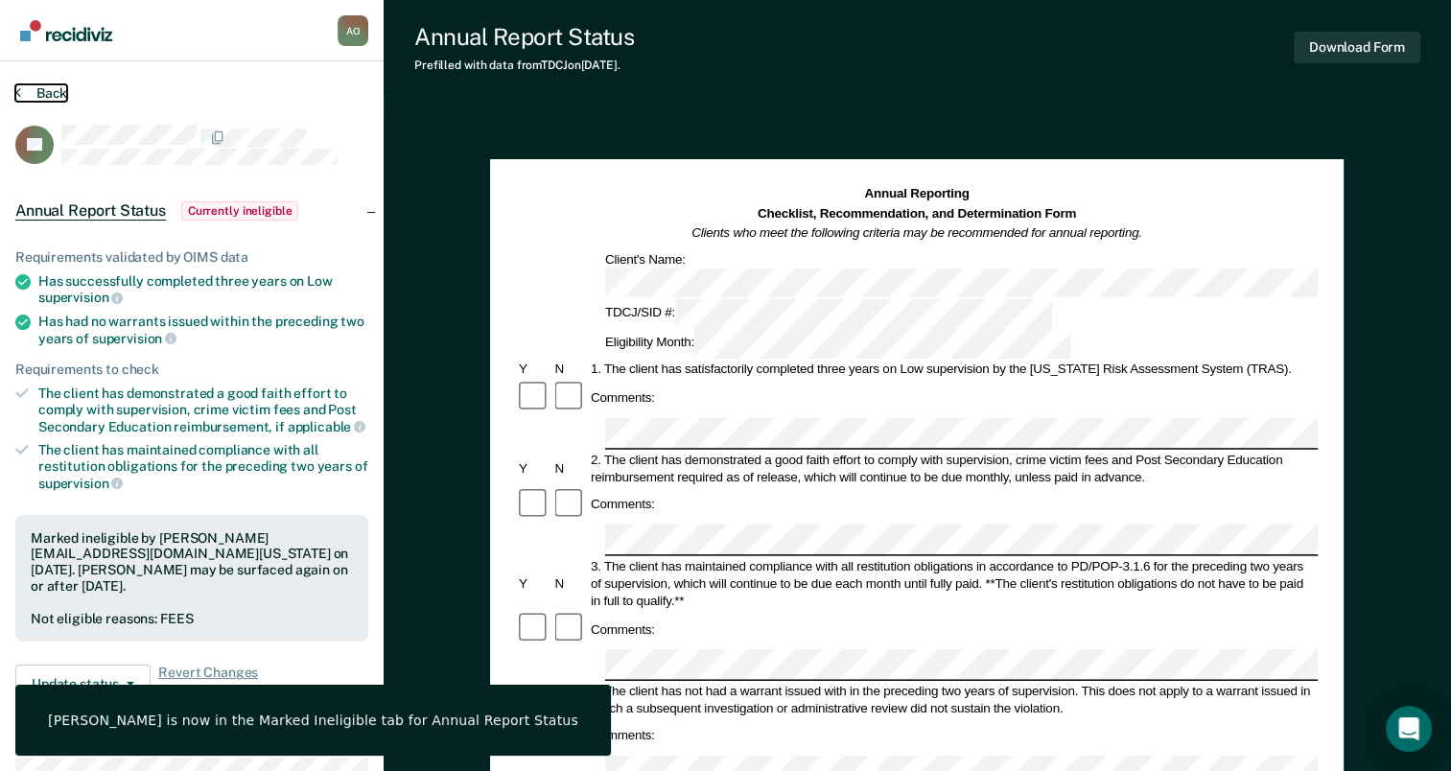
click at [48, 92] on button "Back" at bounding box center [41, 92] width 52 height 17
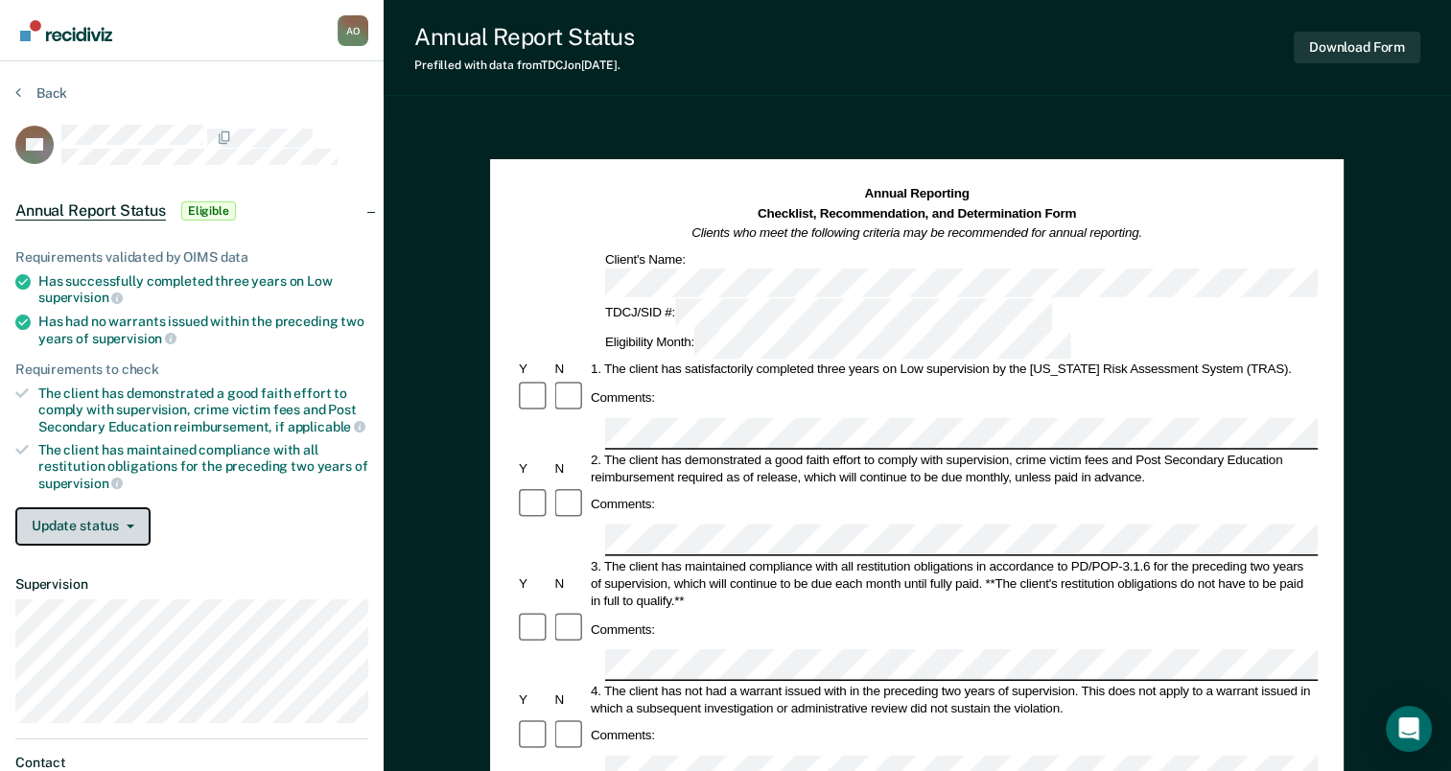
click at [81, 514] on button "Update status" at bounding box center [82, 526] width 135 height 38
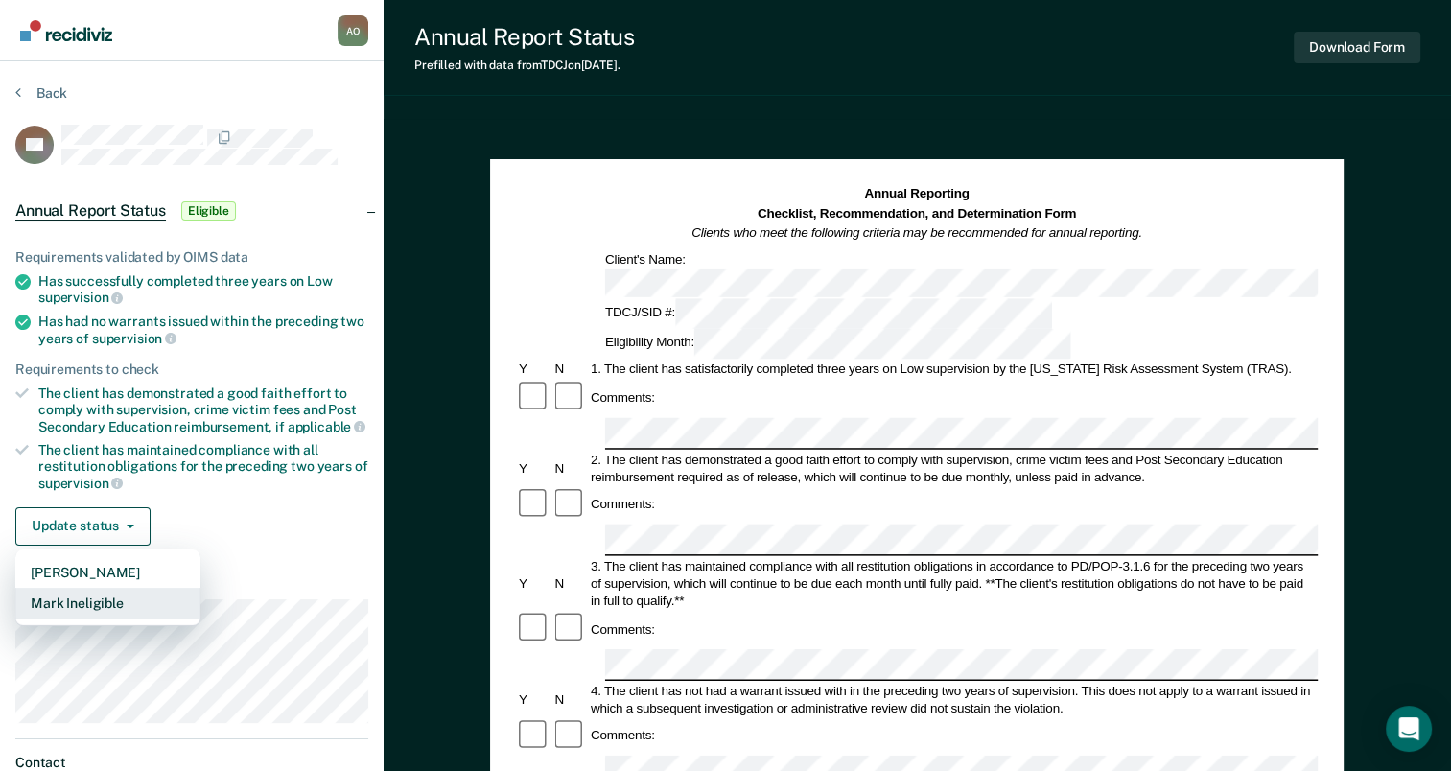
click at [72, 600] on button "Mark Ineligible" at bounding box center [107, 603] width 185 height 31
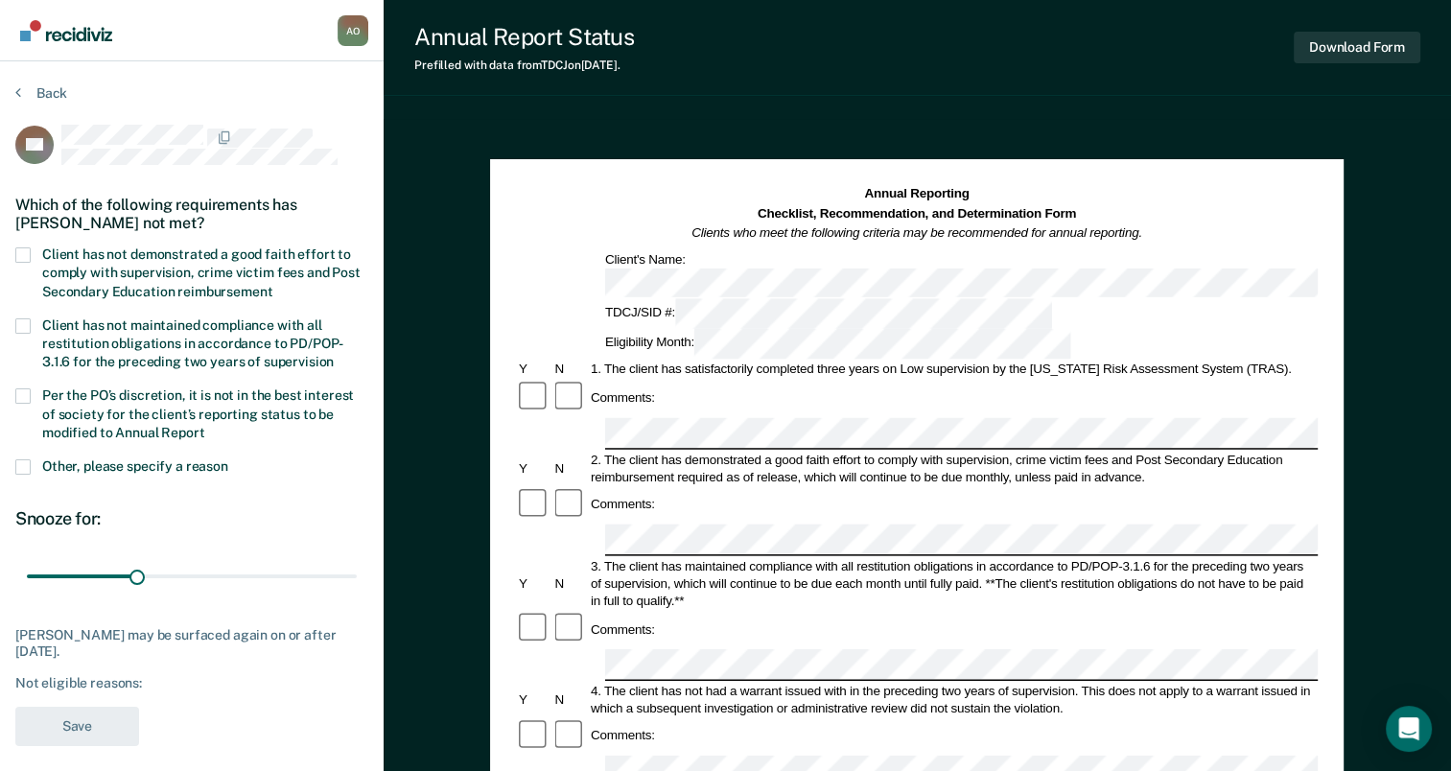
click at [20, 248] on span at bounding box center [22, 254] width 15 height 15
click at [272, 285] on input "Client has not demonstrated a good faith effort to comply with supervision, cri…" at bounding box center [272, 285] width 0 height 0
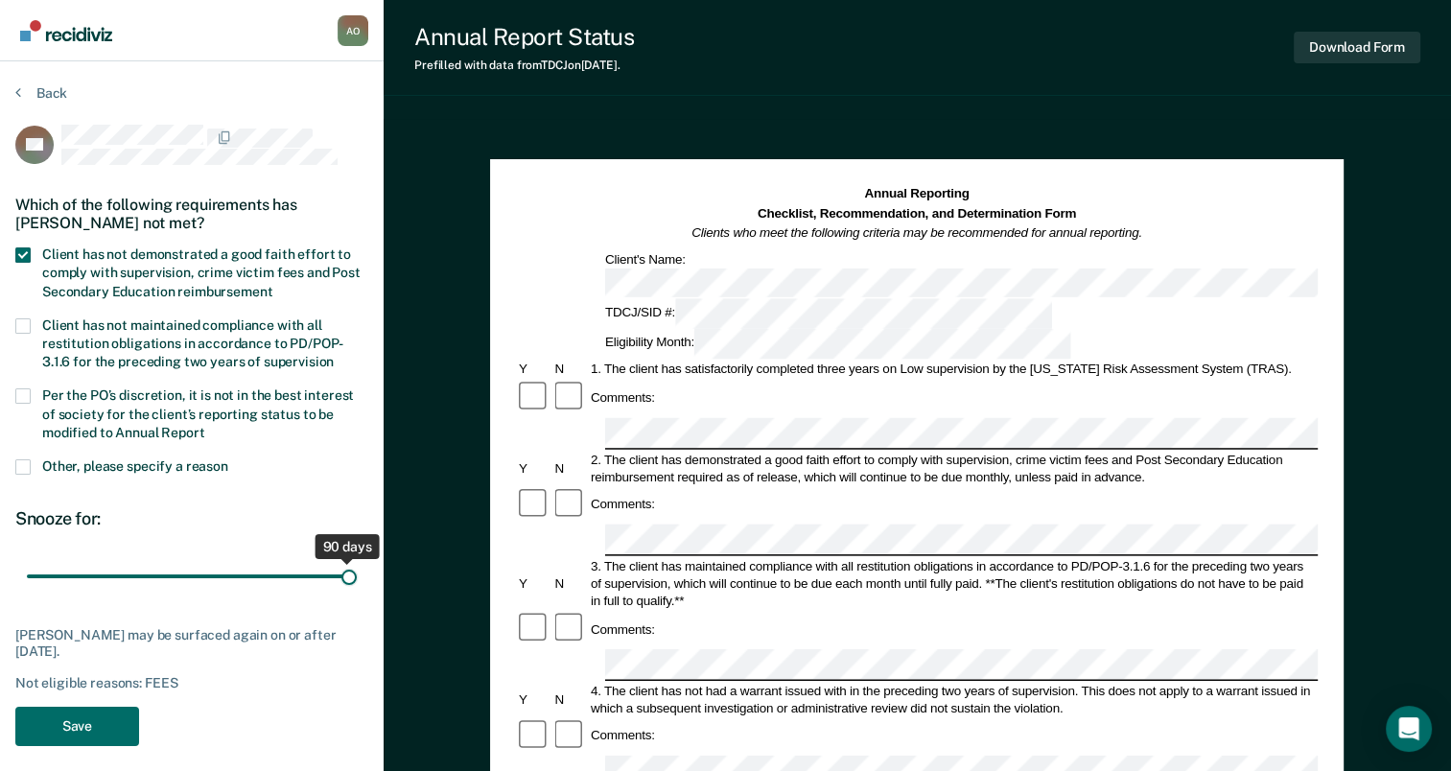
drag, startPoint x: 141, startPoint y: 573, endPoint x: 430, endPoint y: 573, distance: 288.7
type input "90"
click at [357, 573] on input "range" at bounding box center [192, 577] width 330 height 34
click at [66, 725] on button "Save" at bounding box center [77, 726] width 124 height 39
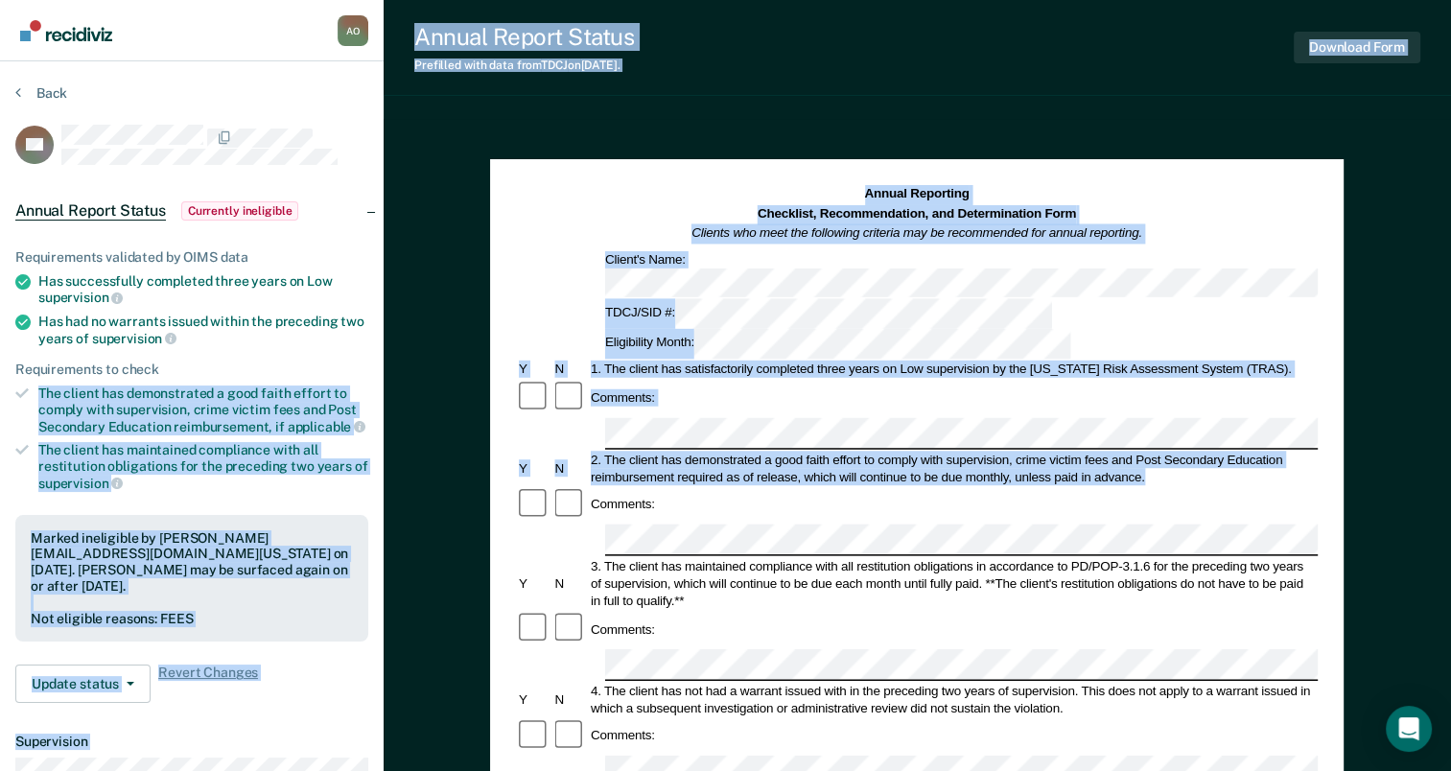
drag, startPoint x: 377, startPoint y: 337, endPoint x: 491, endPoint y: 318, distance: 115.6
click at [491, 318] on div "Ajoke Onowighose A O Profile How it works Log Out Back KC Annual Report Status …" at bounding box center [725, 666] width 1451 height 1333
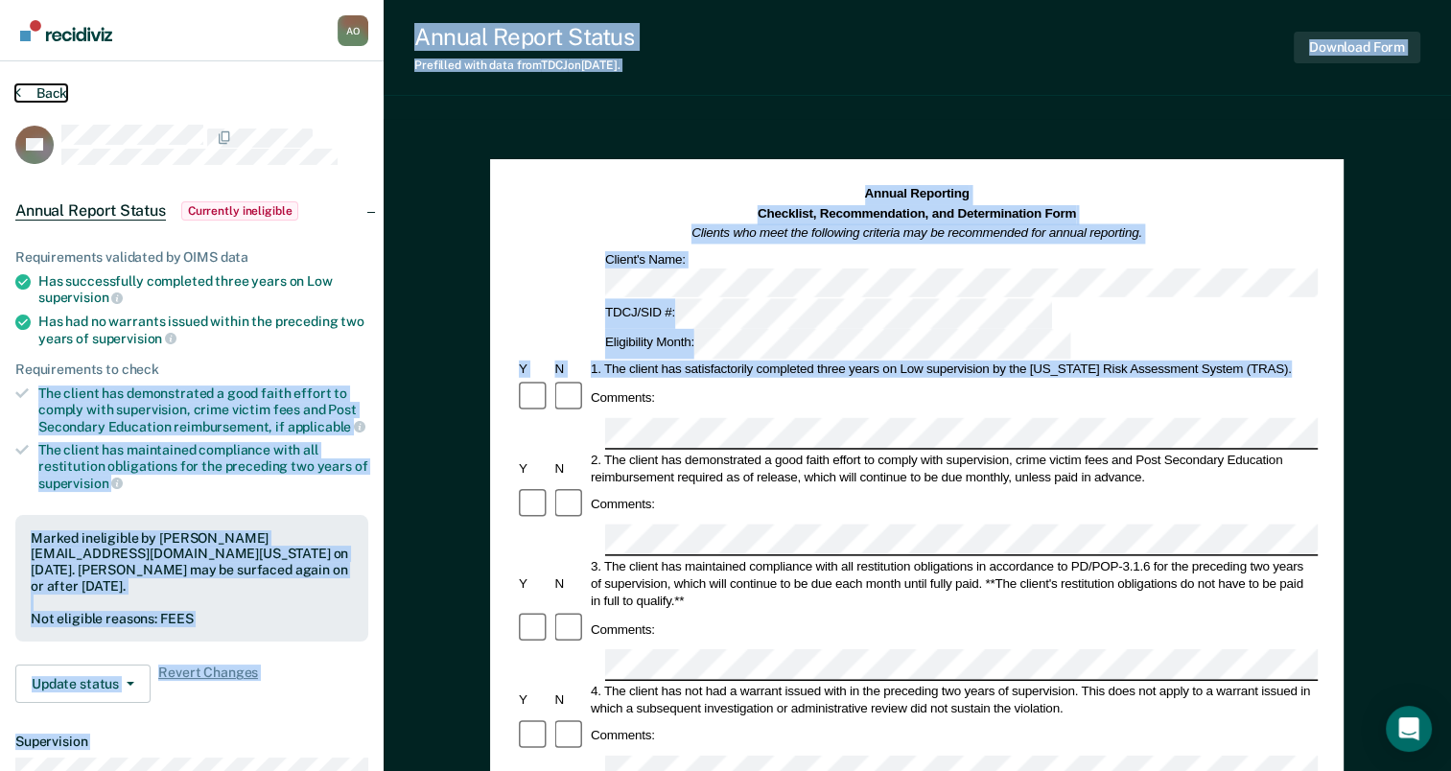
click at [57, 88] on button "Back" at bounding box center [41, 92] width 52 height 17
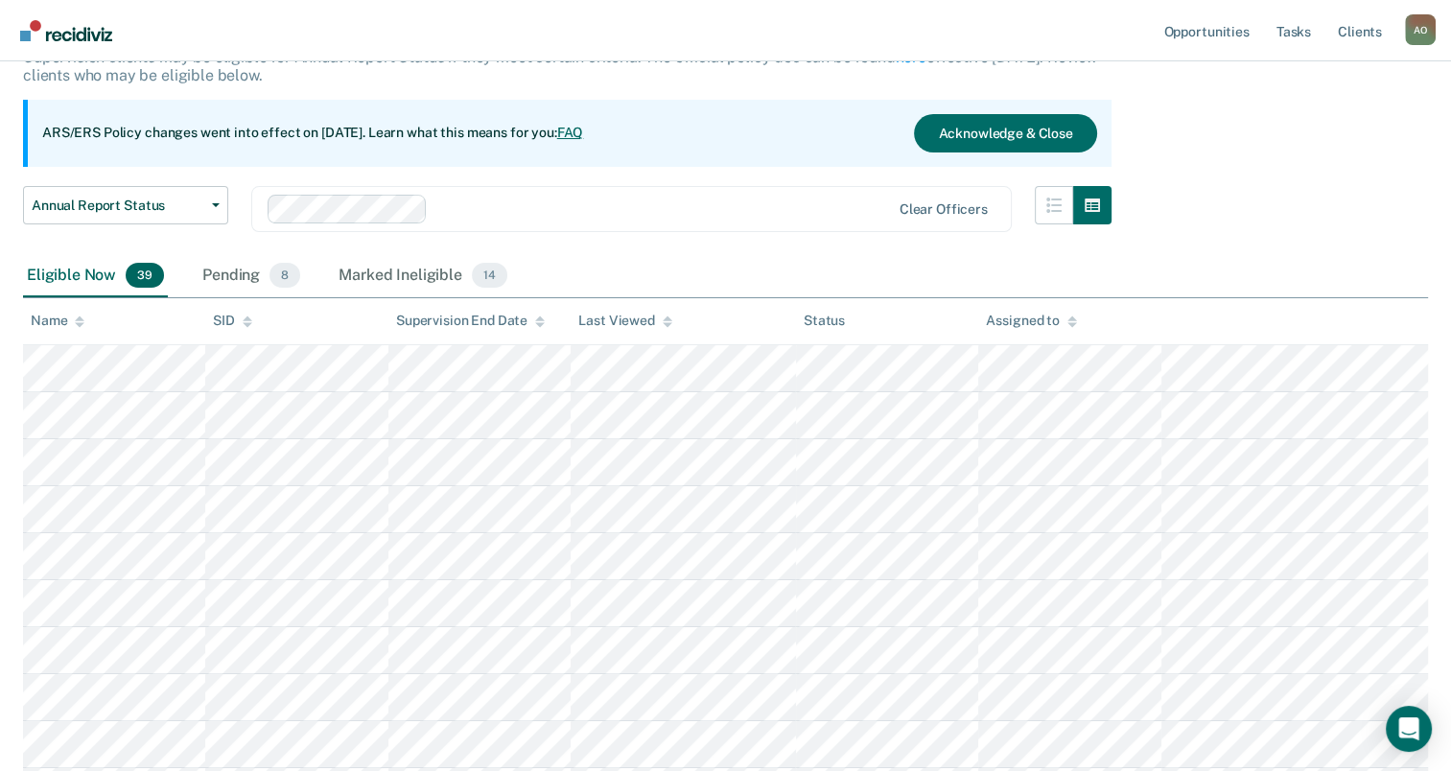
scroll to position [192, 0]
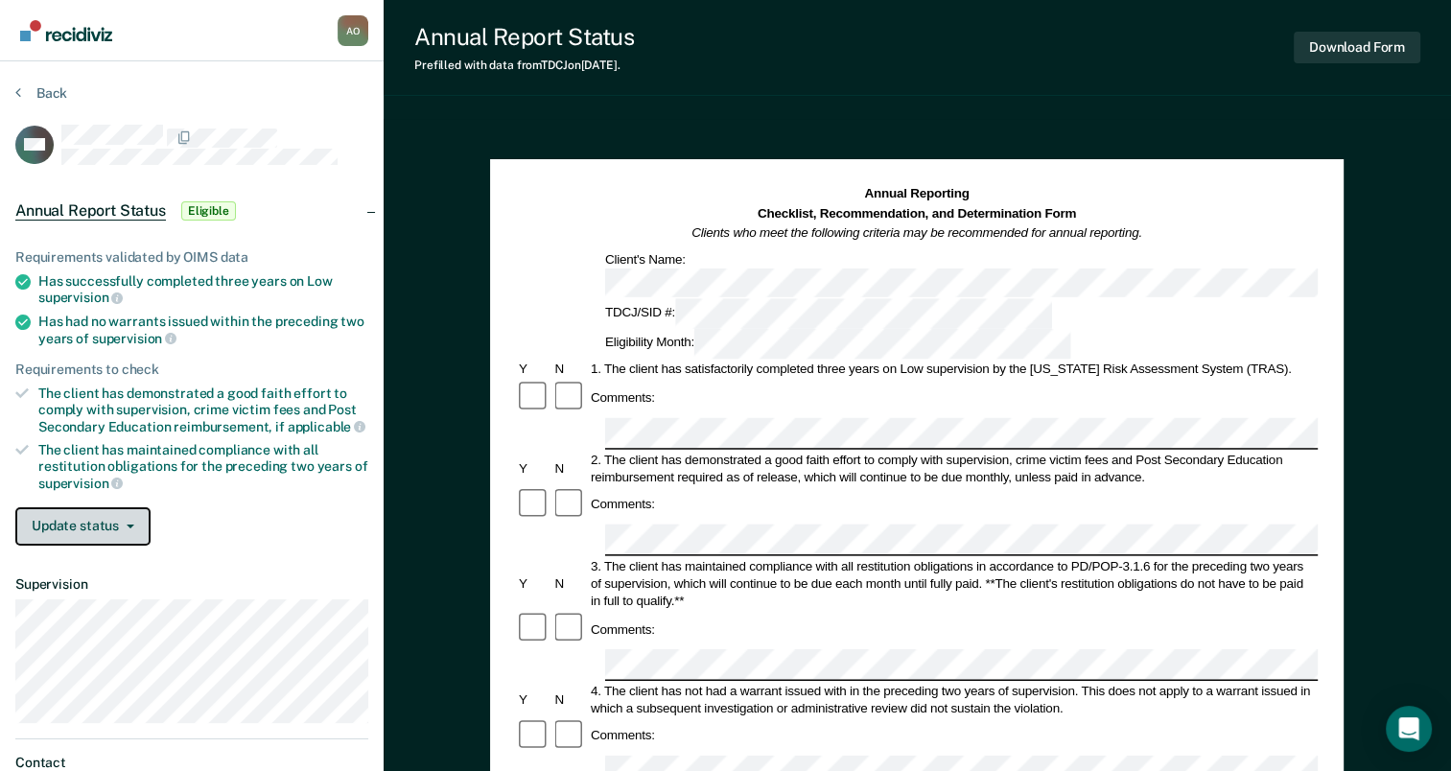
click at [84, 515] on button "Update status" at bounding box center [82, 526] width 135 height 38
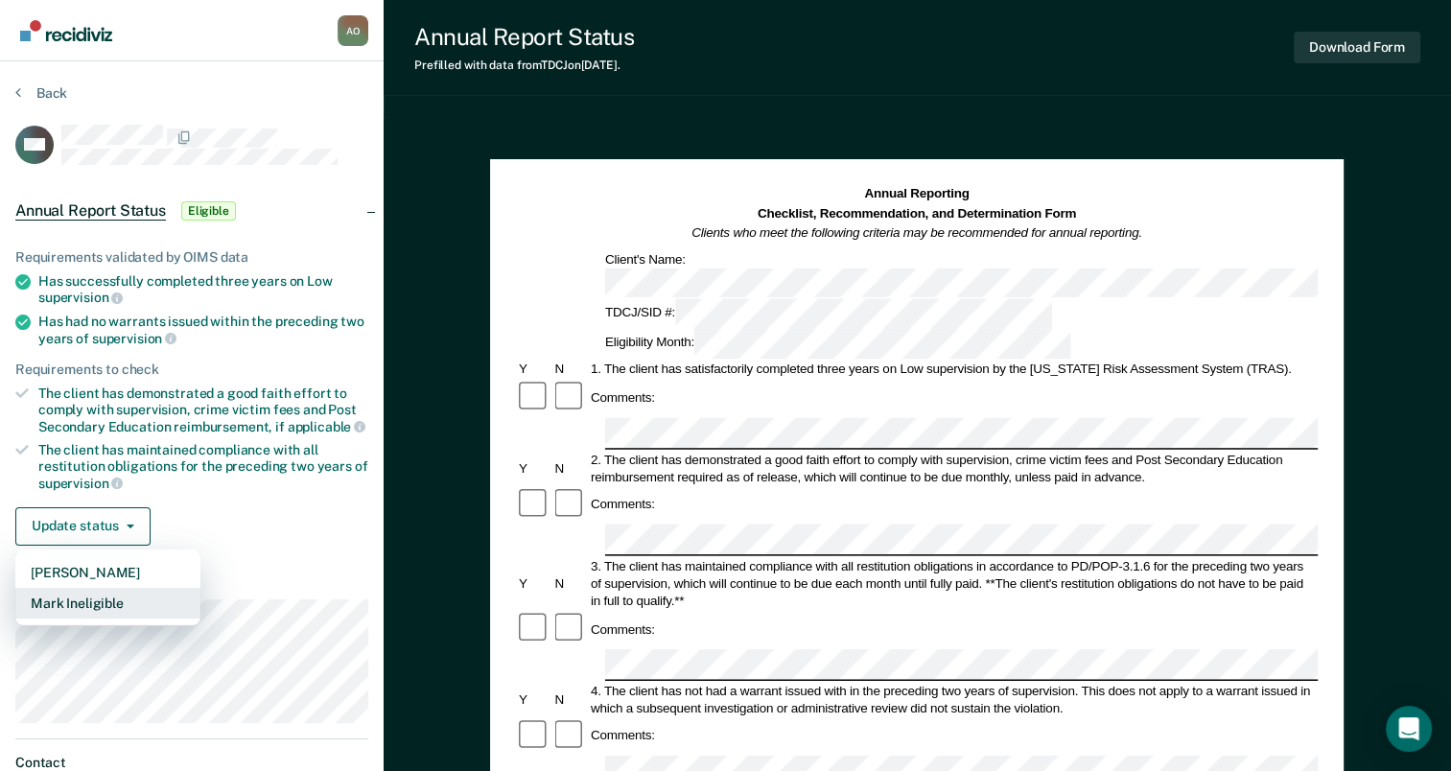
click at [50, 590] on button "Mark Ineligible" at bounding box center [107, 603] width 185 height 31
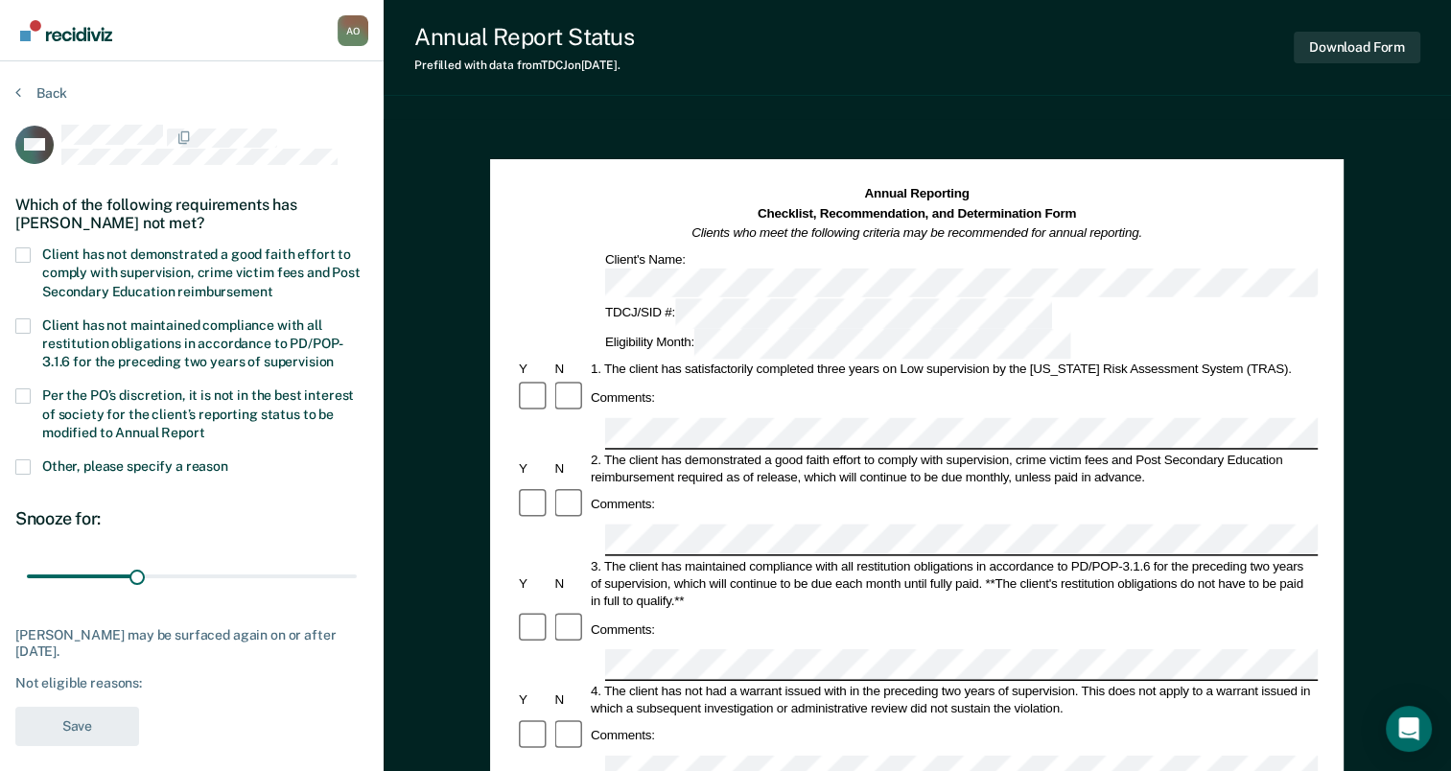
click at [29, 249] on span at bounding box center [22, 254] width 15 height 15
click at [272, 285] on input "Client has not demonstrated a good faith effort to comply with supervision, cri…" at bounding box center [272, 285] width 0 height 0
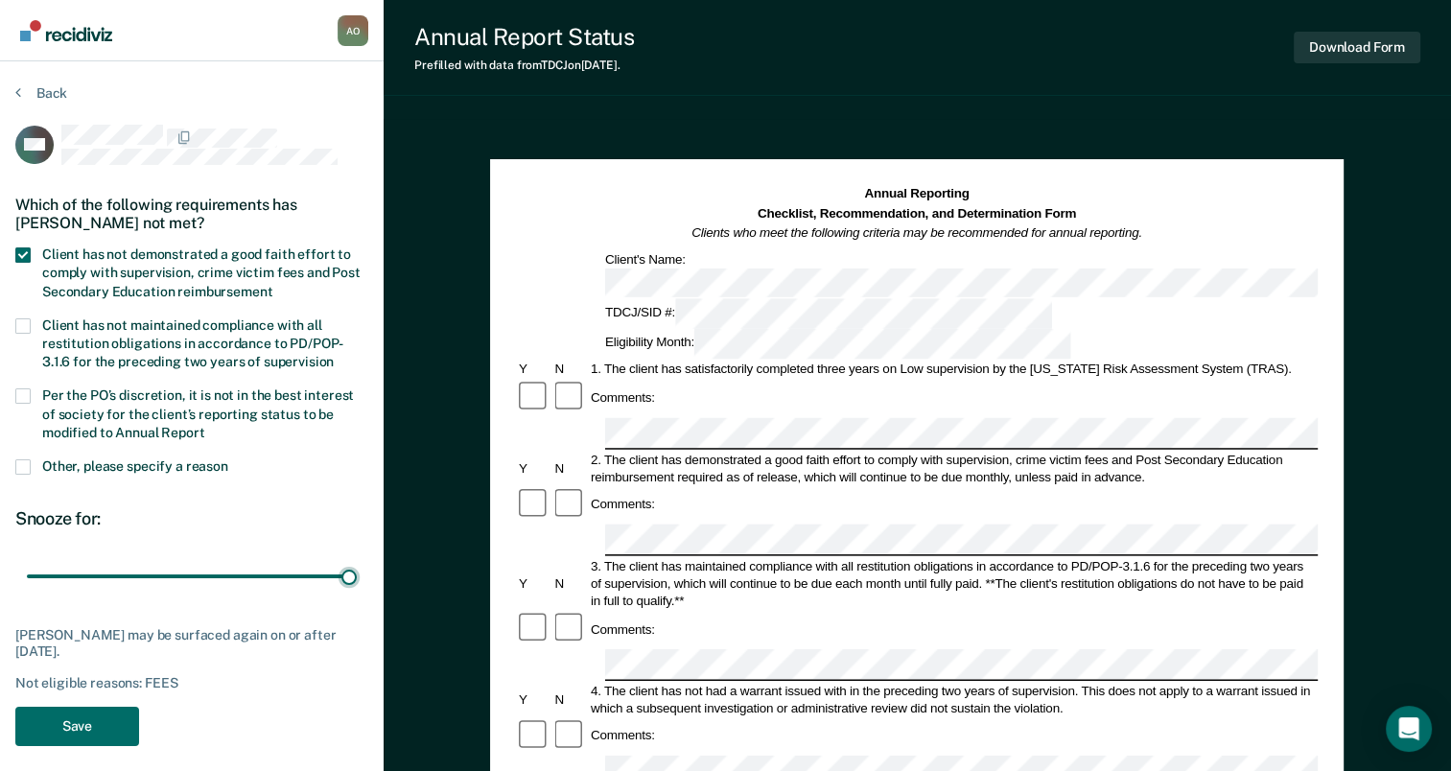
drag, startPoint x: 127, startPoint y: 570, endPoint x: 371, endPoint y: 587, distance: 245.2
type input "90"
click at [357, 585] on input "range" at bounding box center [192, 577] width 330 height 34
click at [53, 727] on button "Save" at bounding box center [77, 726] width 124 height 39
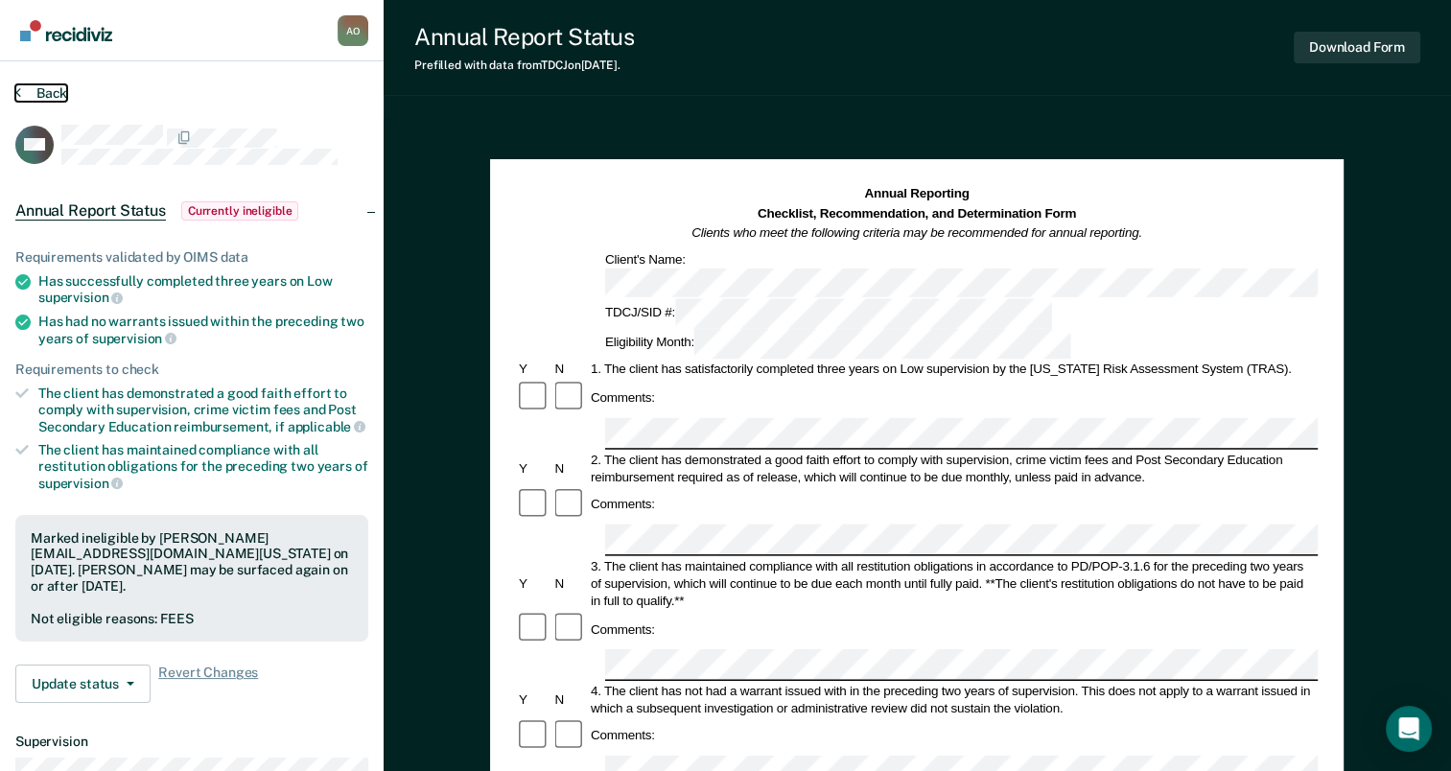
click at [49, 93] on button "Back" at bounding box center [41, 92] width 52 height 17
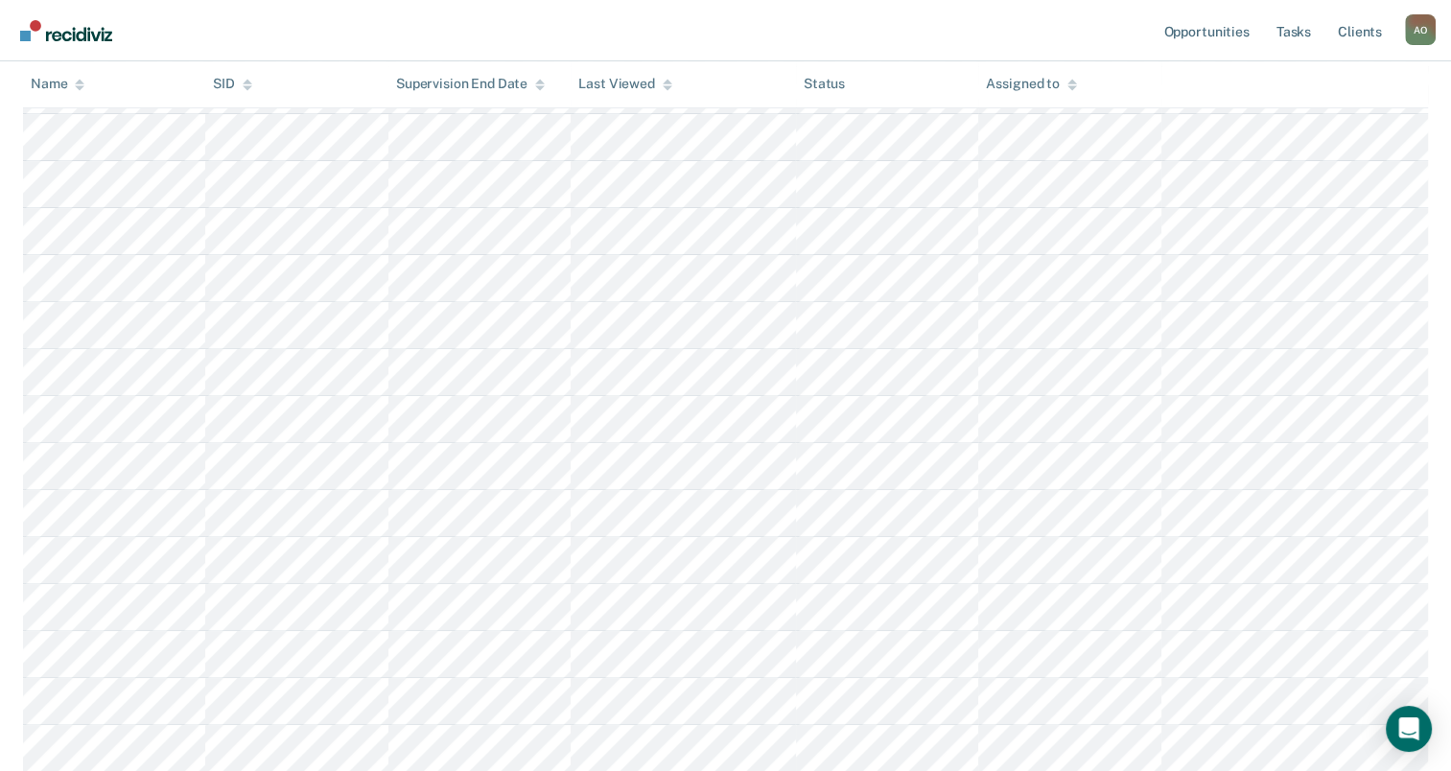
scroll to position [575, 0]
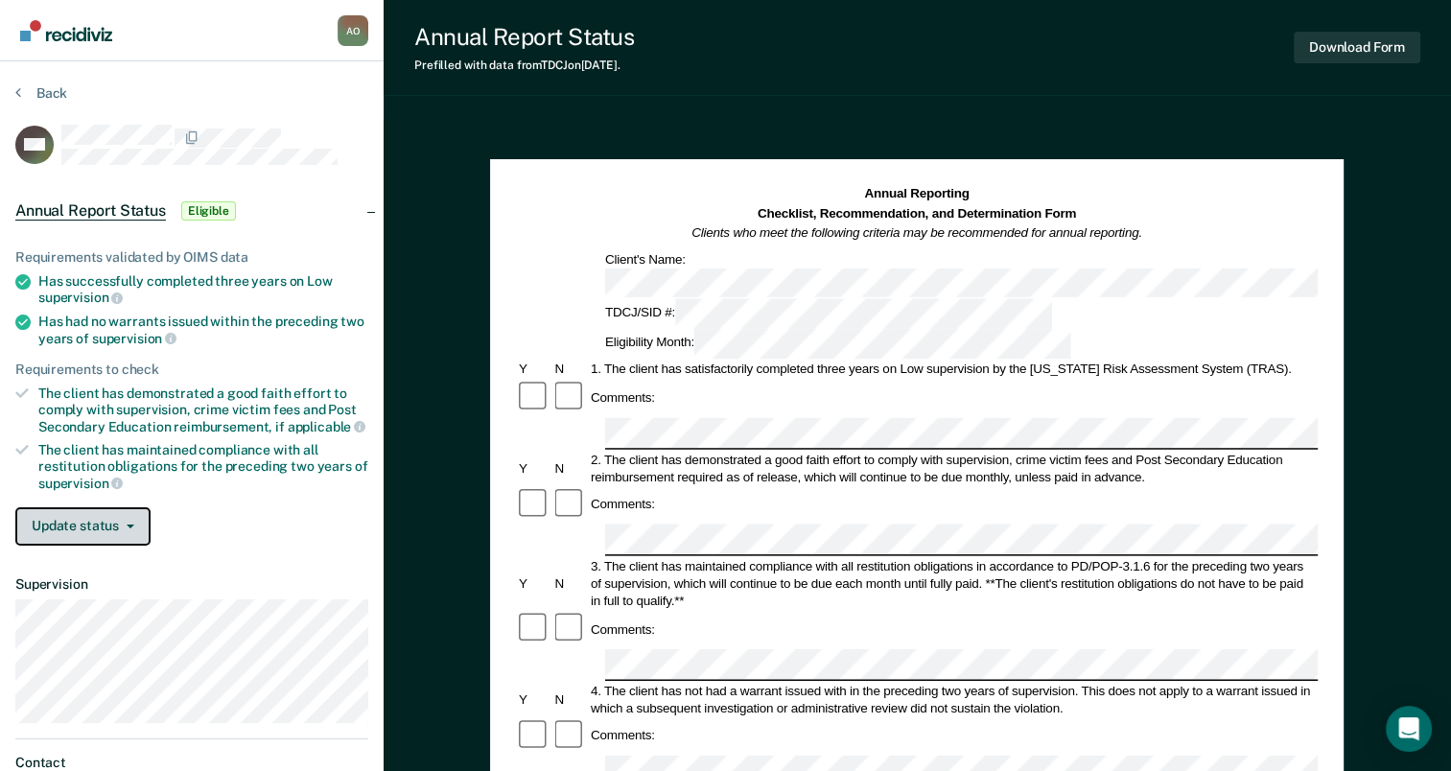
click at [114, 519] on button "Update status" at bounding box center [82, 526] width 135 height 38
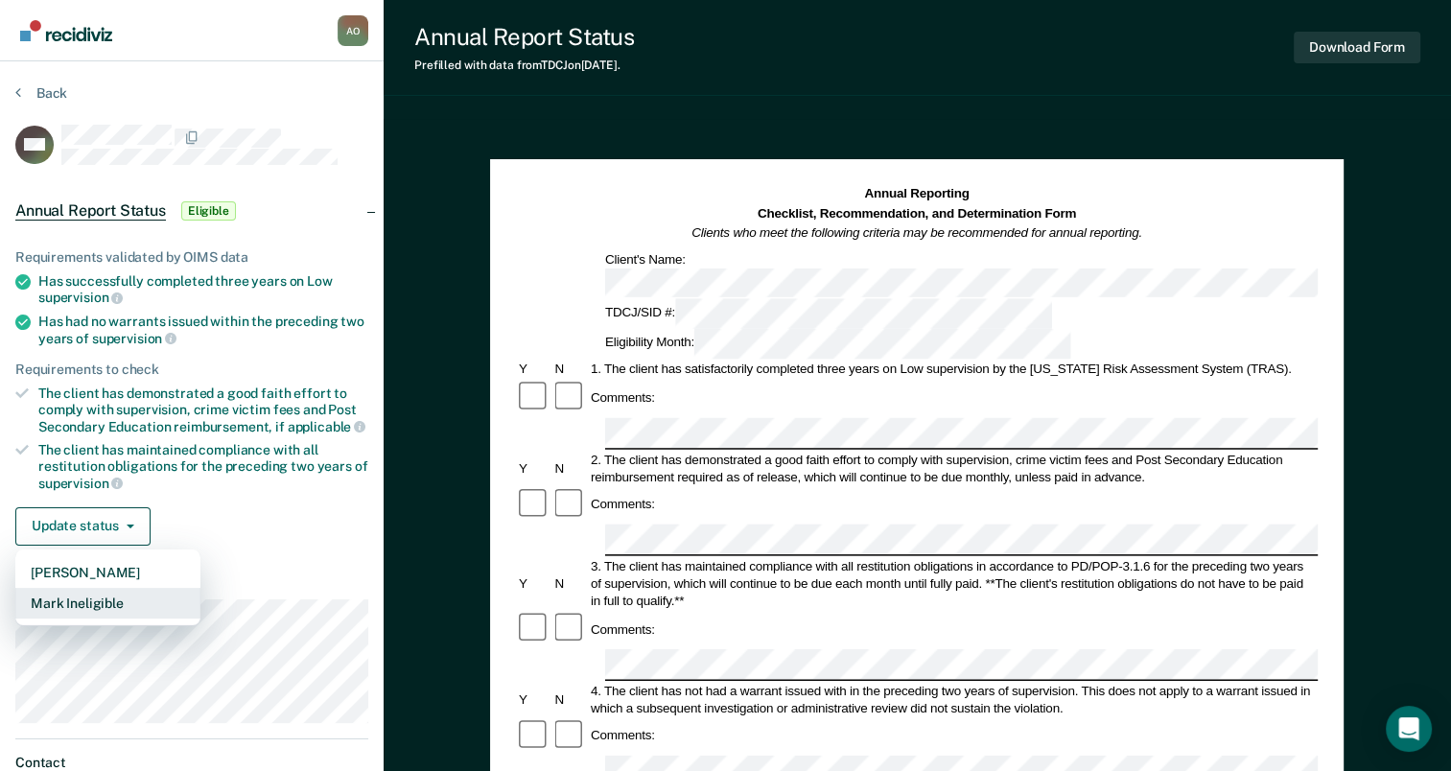
click at [92, 595] on button "Mark Ineligible" at bounding box center [107, 603] width 185 height 31
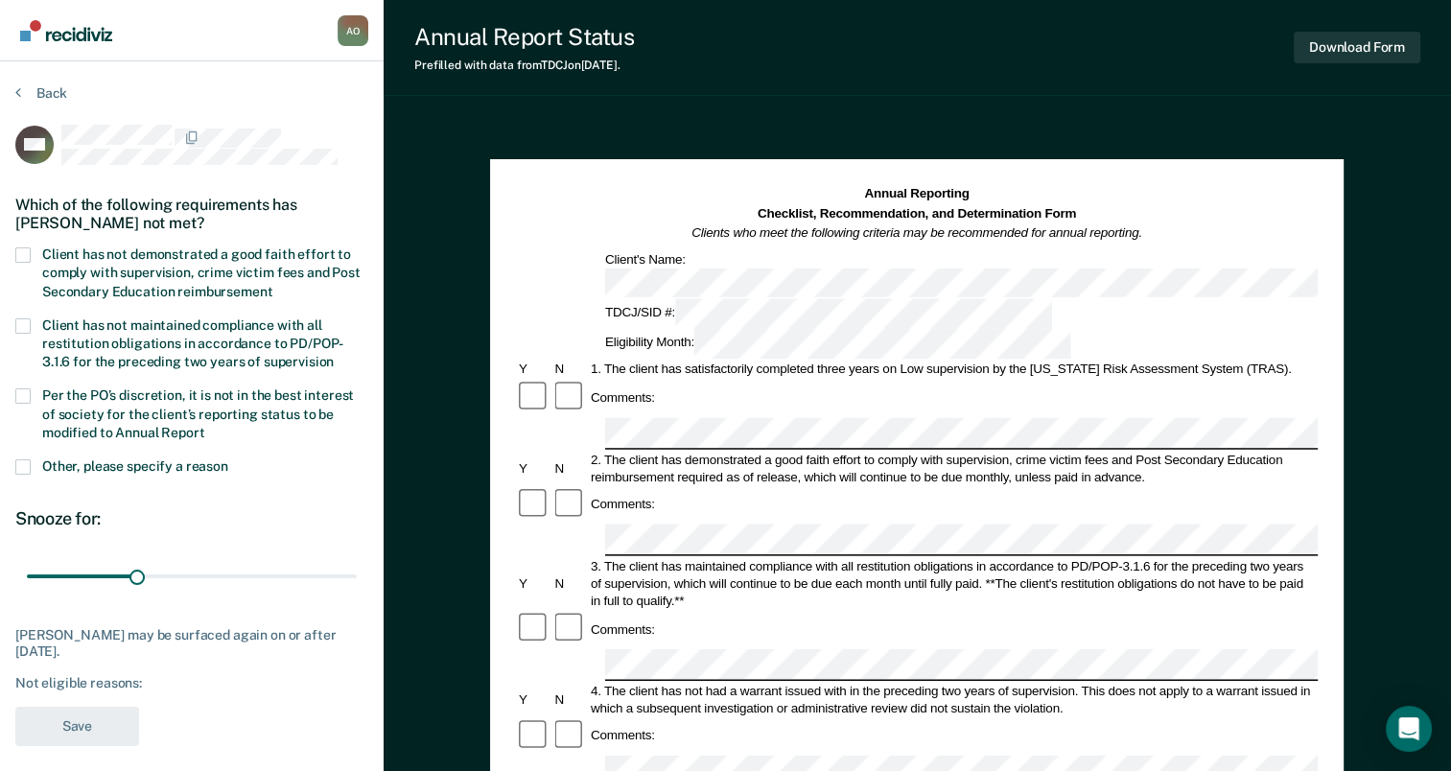
click at [27, 250] on span at bounding box center [22, 254] width 15 height 15
click at [272, 285] on input "Client has not demonstrated a good faith effort to comply with supervision, cri…" at bounding box center [272, 285] width 0 height 0
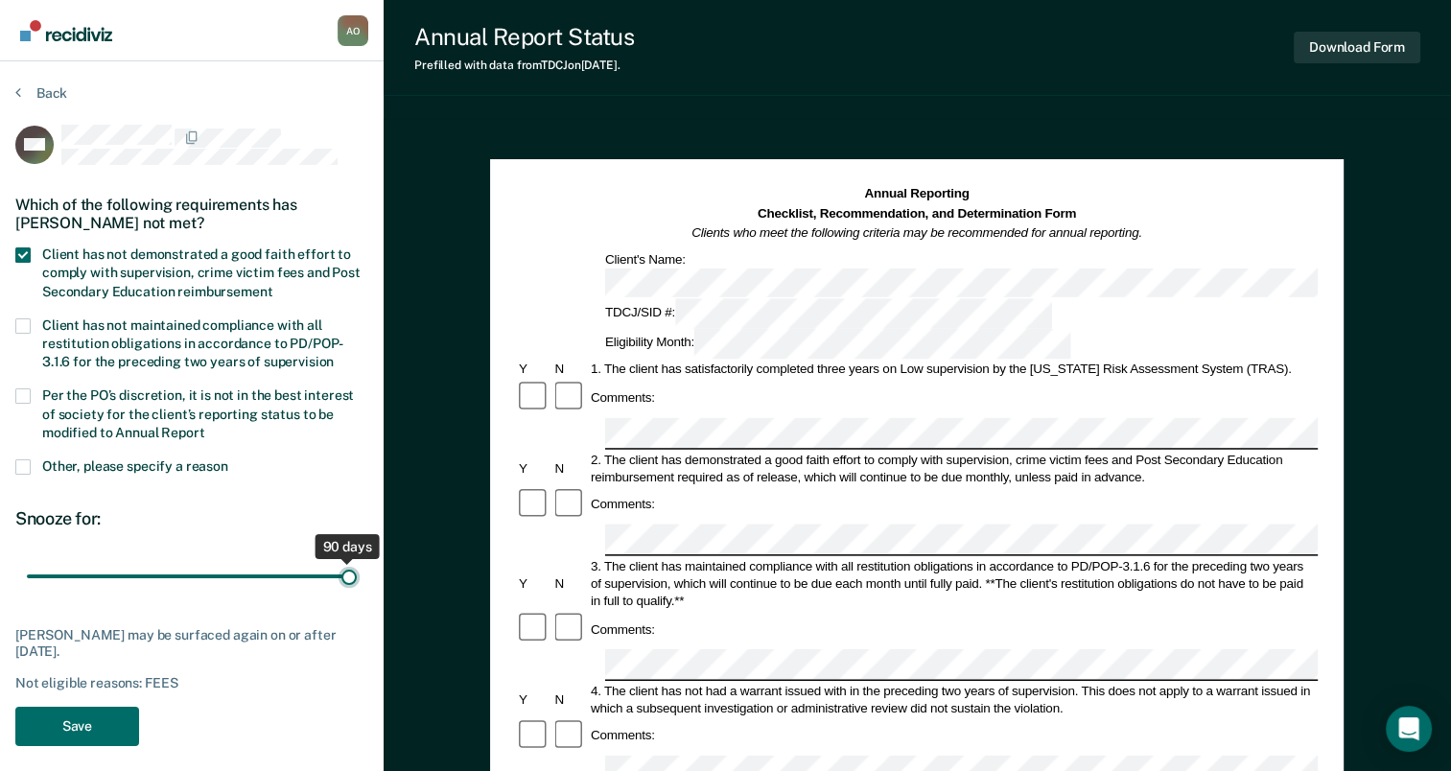
drag, startPoint x: 138, startPoint y: 571, endPoint x: 407, endPoint y: 595, distance: 269.6
type input "90"
click at [357, 594] on input "range" at bounding box center [192, 577] width 330 height 34
click at [70, 729] on button "Save" at bounding box center [77, 726] width 124 height 39
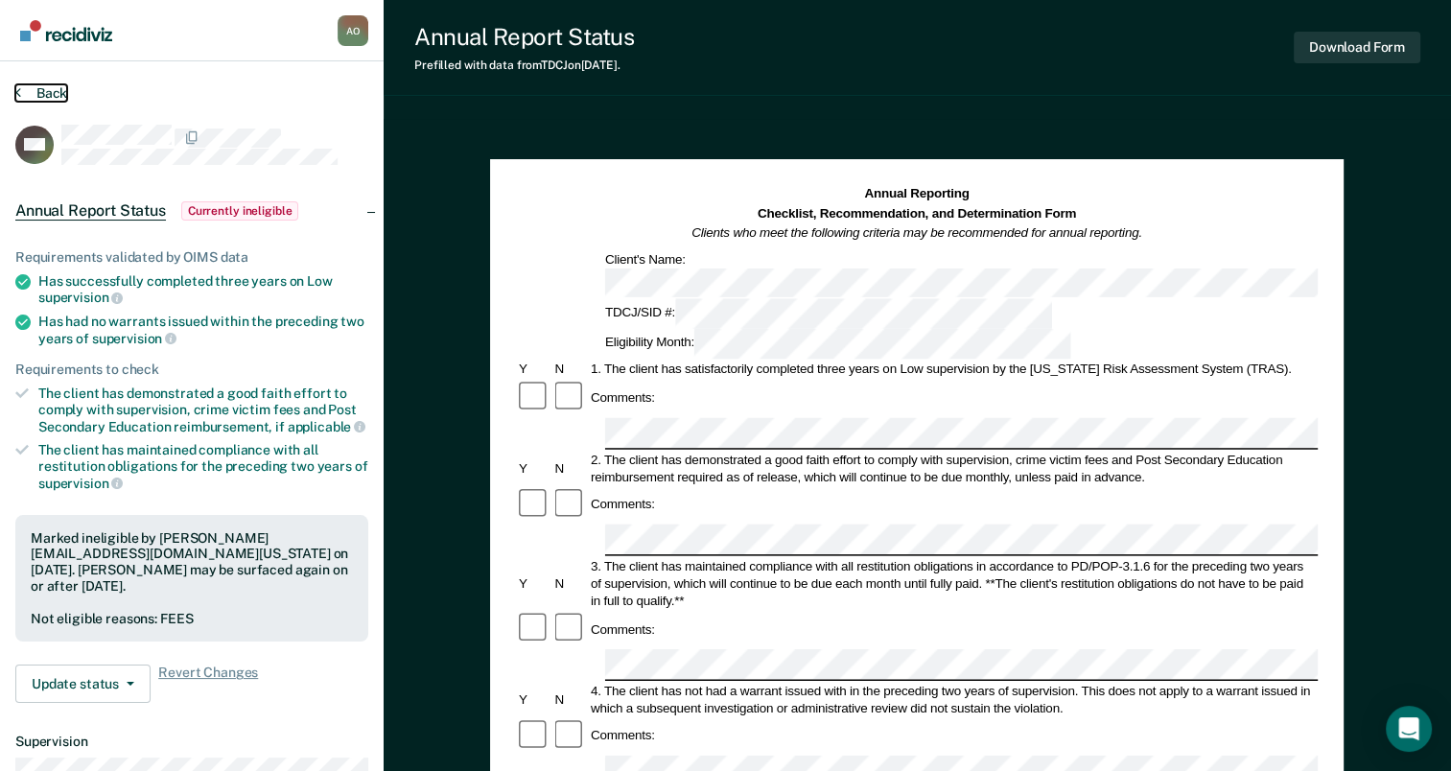
click at [48, 94] on button "Back" at bounding box center [41, 92] width 52 height 17
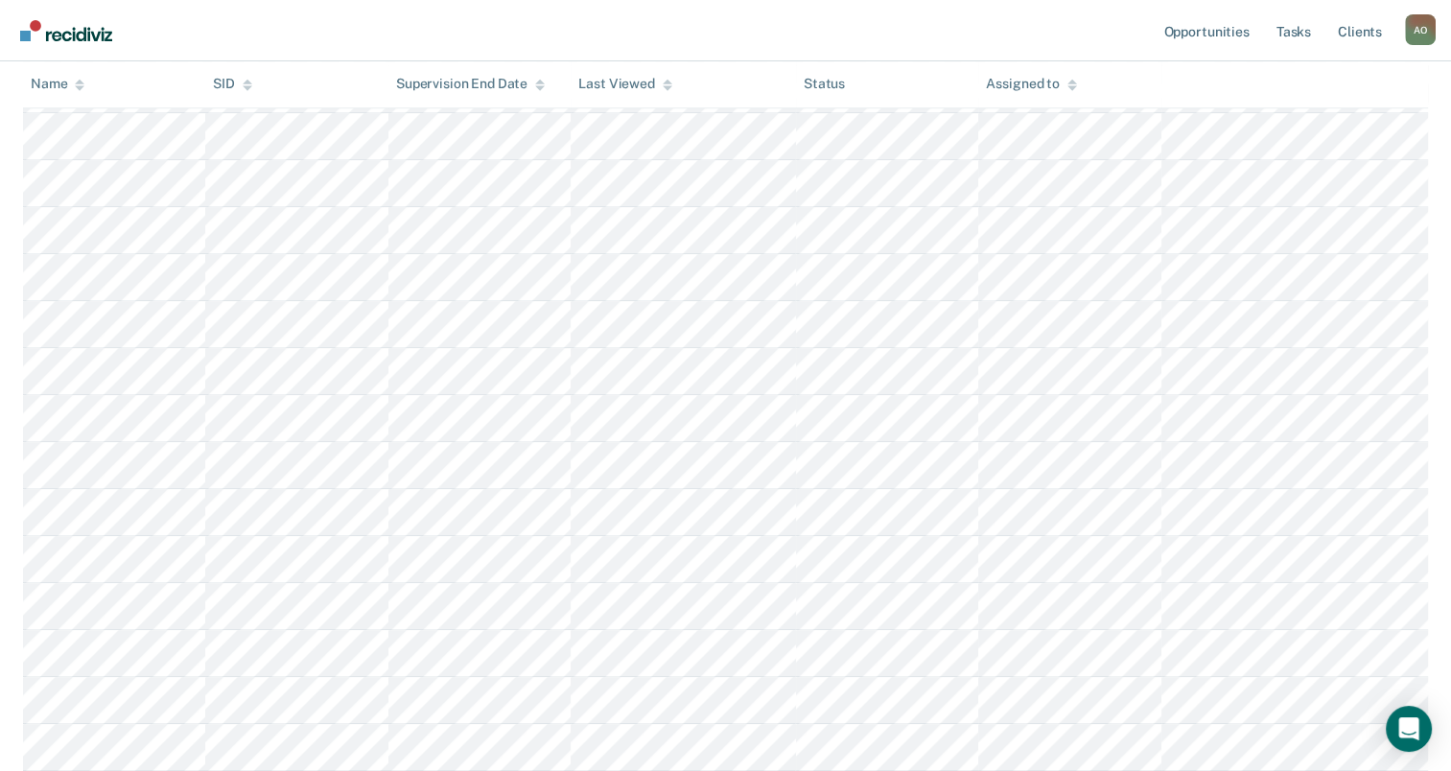
scroll to position [1247, 0]
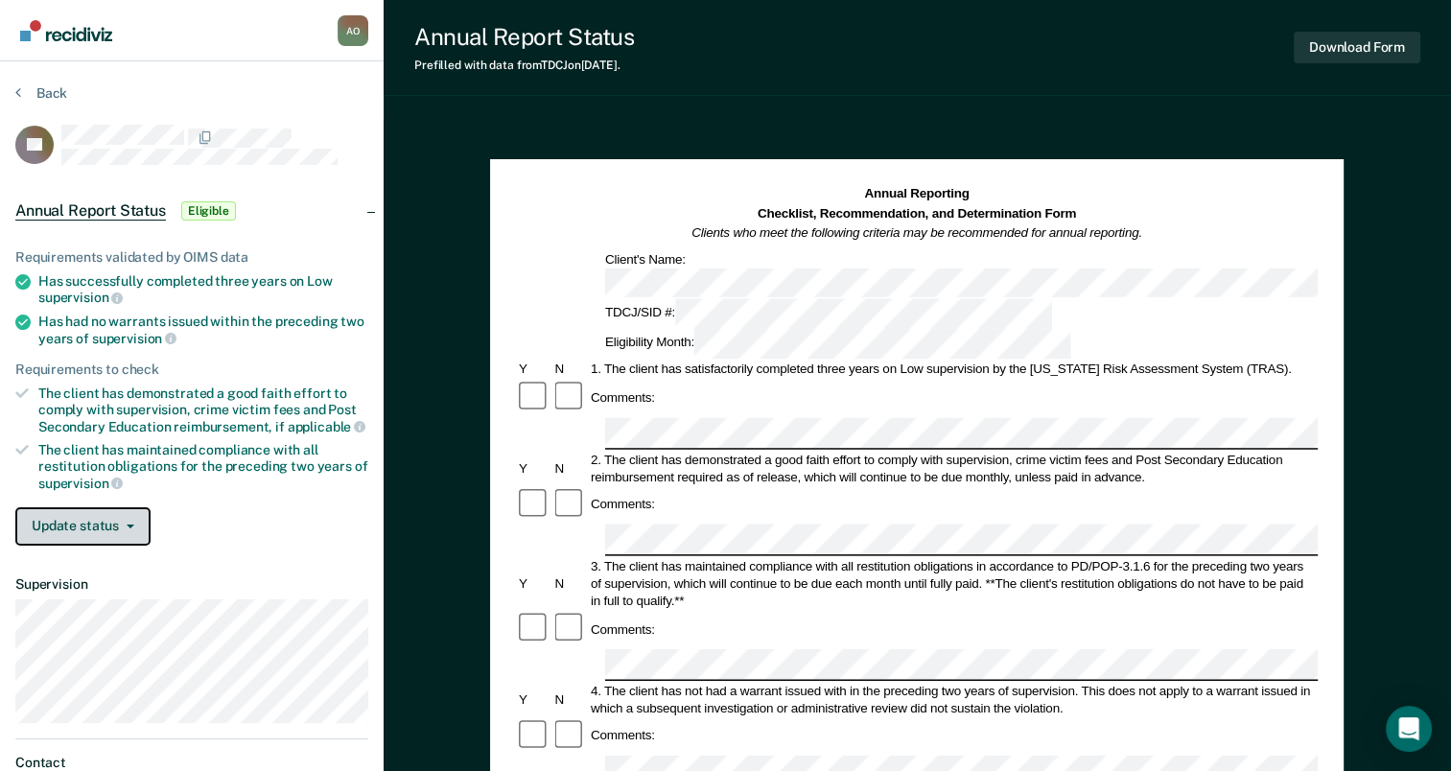
click at [92, 520] on button "Update status" at bounding box center [82, 526] width 135 height 38
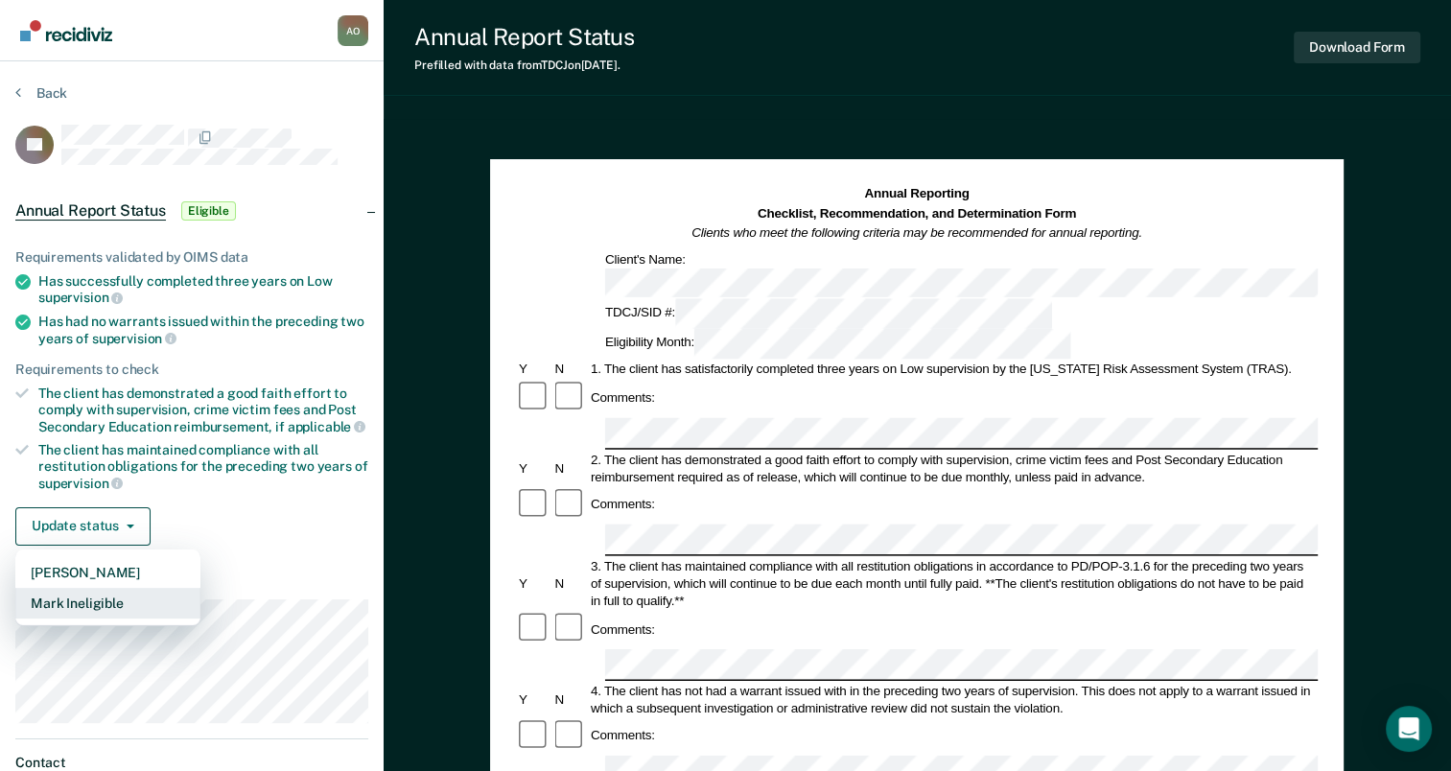
click at [79, 596] on button "Mark Ineligible" at bounding box center [107, 603] width 185 height 31
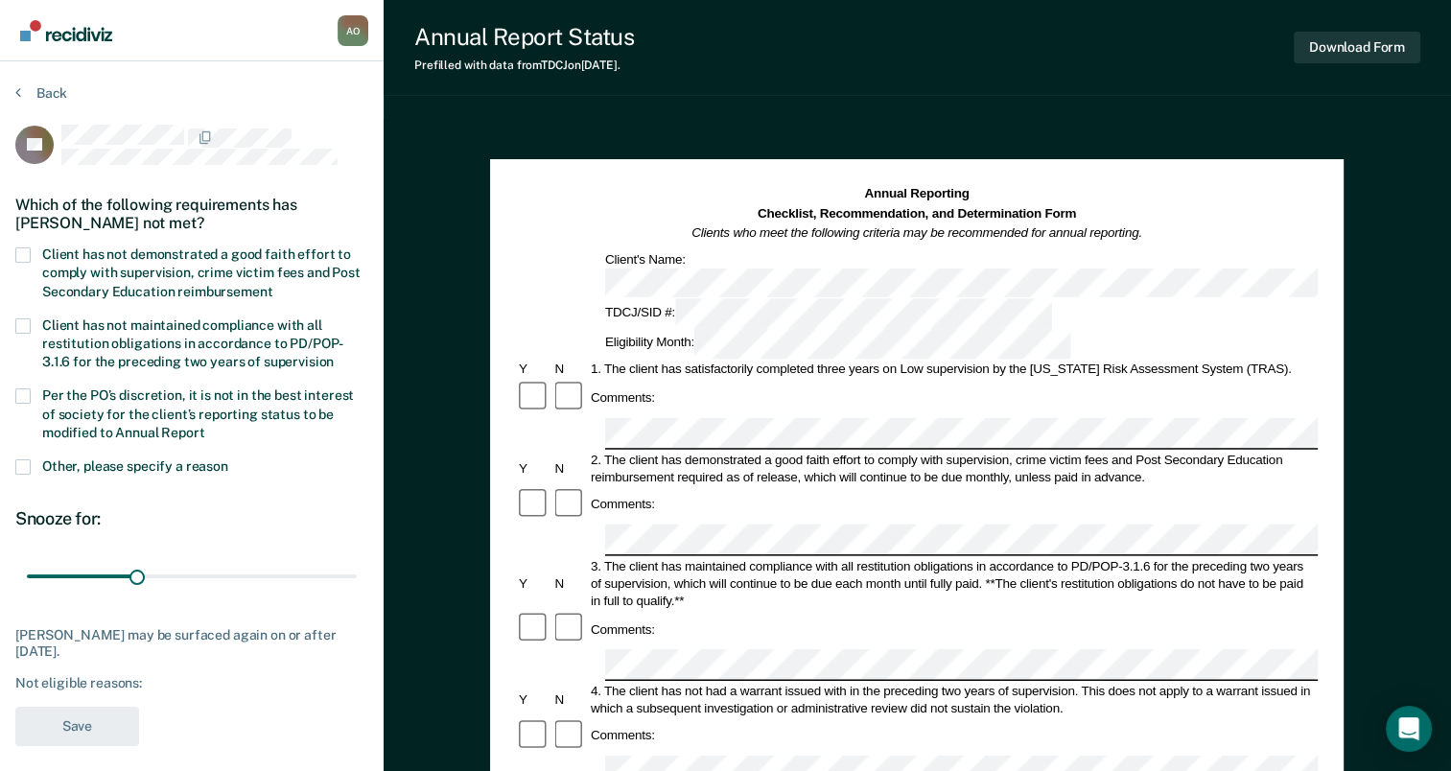
click at [20, 247] on span at bounding box center [22, 254] width 15 height 15
click at [272, 285] on input "Client has not demonstrated a good faith effort to comply with supervision, cri…" at bounding box center [272, 285] width 0 height 0
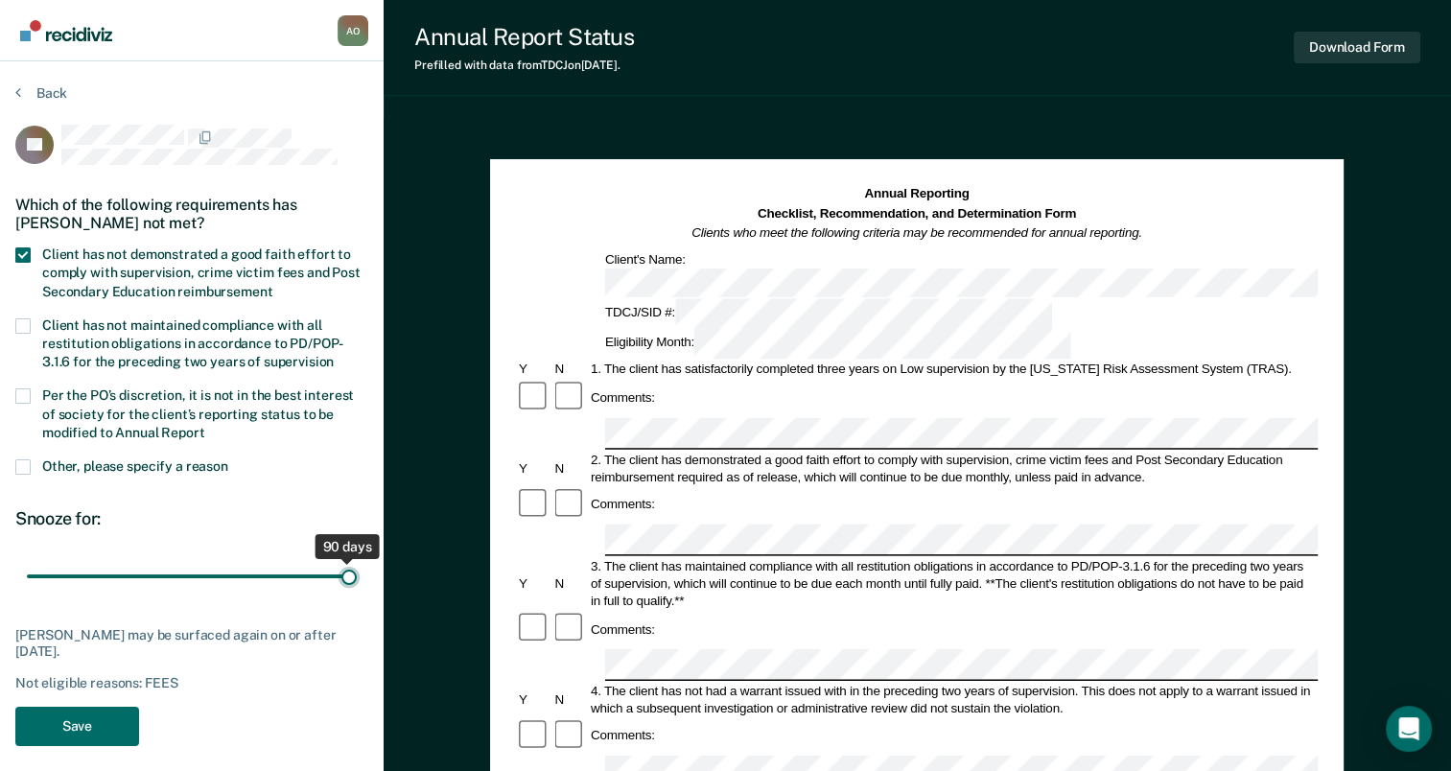
drag, startPoint x: 194, startPoint y: 576, endPoint x: 376, endPoint y: 601, distance: 183.9
type input "90"
click at [357, 594] on input "range" at bounding box center [192, 577] width 330 height 34
click at [81, 710] on button "Save" at bounding box center [77, 726] width 124 height 39
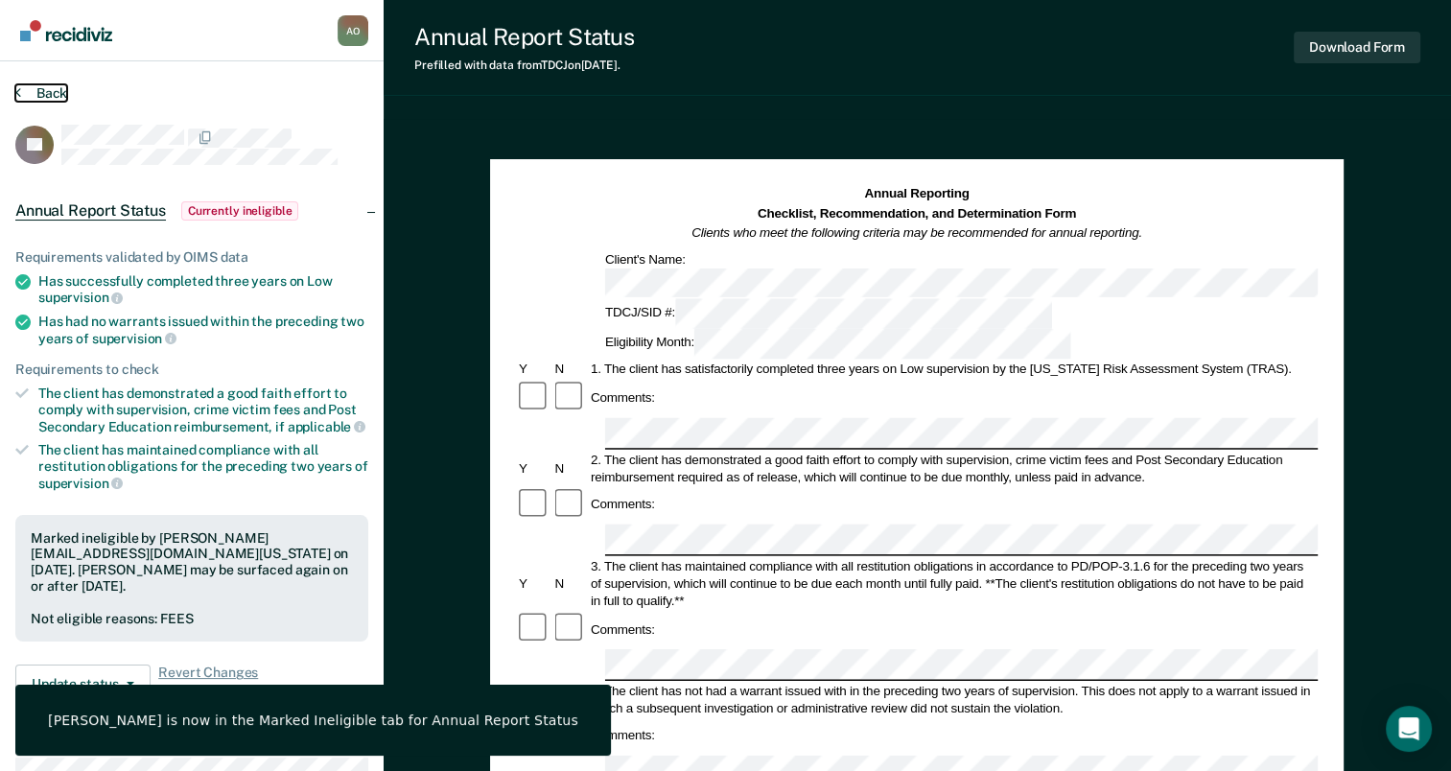
click at [16, 89] on icon at bounding box center [18, 91] width 6 height 15
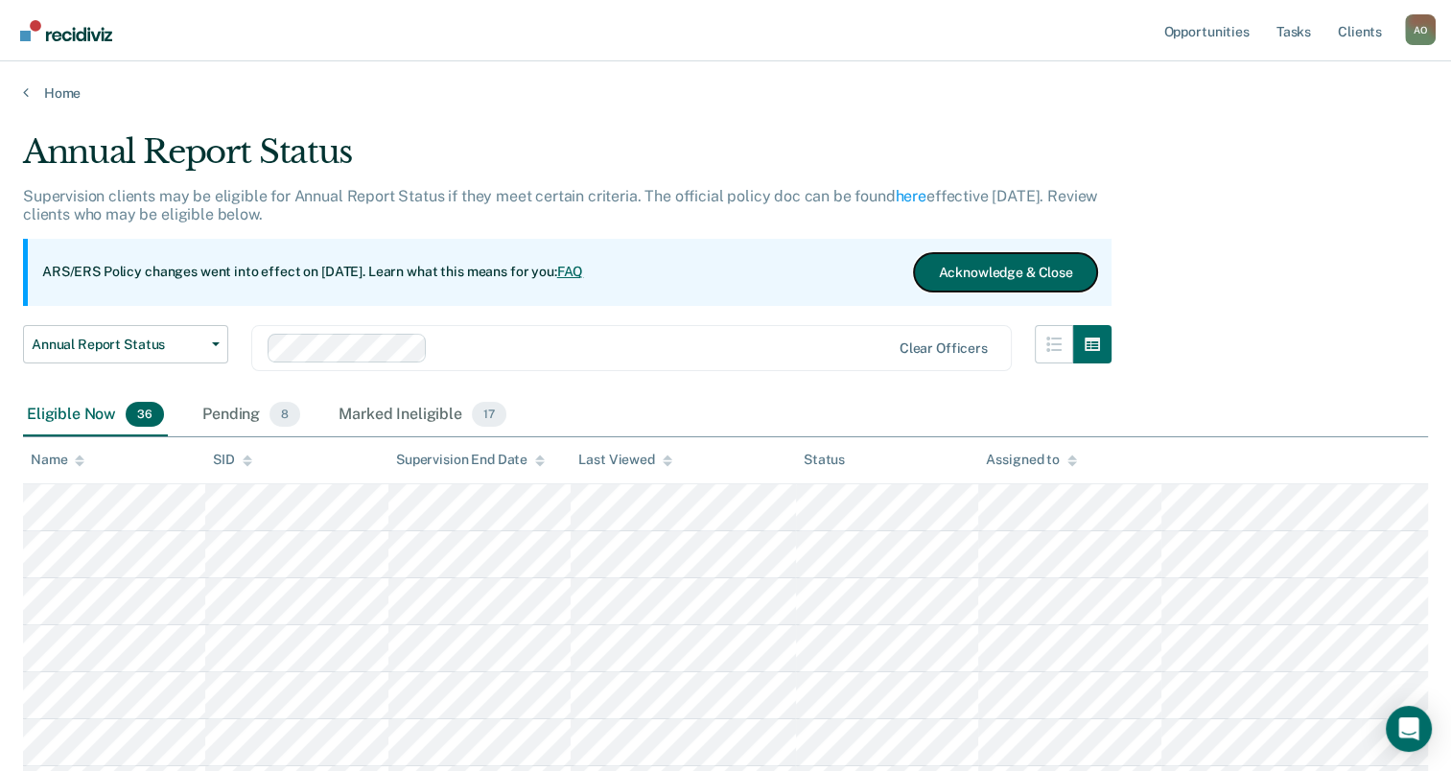
click at [980, 271] on button "Acknowledge & Close" at bounding box center [1005, 272] width 182 height 38
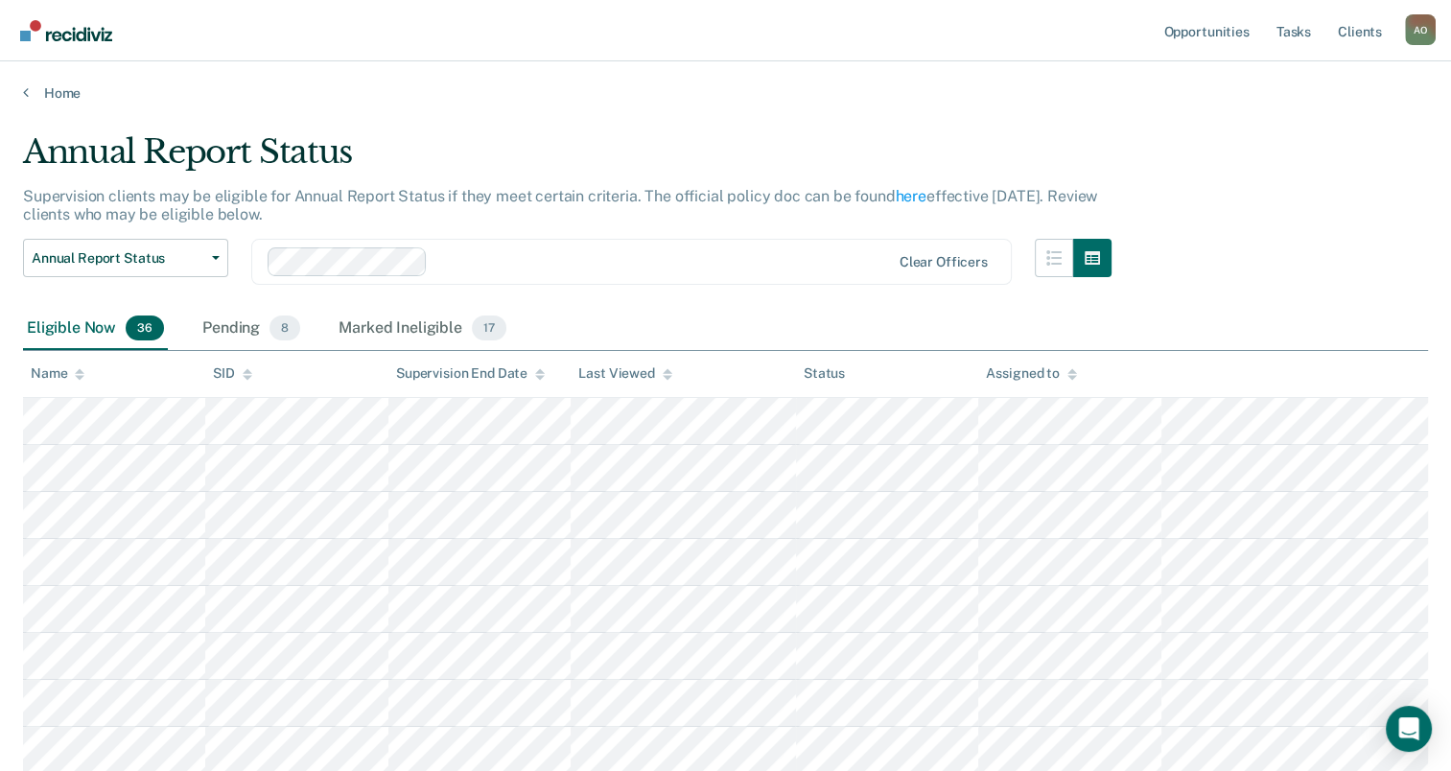
click at [53, 82] on div "Home" at bounding box center [725, 81] width 1451 height 40
click at [75, 96] on link "Home" at bounding box center [725, 92] width 1405 height 17
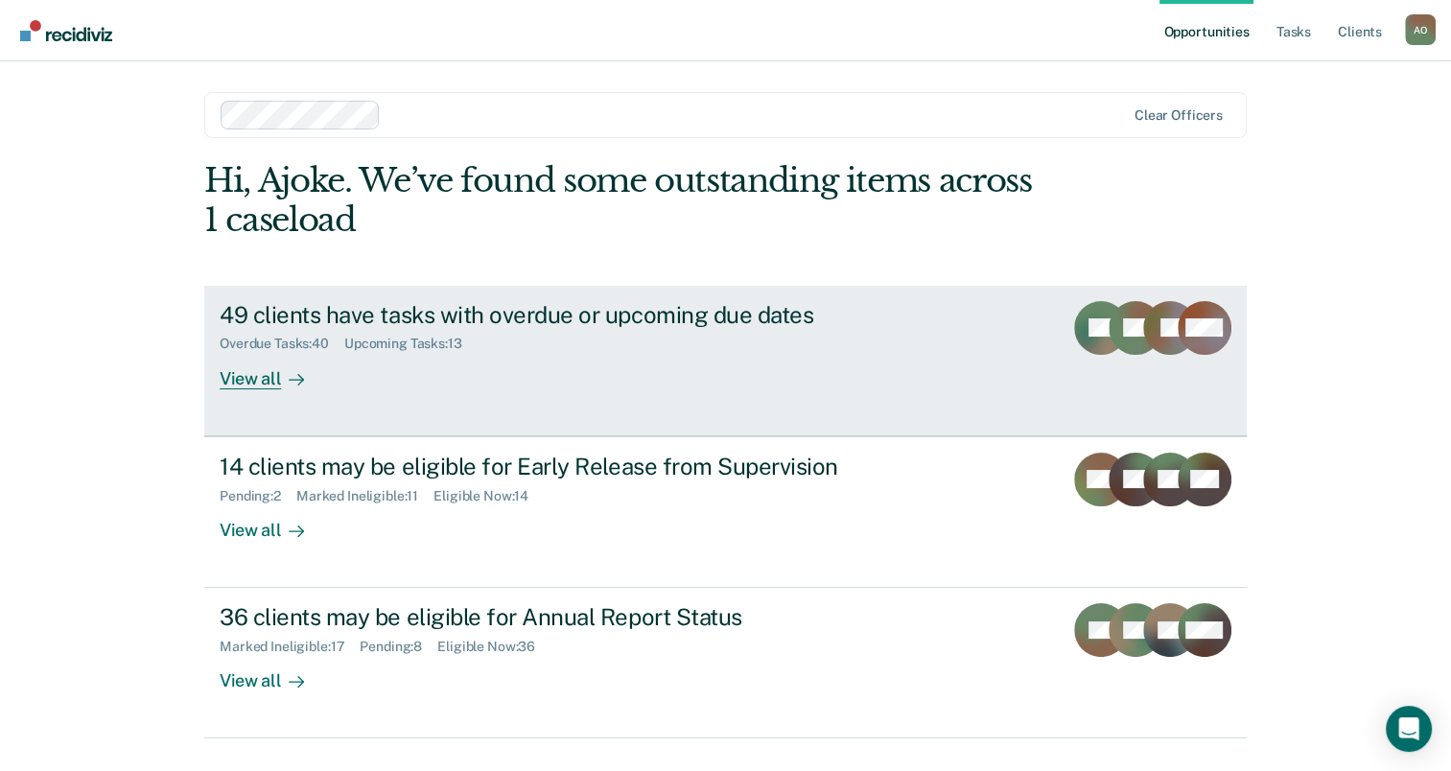
click at [251, 374] on div "View all" at bounding box center [273, 370] width 107 height 37
